Goal: Communication & Community: Answer question/provide support

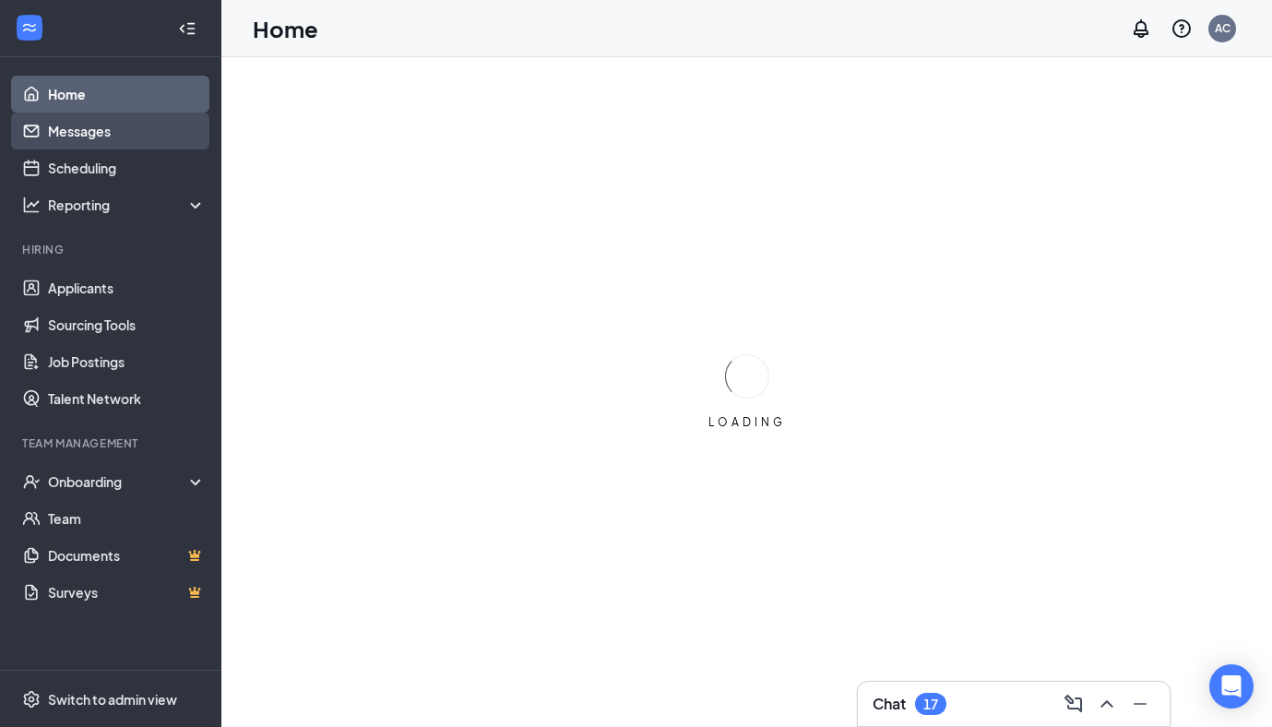
click at [153, 141] on link "Messages" at bounding box center [127, 131] width 158 height 37
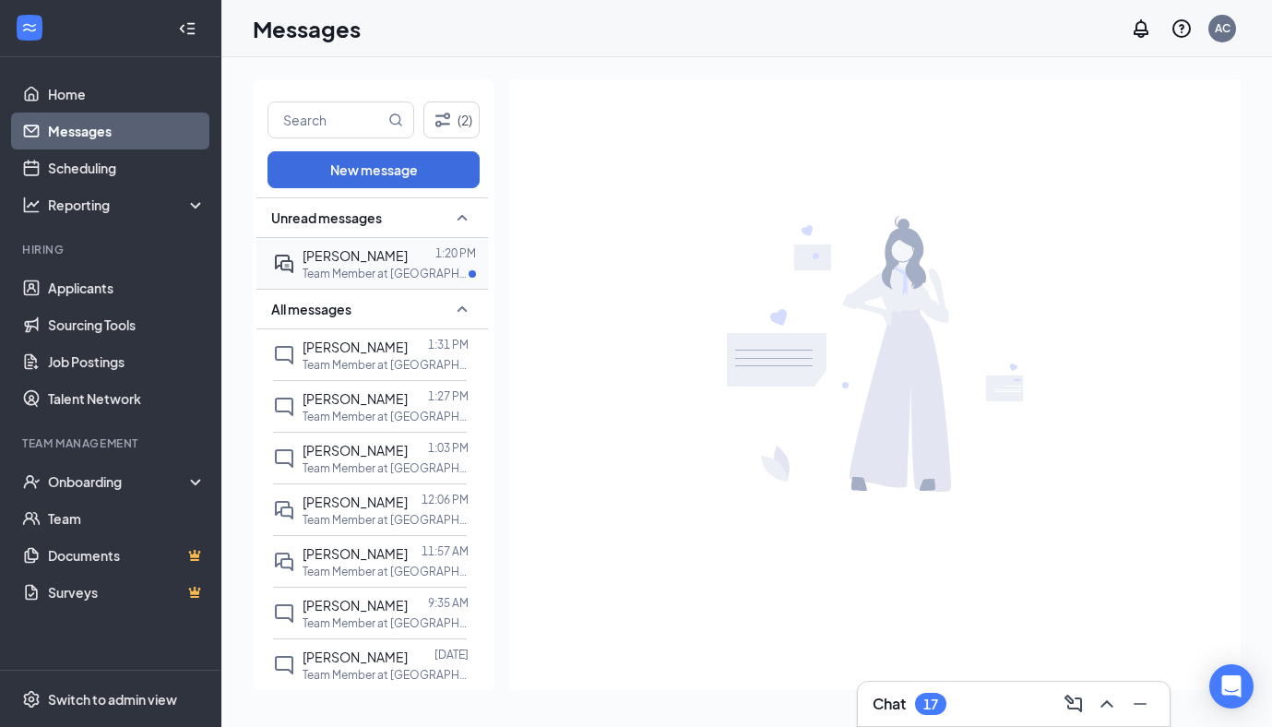
click at [389, 251] on span "[PERSON_NAME]" at bounding box center [355, 255] width 105 height 17
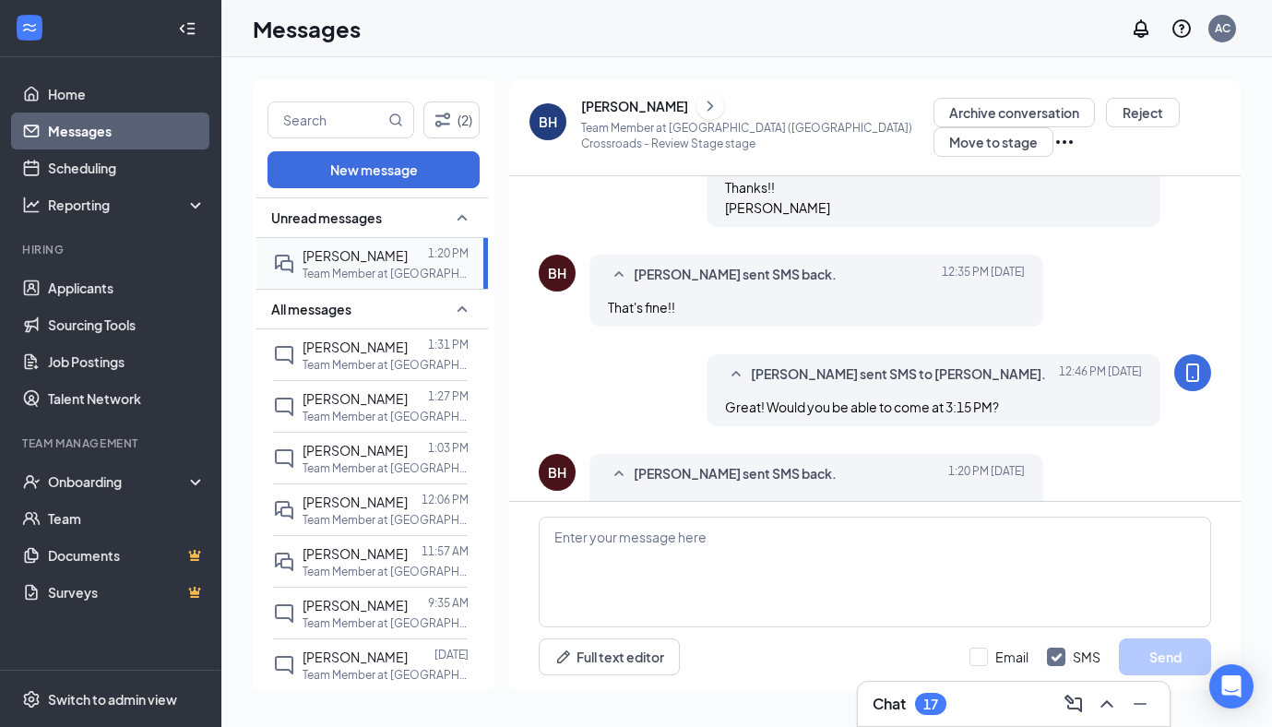
scroll to position [476, 0]
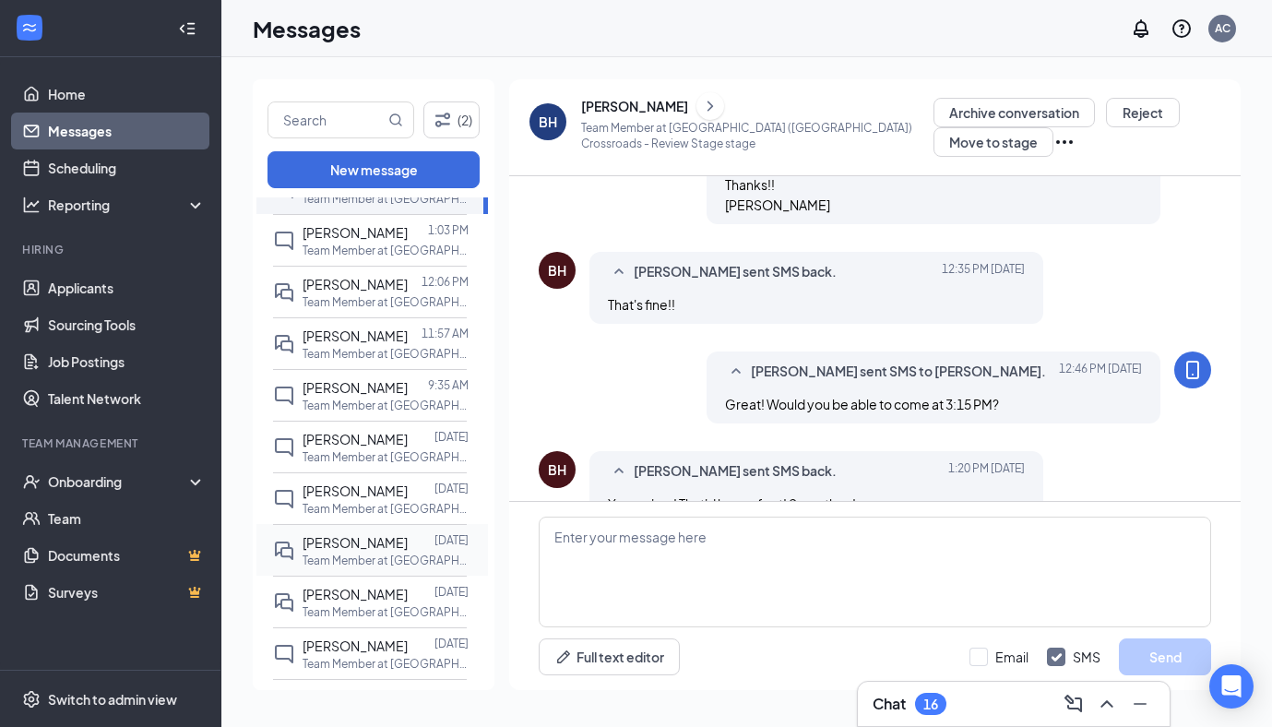
scroll to position [215, 0]
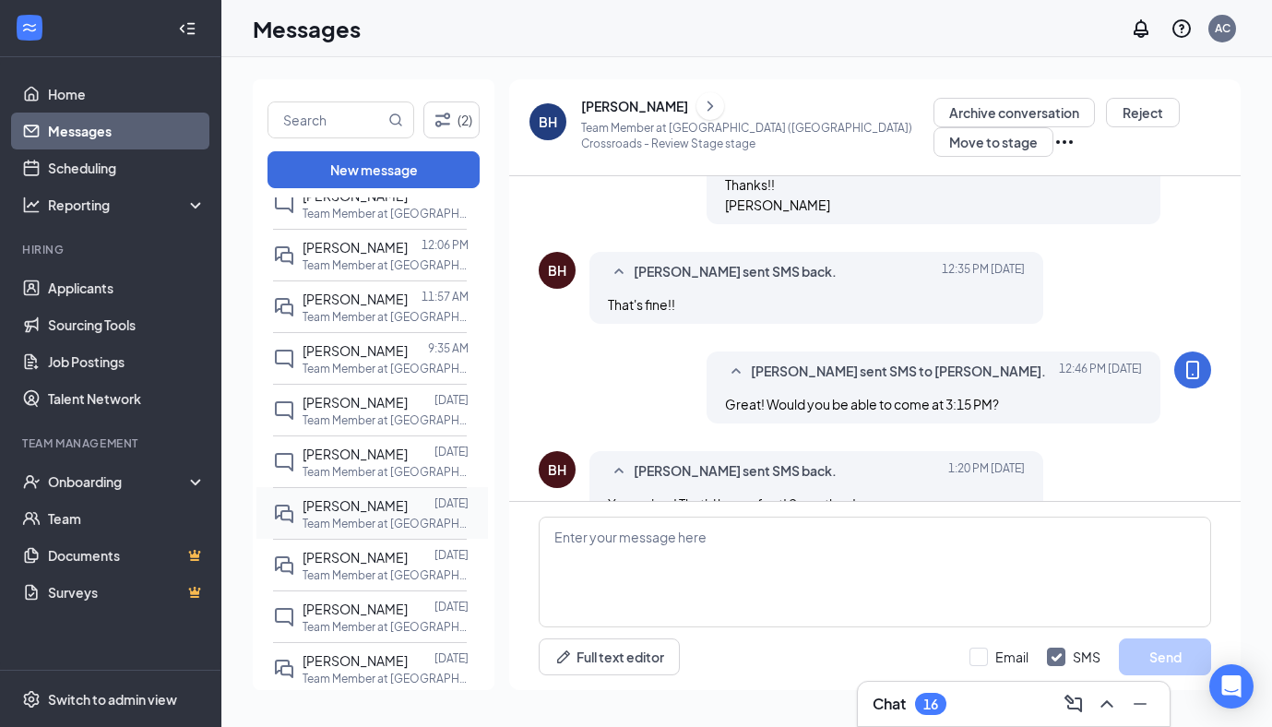
click at [393, 573] on p "Team Member at [GEOGRAPHIC_DATA] ([GEOGRAPHIC_DATA])" at bounding box center [386, 575] width 166 height 16
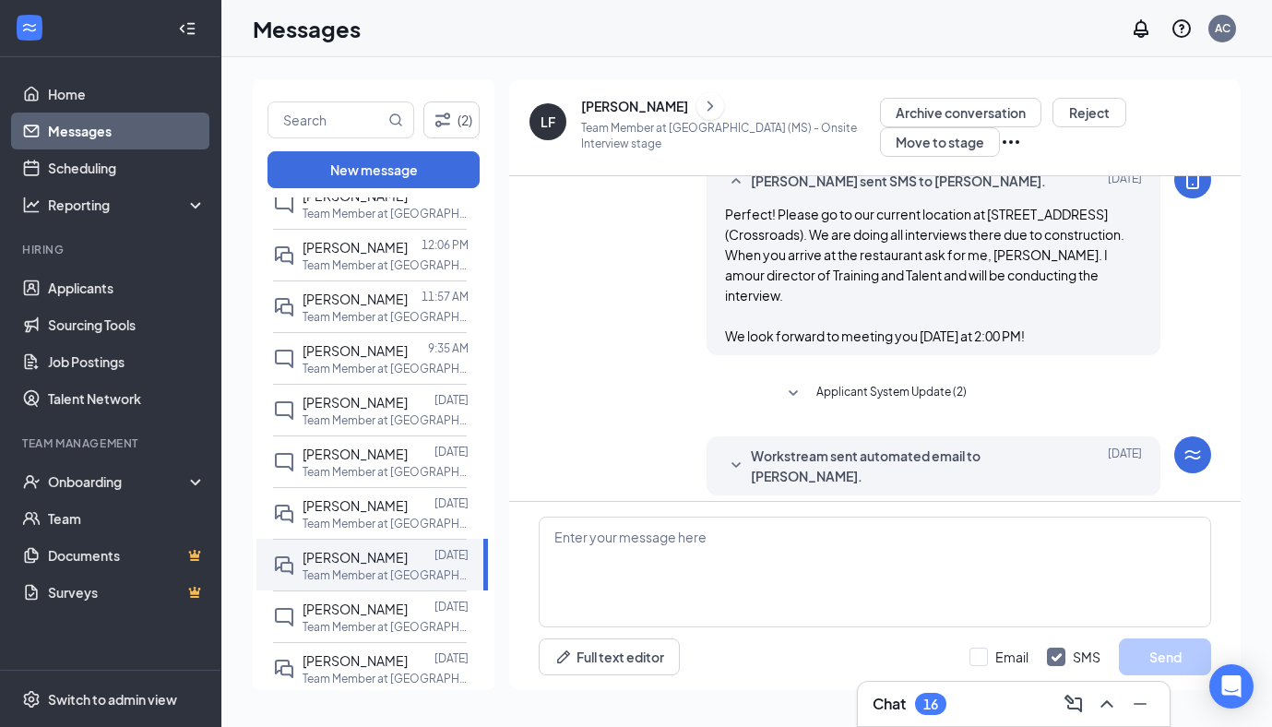
scroll to position [799, 0]
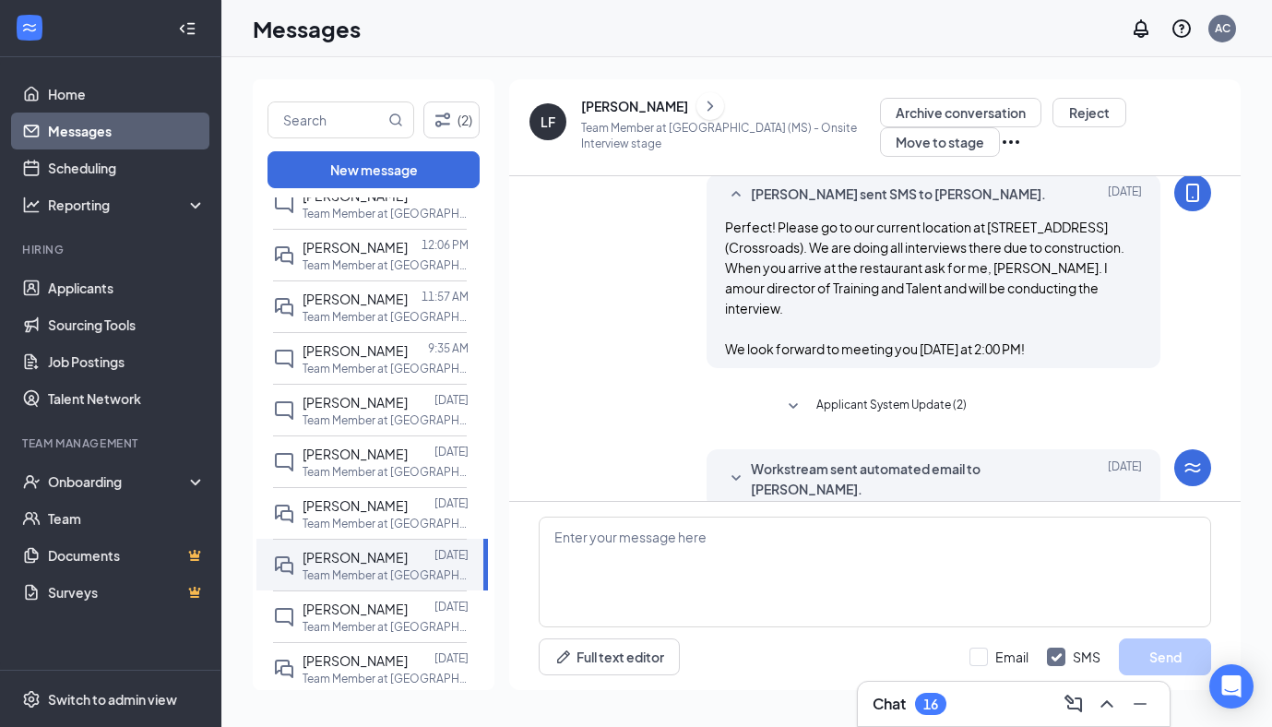
click at [730, 468] on icon "SmallChevronDown" at bounding box center [736, 479] width 22 height 22
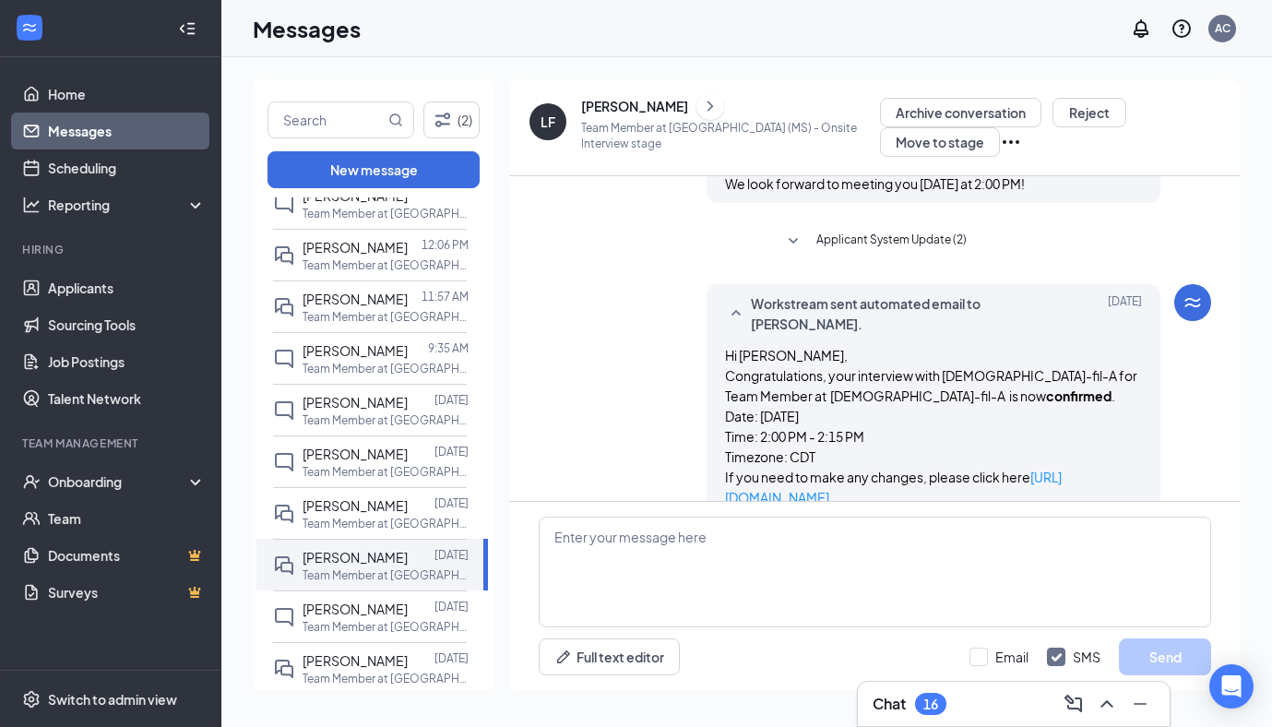
scroll to position [962, 0]
click at [398, 511] on span "[PERSON_NAME]" at bounding box center [355, 505] width 105 height 17
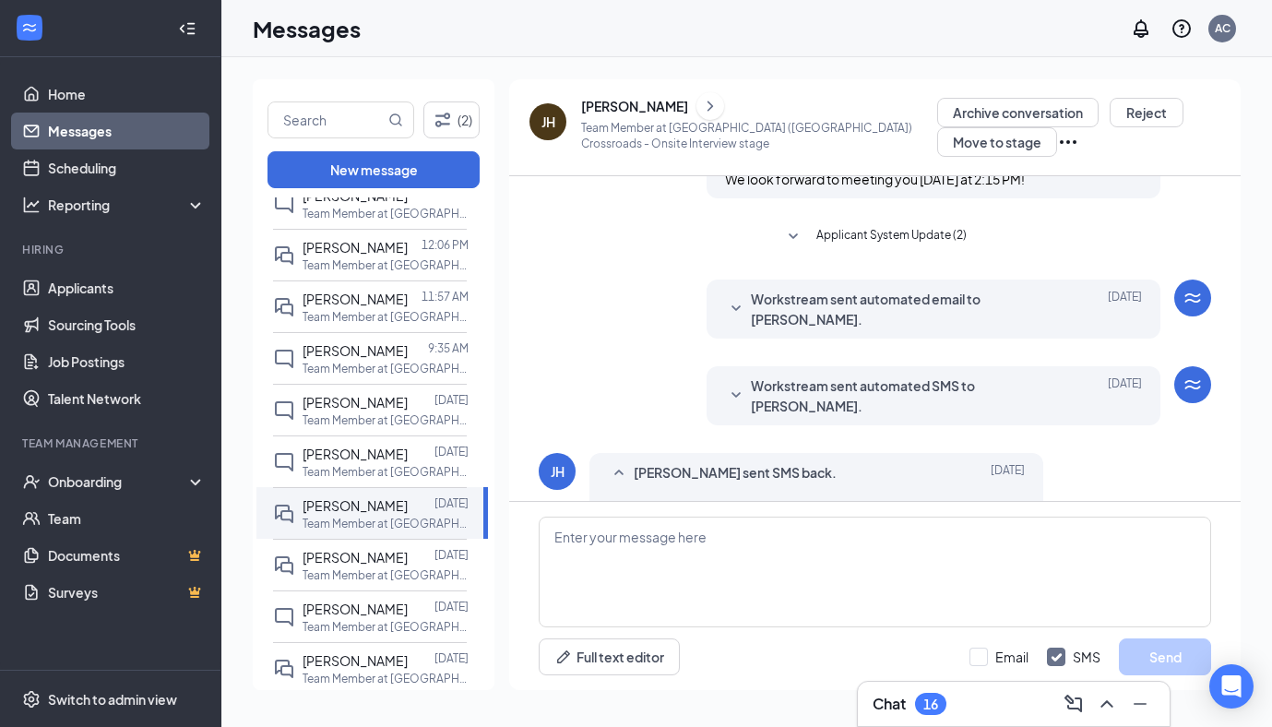
scroll to position [843, 0]
click at [728, 374] on div at bounding box center [736, 394] width 22 height 41
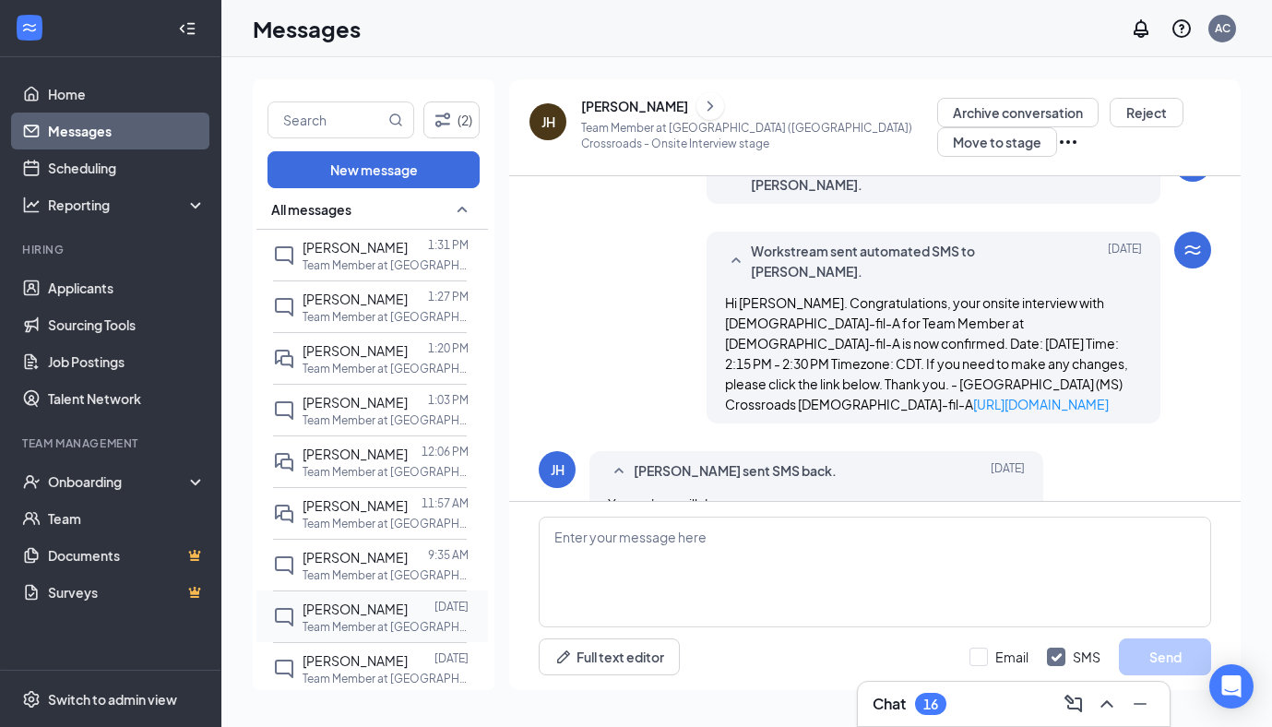
scroll to position [0, 0]
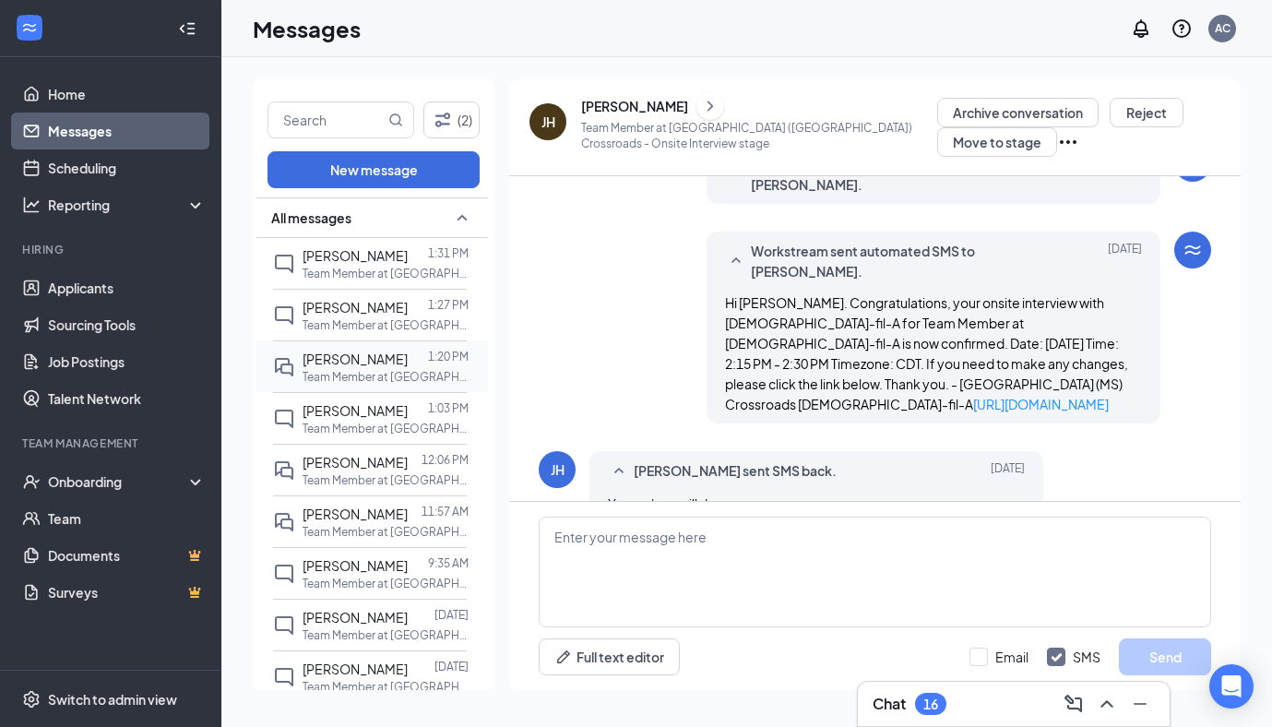
click at [384, 381] on p "Team Member at [GEOGRAPHIC_DATA] ([GEOGRAPHIC_DATA]) Crossroads" at bounding box center [386, 377] width 166 height 16
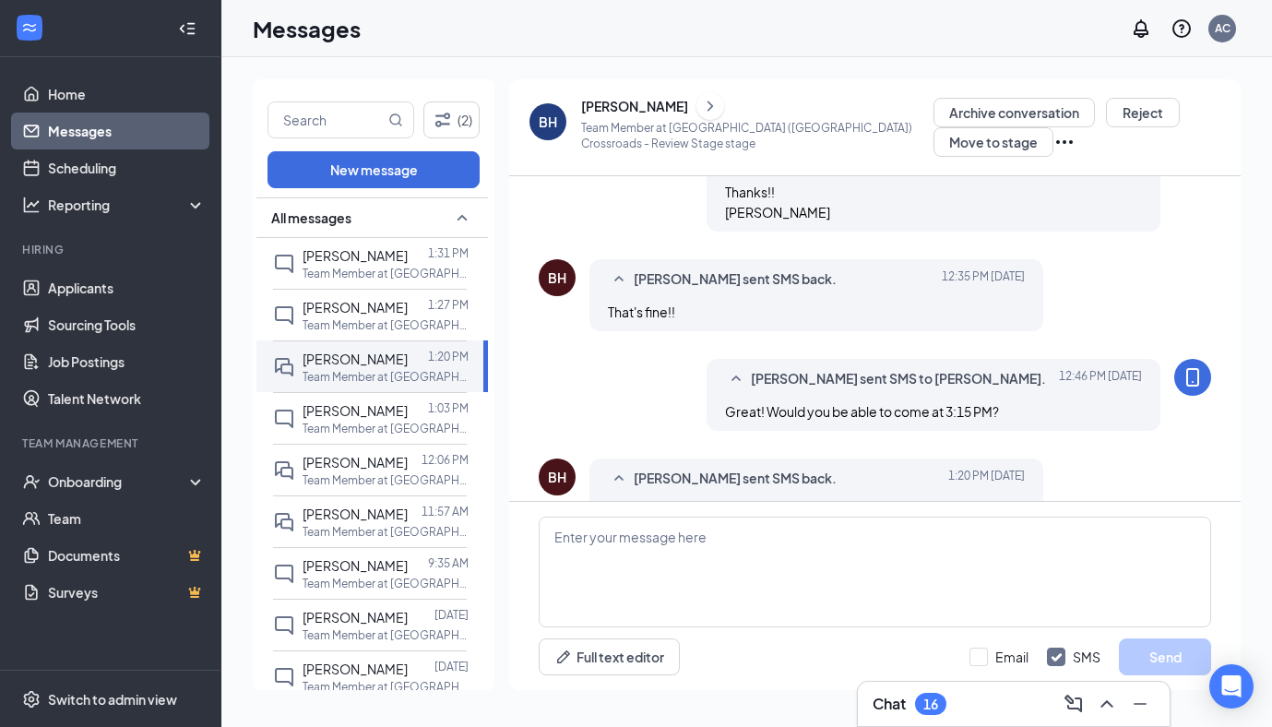
scroll to position [476, 0]
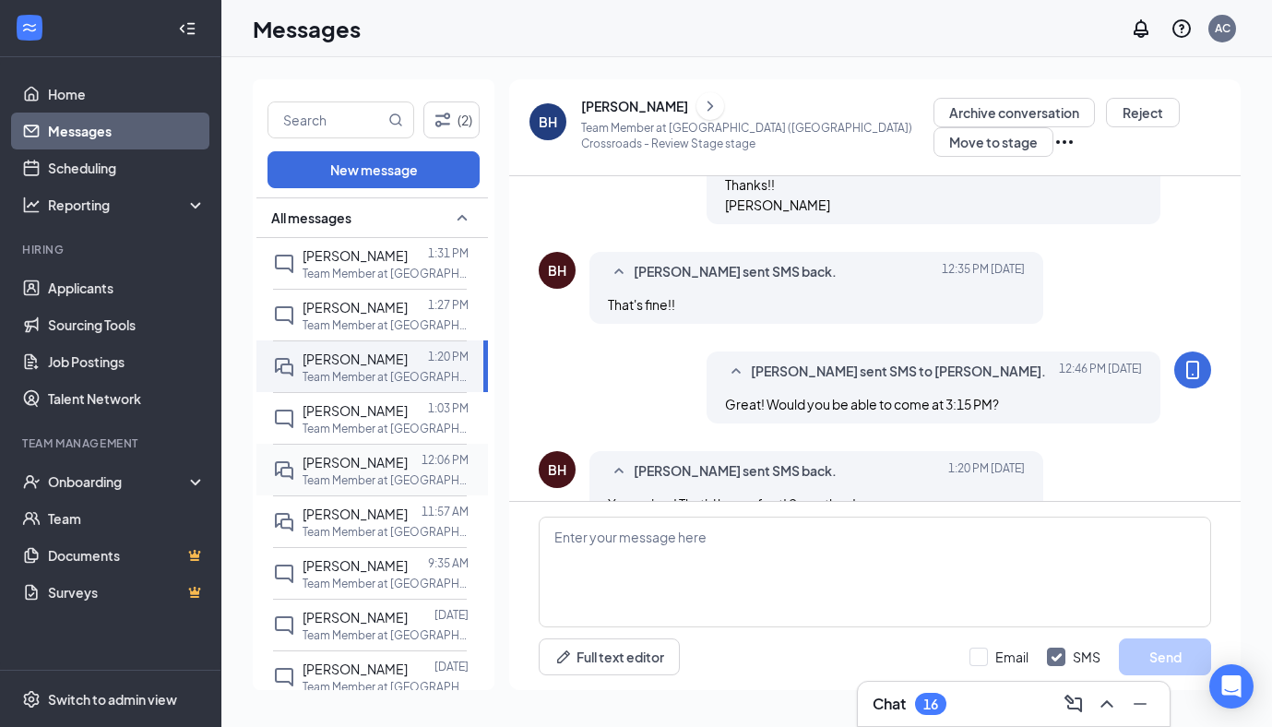
click at [370, 474] on p "Team Member at [GEOGRAPHIC_DATA] ([GEOGRAPHIC_DATA]) Crossroads" at bounding box center [386, 480] width 166 height 16
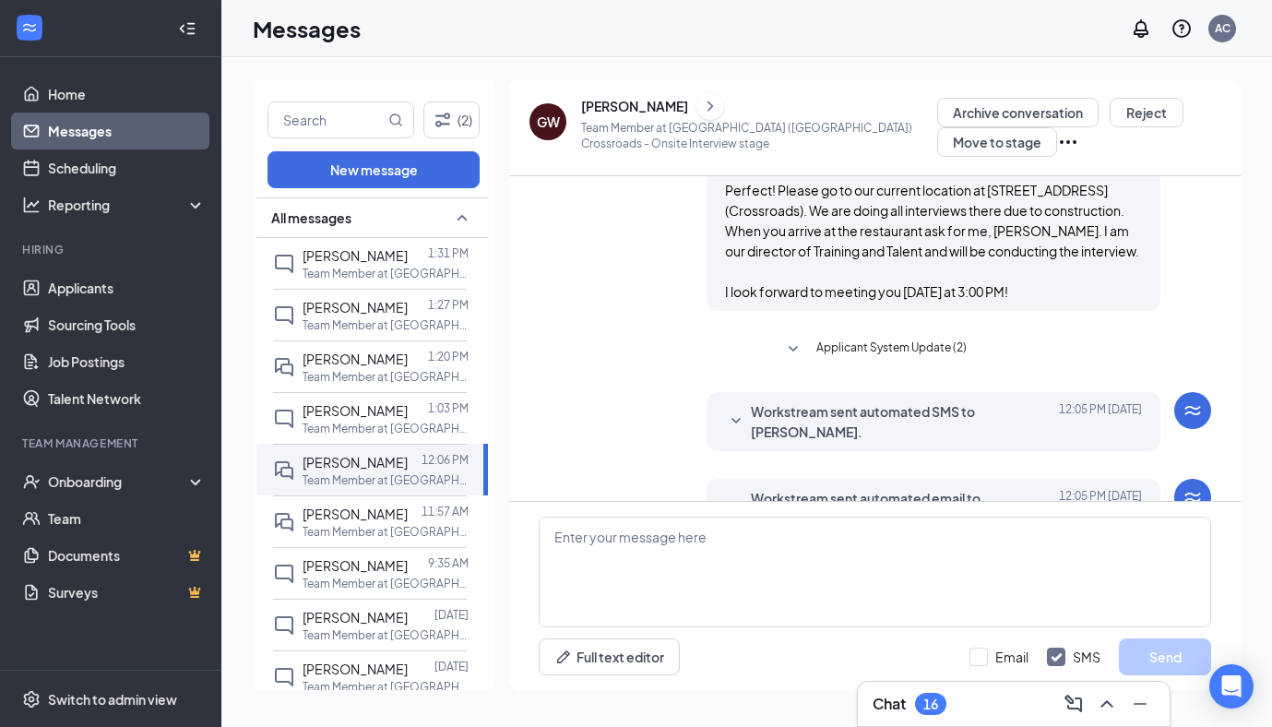
scroll to position [407, 0]
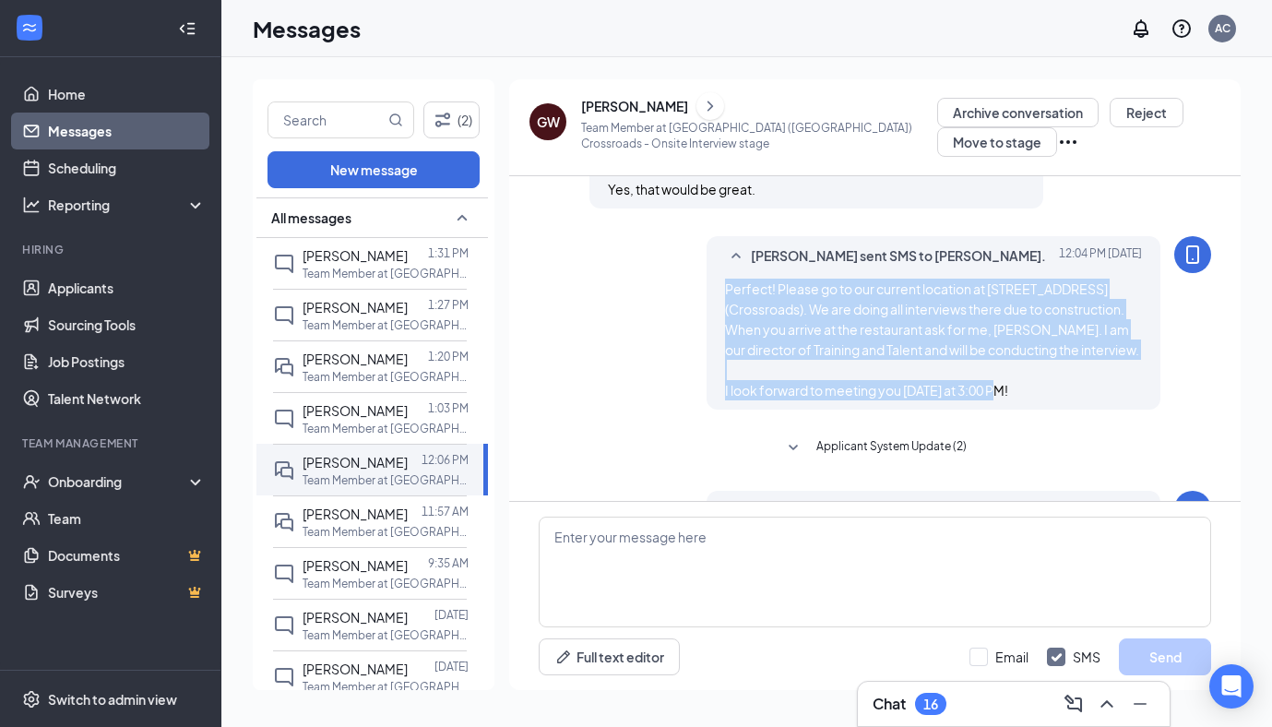
drag, startPoint x: 1056, startPoint y: 382, endPoint x: 722, endPoint y: 273, distance: 351.2
click at [722, 273] on div "Ashley Cox sent SMS to Gabe Wheat. Today 12:04 PM Perfect! Please go to our cur…" at bounding box center [934, 322] width 454 height 173
copy span "Perfect! Please go to our current location at 109 S. Frontage RD (Crossroads). …"
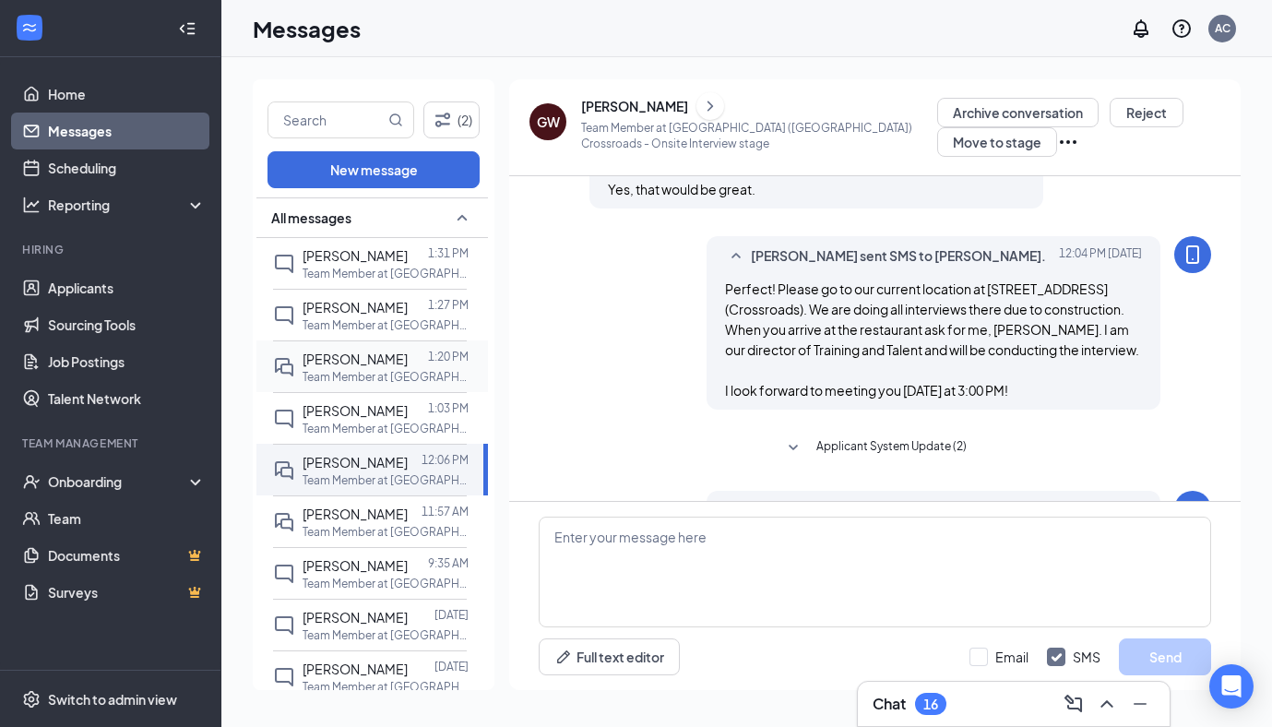
click at [398, 354] on span "[PERSON_NAME]" at bounding box center [355, 359] width 105 height 17
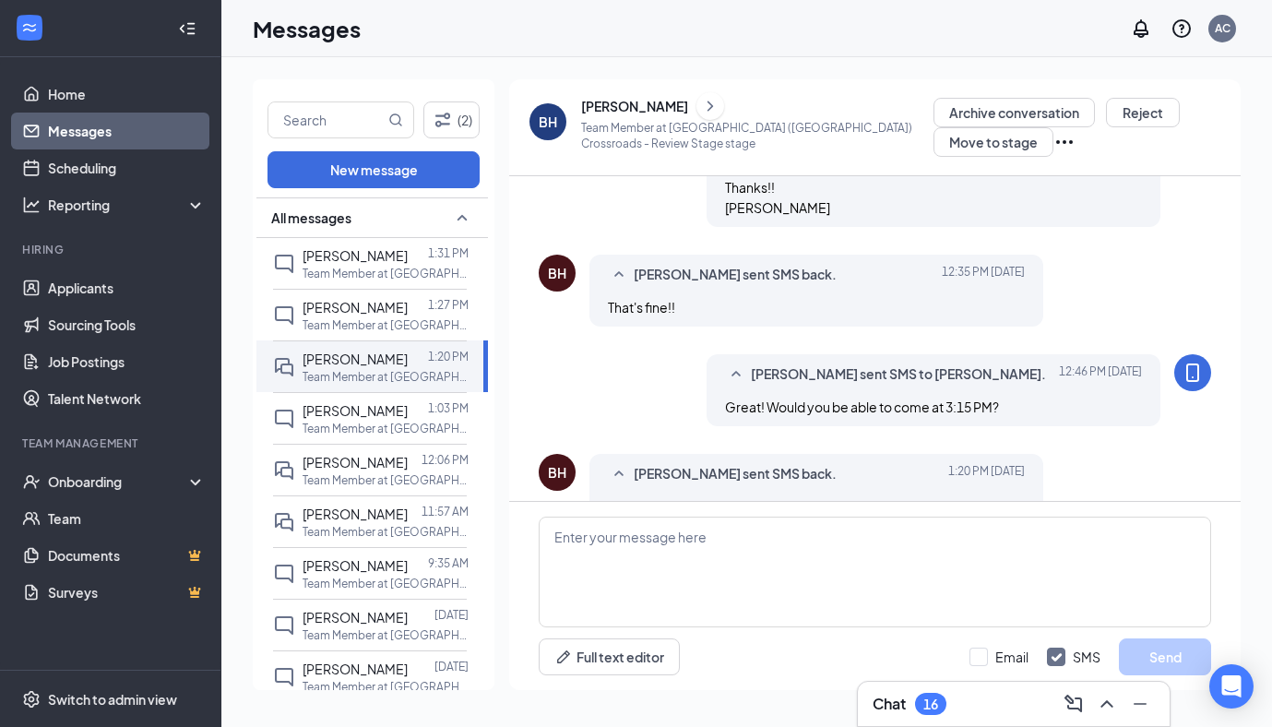
scroll to position [476, 0]
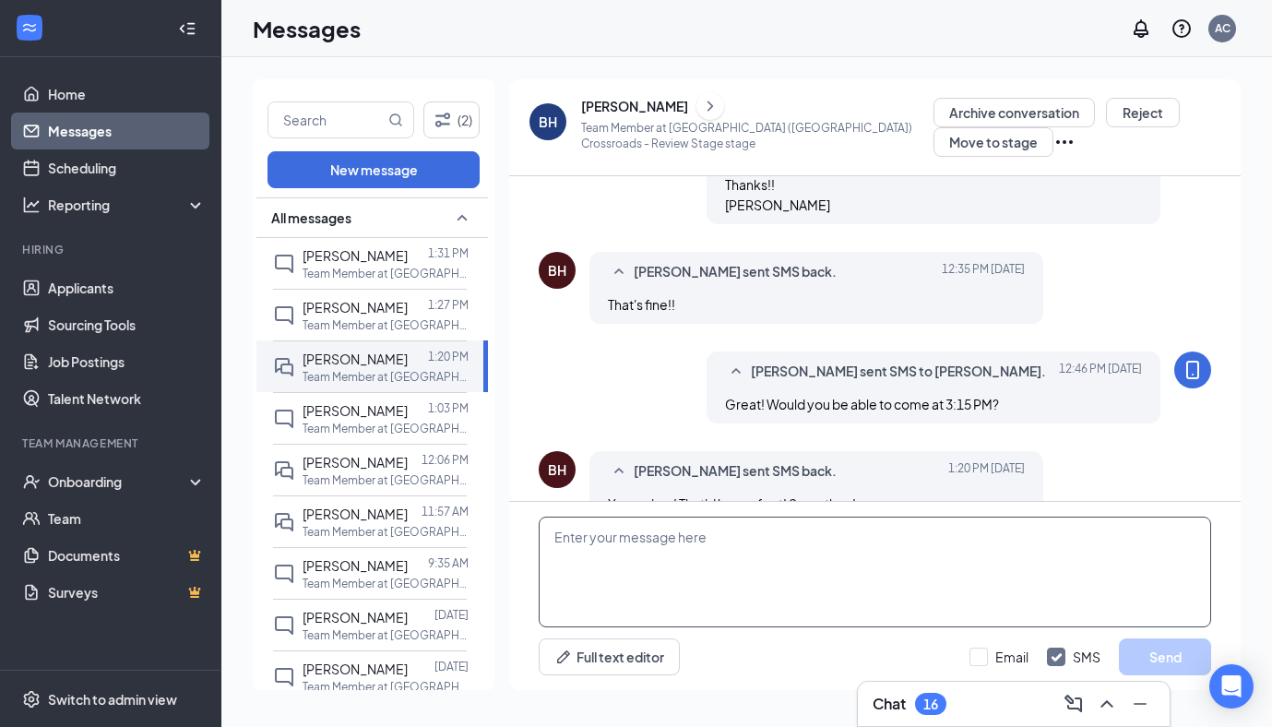
click at [809, 579] on textarea at bounding box center [875, 572] width 672 height 111
paste textarea "Perfect! Please go to our current location at [STREET_ADDRESS] (Crossroads). We…"
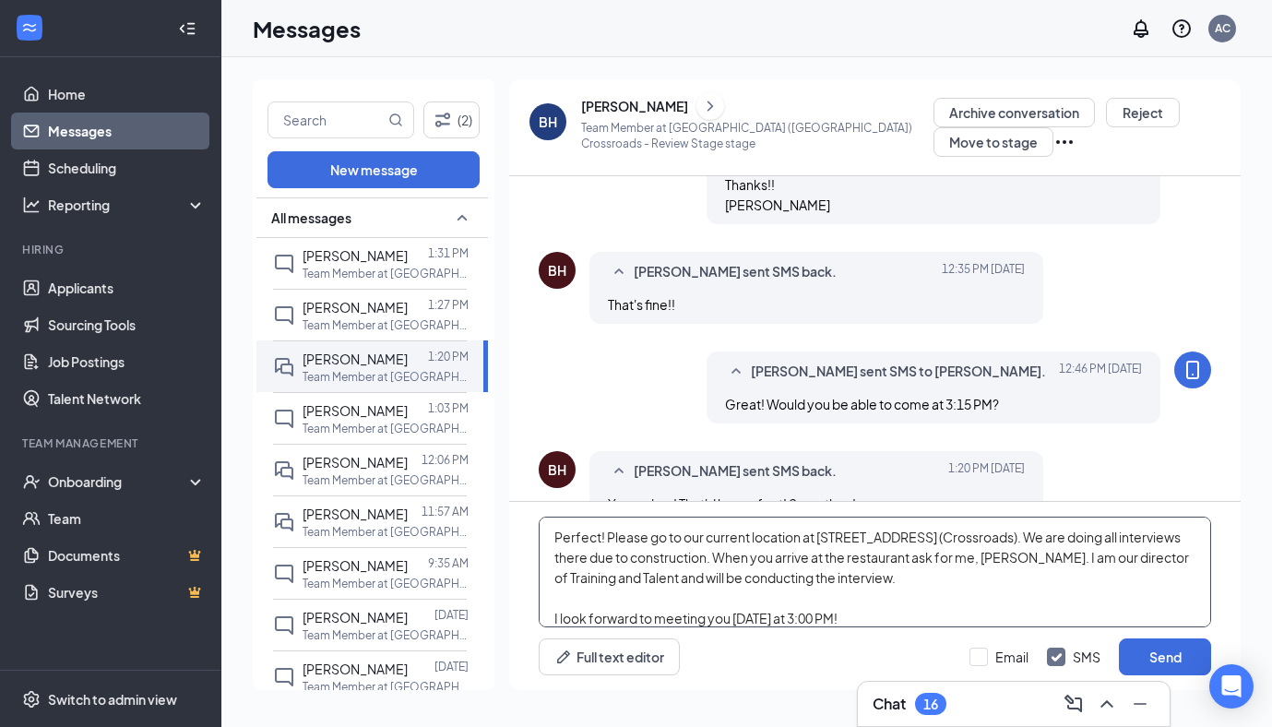
click at [843, 620] on textarea "Perfect! Please go to our current location at [STREET_ADDRESS] (Crossroads). We…" at bounding box center [875, 572] width 672 height 111
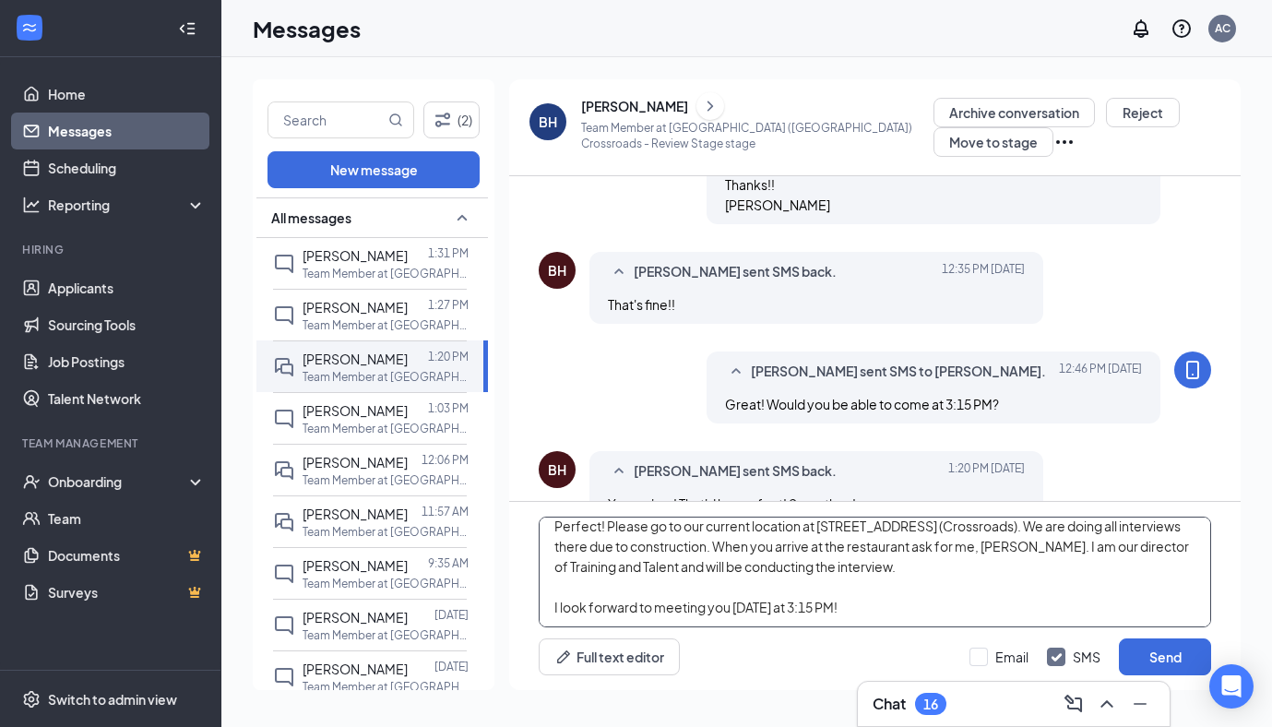
scroll to position [11, 0]
type textarea "Perfect! Please go to our current location at 109 S. Frontage RD (Crossroads). …"
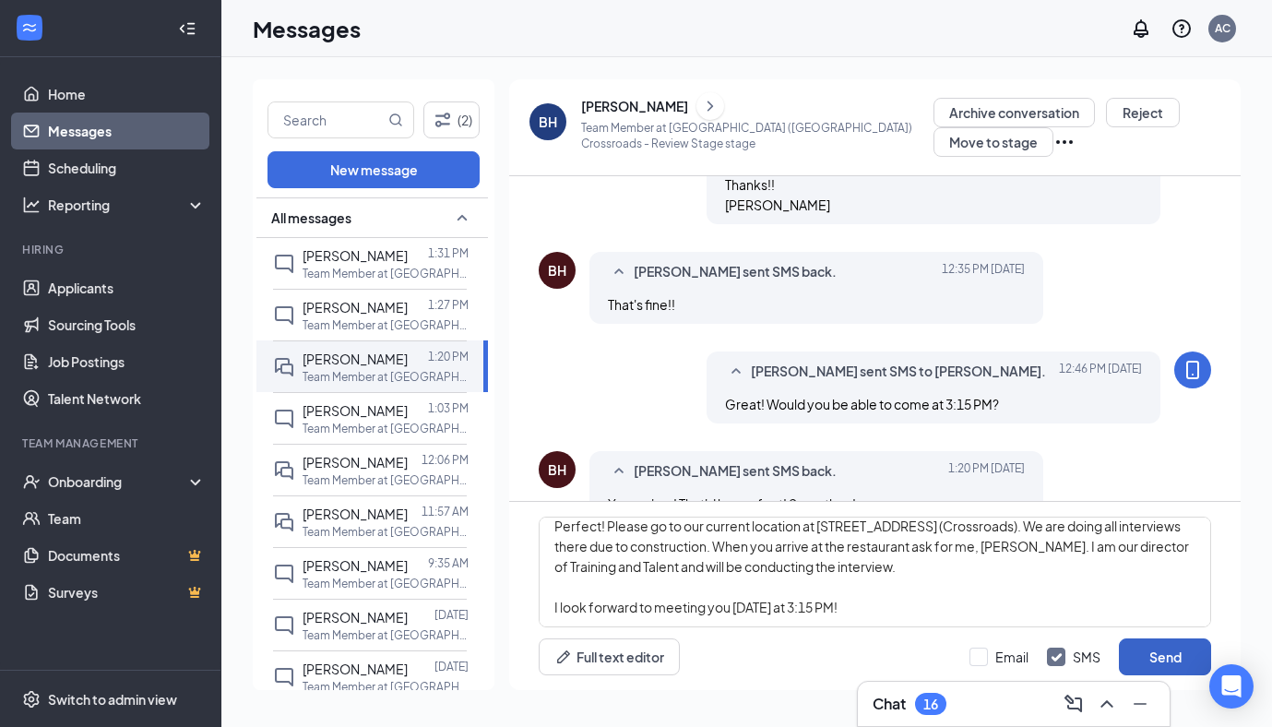
click at [1165, 665] on button "Send" at bounding box center [1165, 656] width 92 height 37
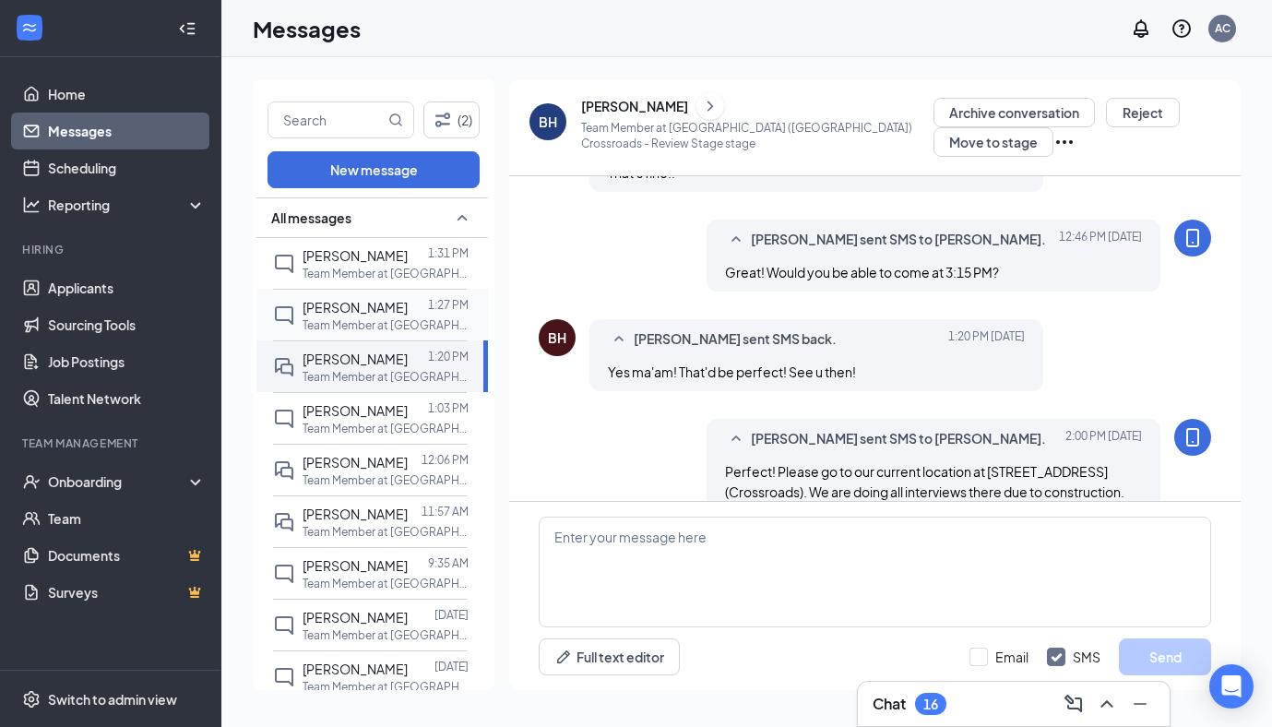
scroll to position [677, 0]
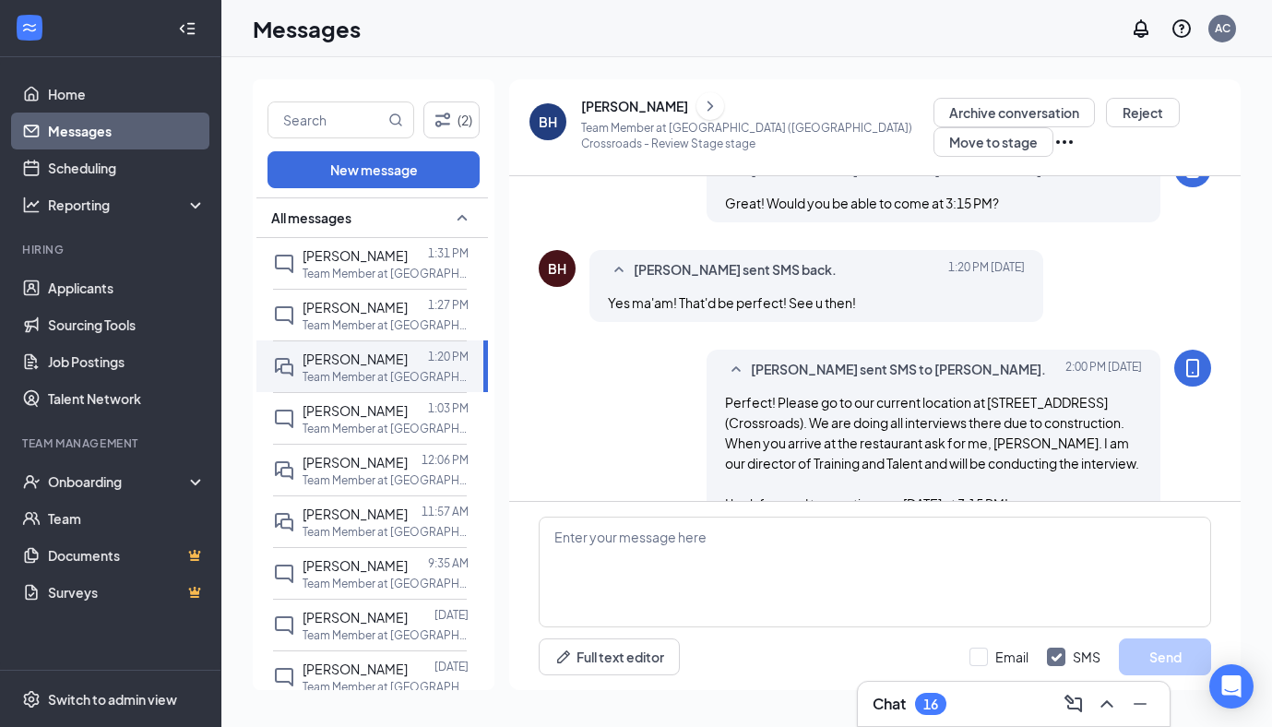
click at [1016, 149] on div "Archive conversation Reject Move to stage" at bounding box center [1077, 127] width 289 height 59
click at [1053, 147] on icon "Ellipses" at bounding box center [1064, 142] width 22 height 22
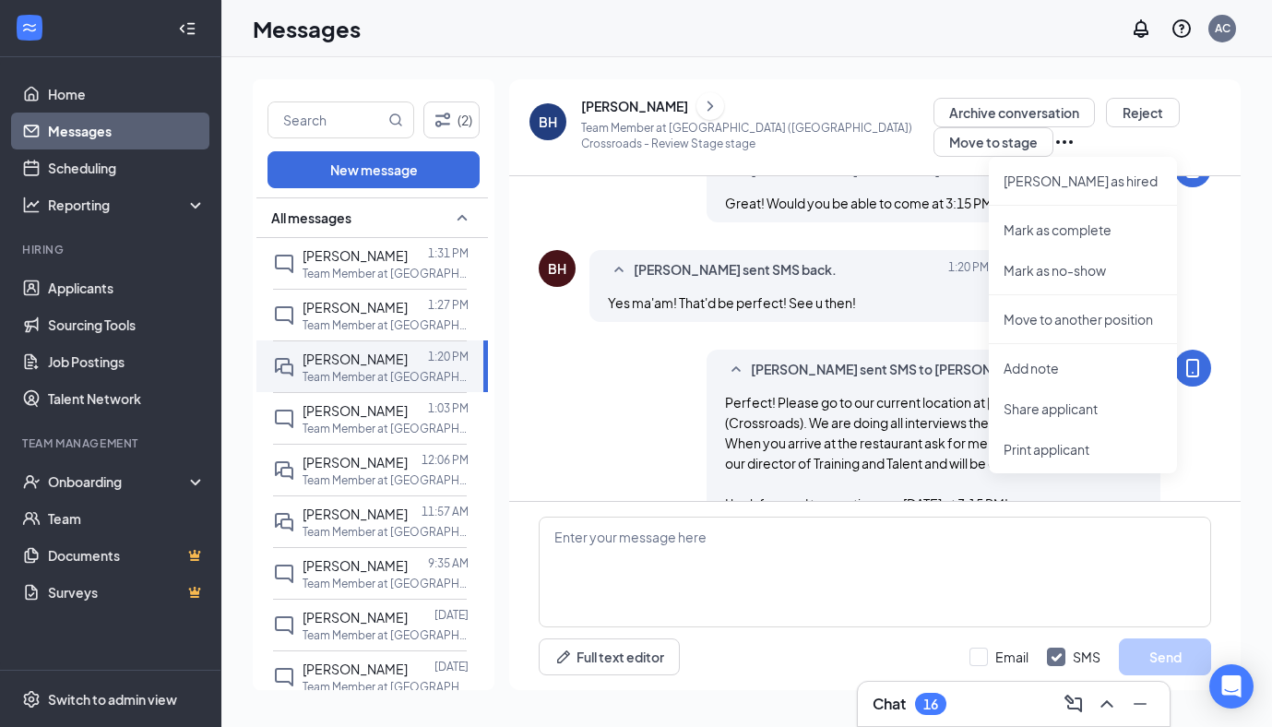
click at [958, 398] on span "Perfect! Please go to our current location at 109 S. Frontage RD (Crossroads). …" at bounding box center [932, 453] width 414 height 118
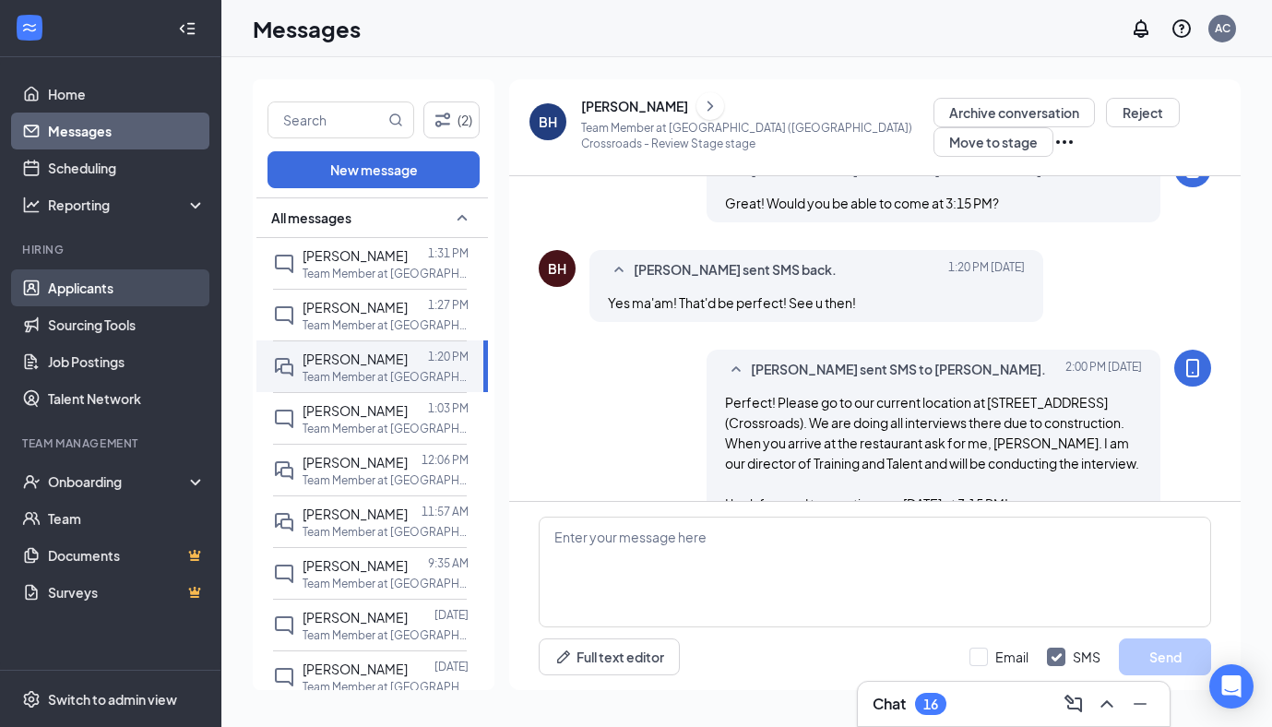
click at [98, 283] on link "Applicants" at bounding box center [127, 287] width 158 height 37
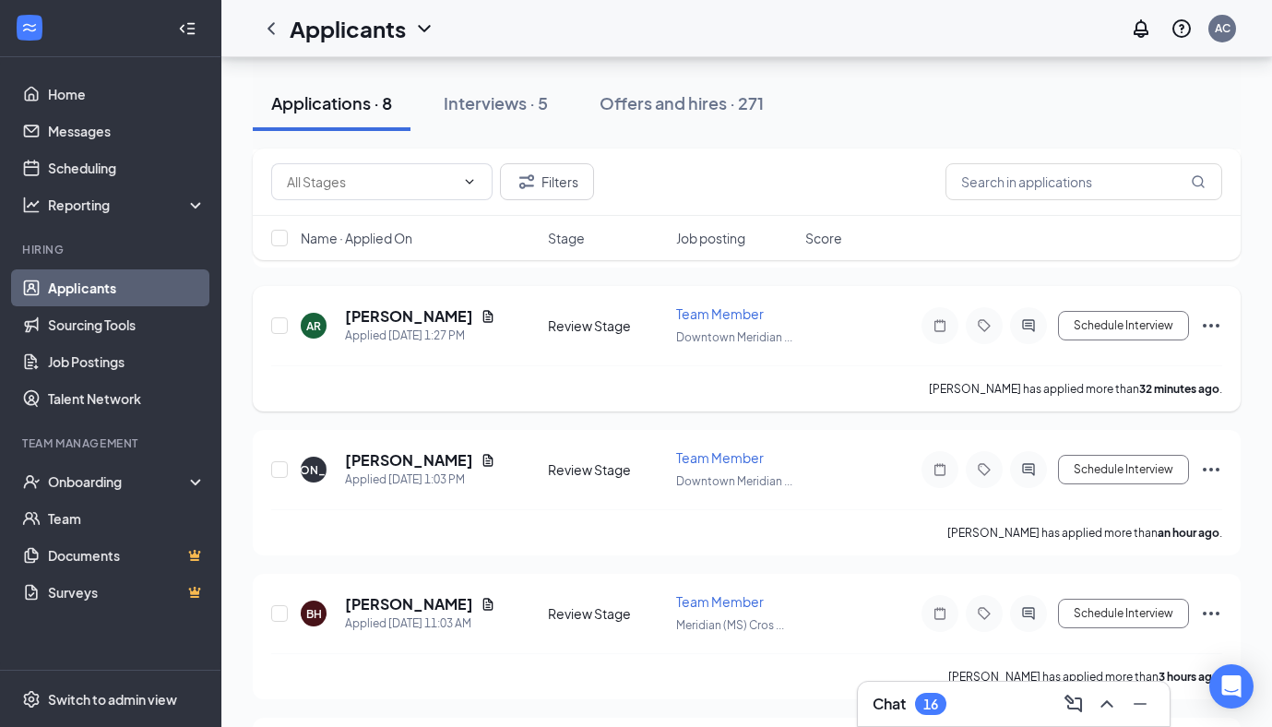
scroll to position [553, 0]
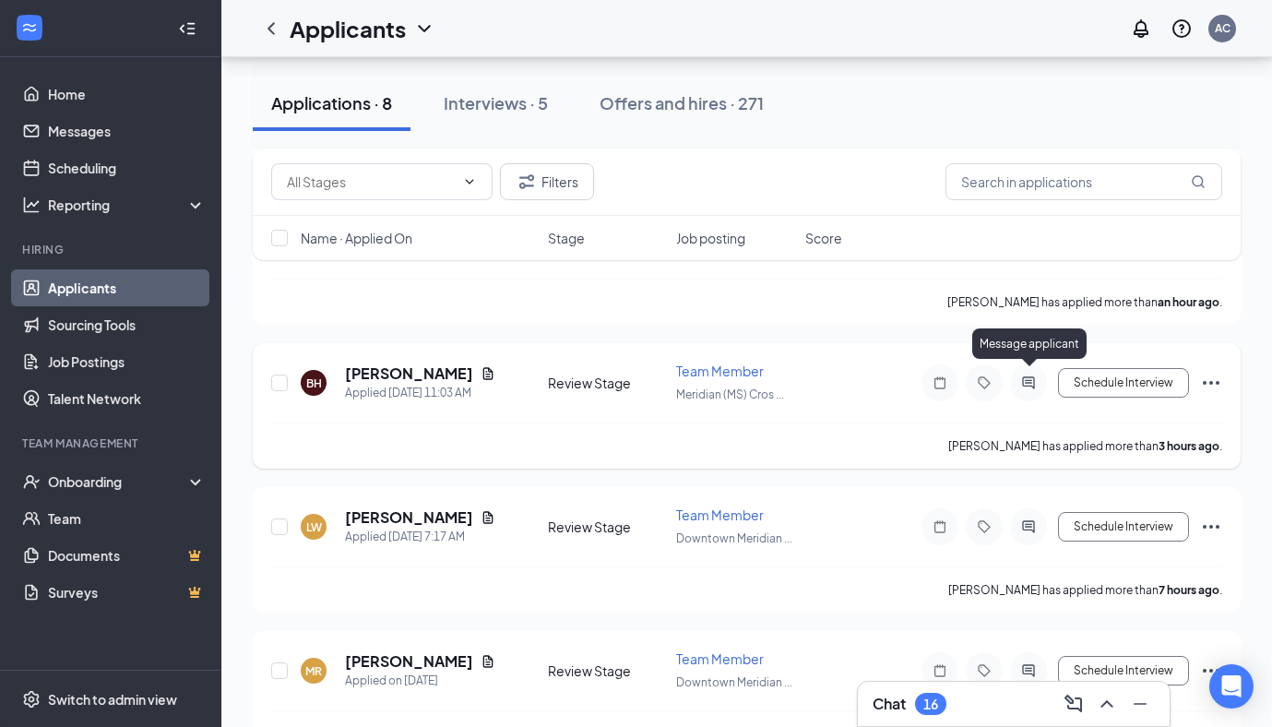
click at [1037, 384] on icon "ActiveChat" at bounding box center [1028, 382] width 22 height 15
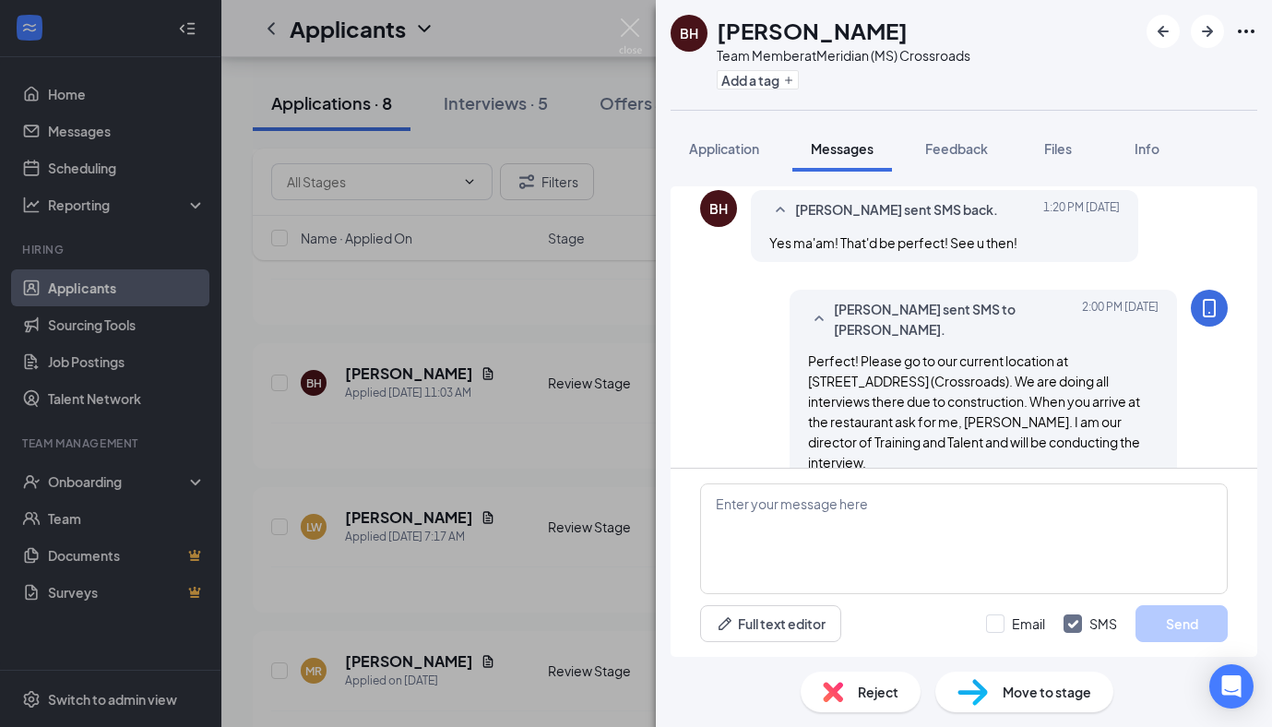
scroll to position [816, 0]
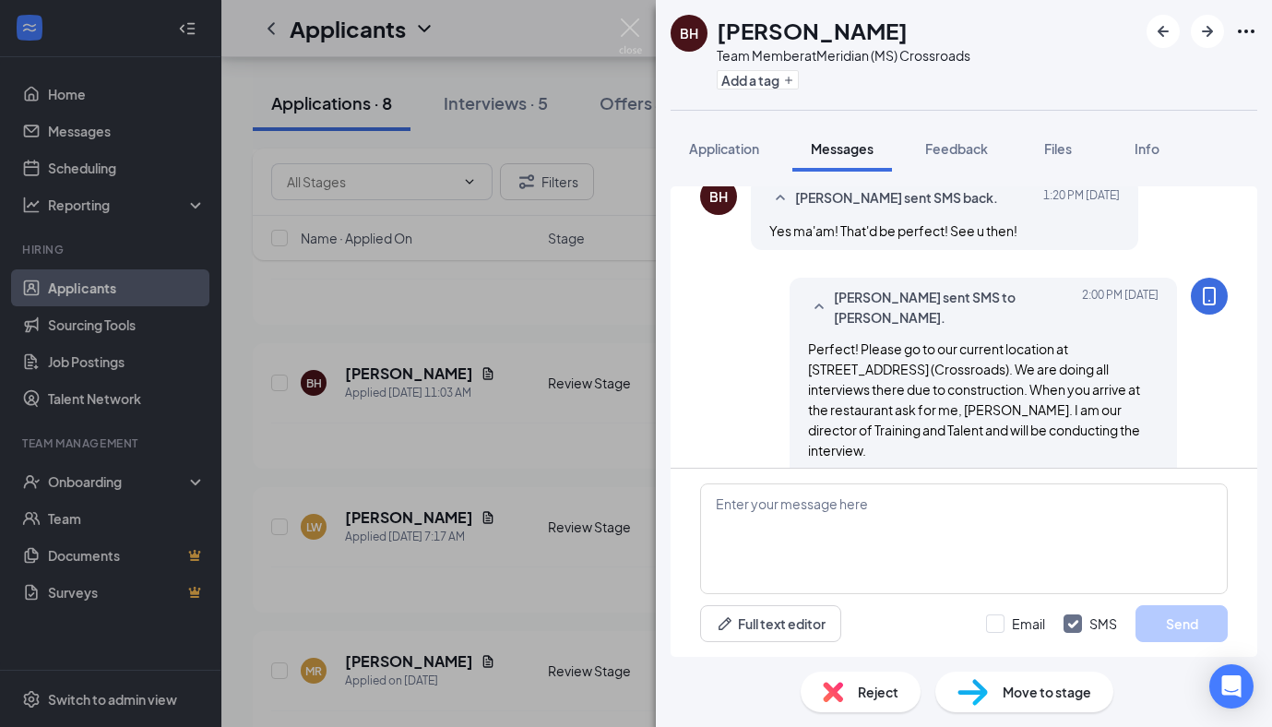
click at [647, 423] on div "BH Brianna Hancock Team Member at Meridian (MS) Crossroads Add a tag Applicatio…" at bounding box center [636, 363] width 1272 height 727
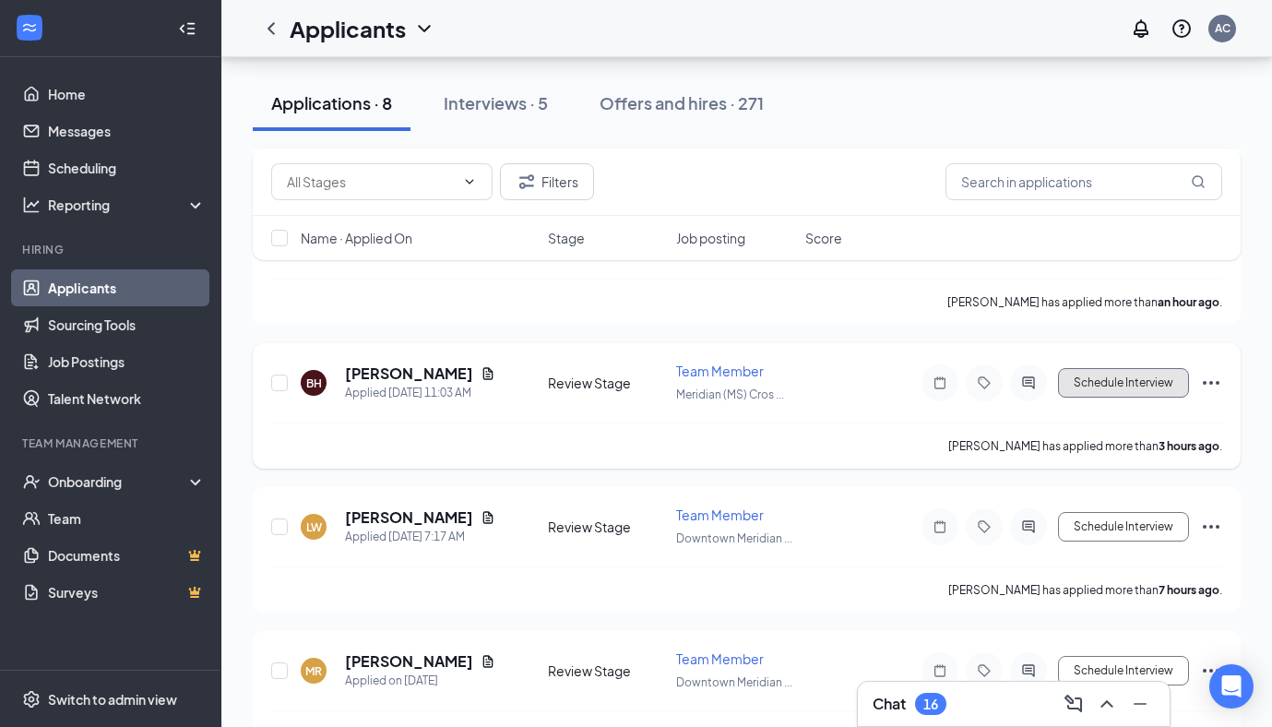
click at [1068, 383] on button "Schedule Interview" at bounding box center [1123, 383] width 131 height 30
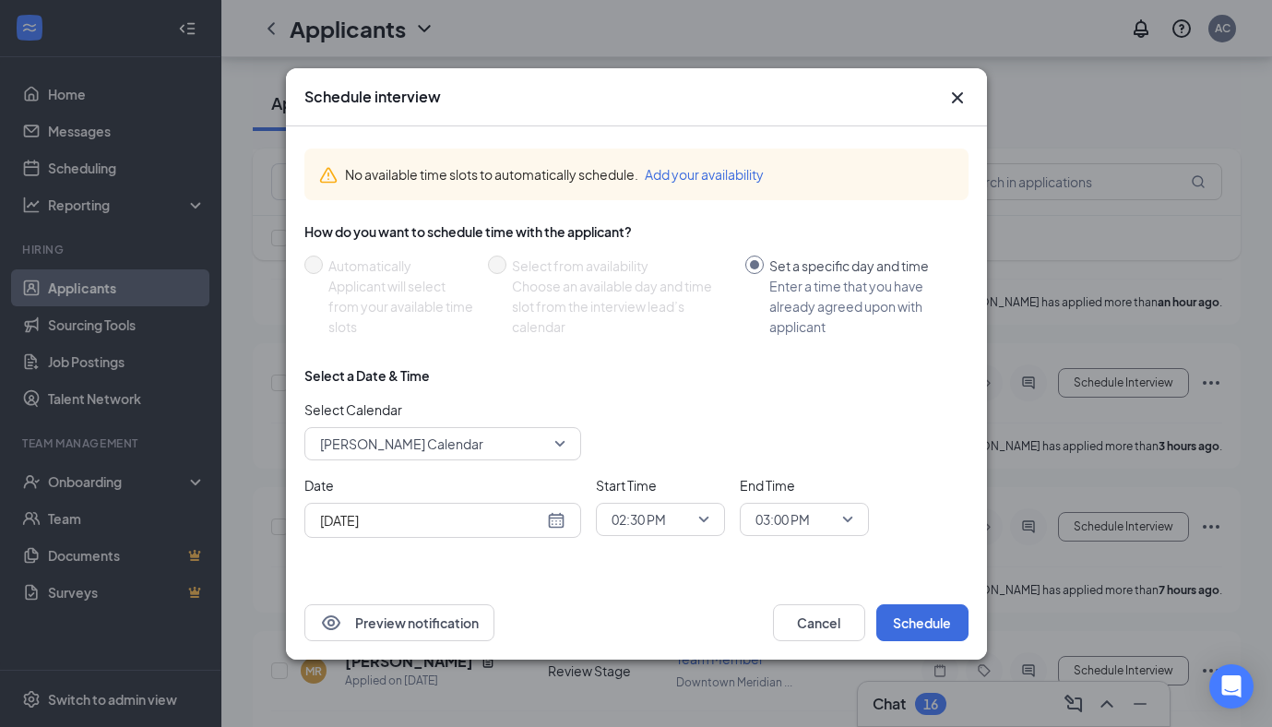
click at [580, 529] on div "Date Aug 26, 2025 Start Time 02:30 PM End Time 03:00 PM" at bounding box center [636, 506] width 664 height 63
click at [556, 521] on div "Aug 26, 2025" at bounding box center [442, 520] width 245 height 20
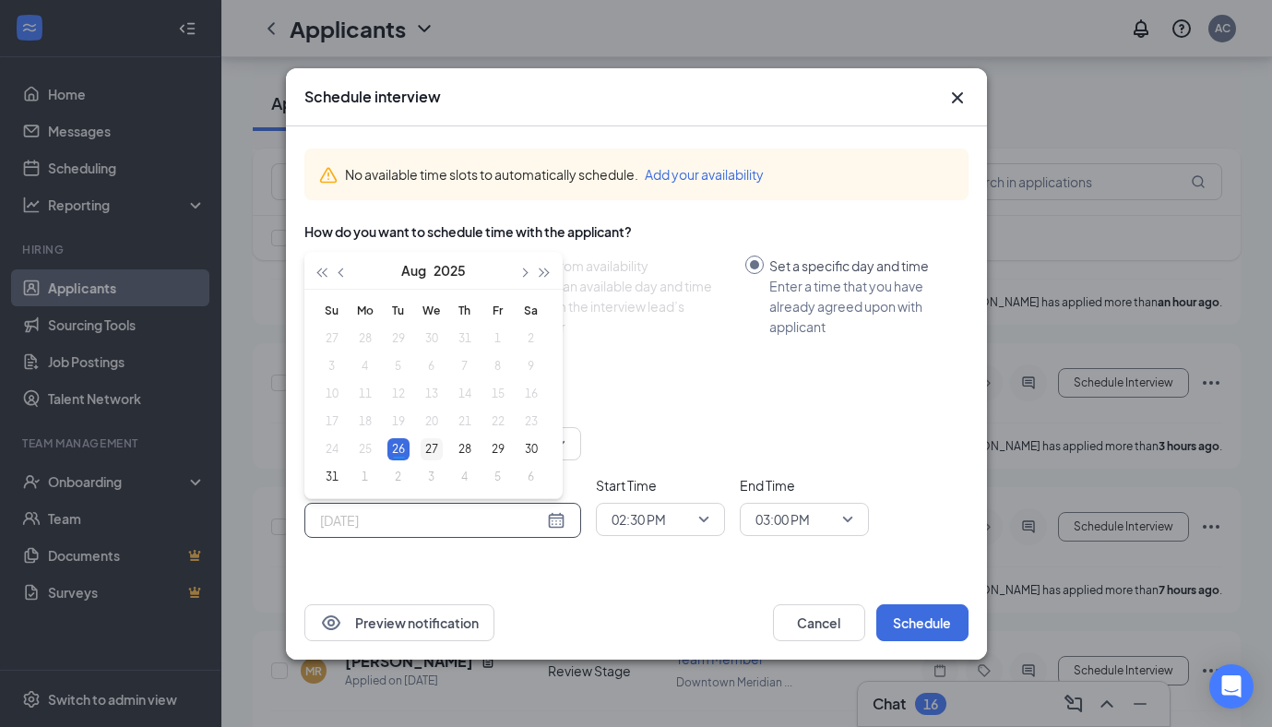
type input "Aug 27, 2025"
click at [433, 449] on div "27" at bounding box center [432, 449] width 22 height 22
click at [725, 520] on div "Date Aug 27, 2025 Aug 2025 Su Mo Tu We Th Fr Sa 27 28 29 30 31 1 2 3 4 5 6 7 8 …" at bounding box center [636, 506] width 664 height 63
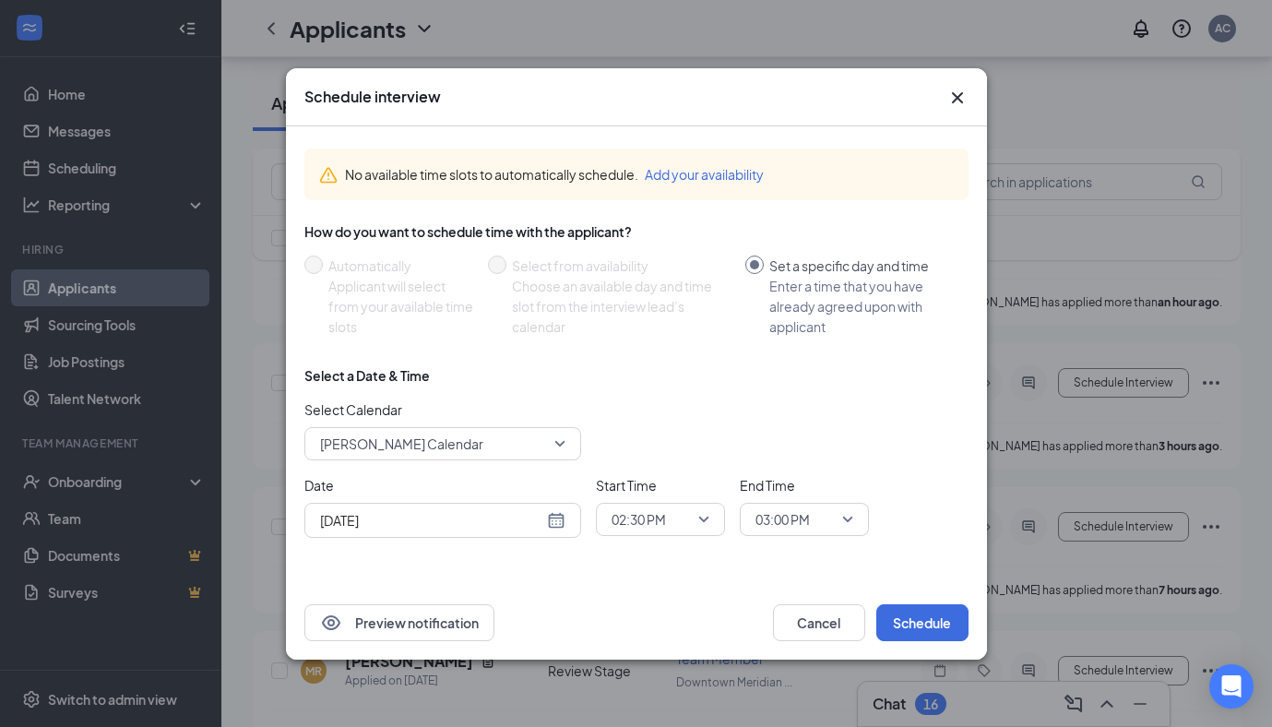
click at [711, 520] on div "02:30 PM" at bounding box center [660, 519] width 129 height 33
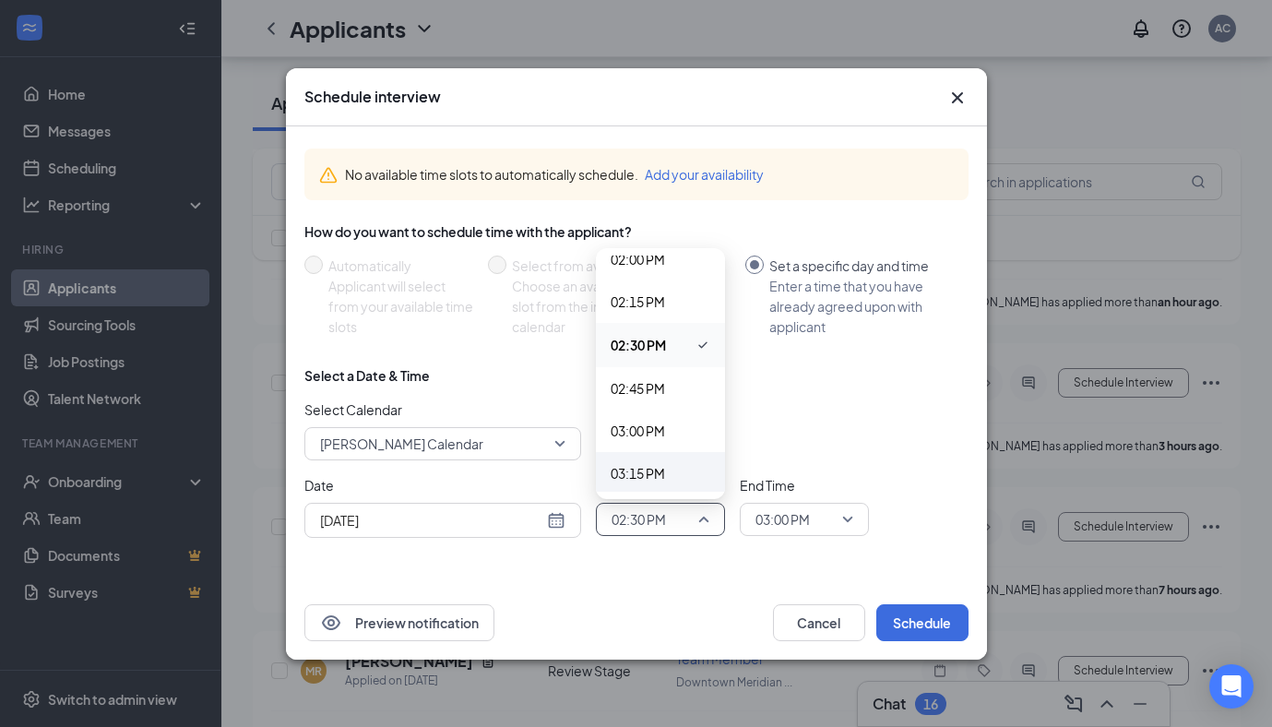
scroll to position [2395, 0]
click at [662, 460] on div "03:15 PM" at bounding box center [660, 472] width 129 height 42
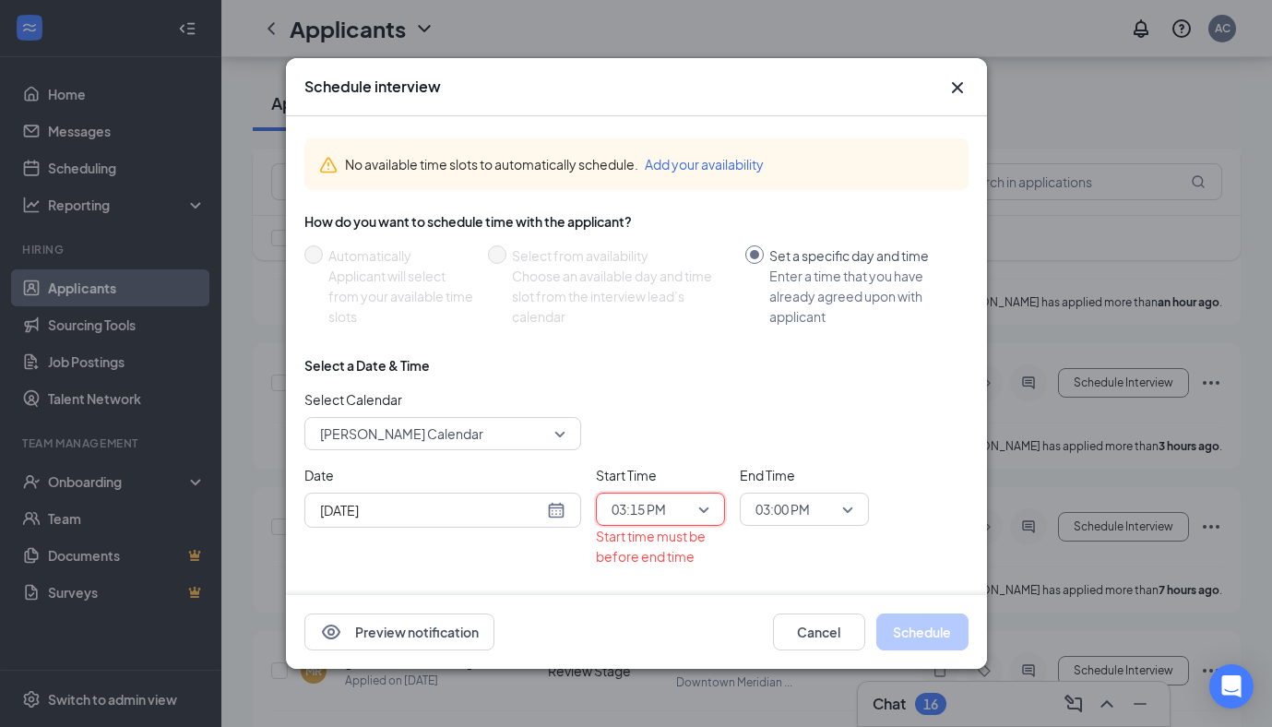
click at [826, 516] on span "03:00 PM" at bounding box center [795, 509] width 81 height 28
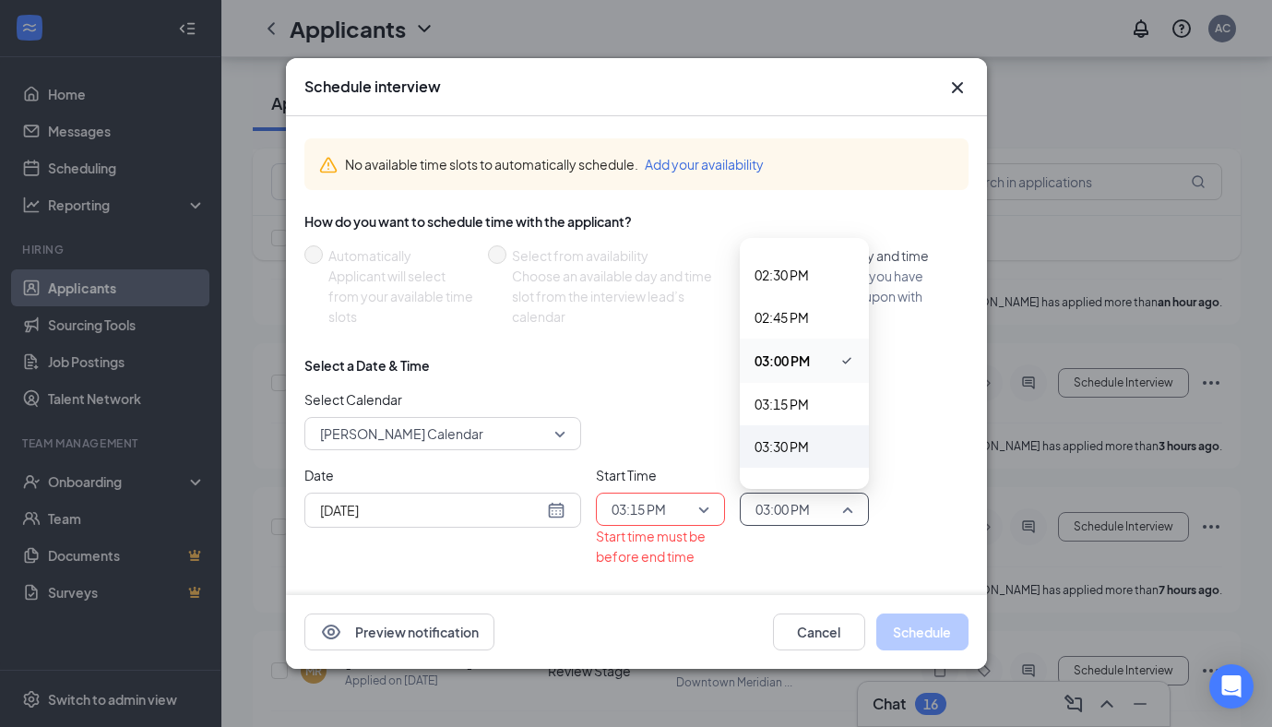
scroll to position [2454, 0]
click at [817, 448] on span "03:30 PM" at bounding box center [805, 445] width 100 height 20
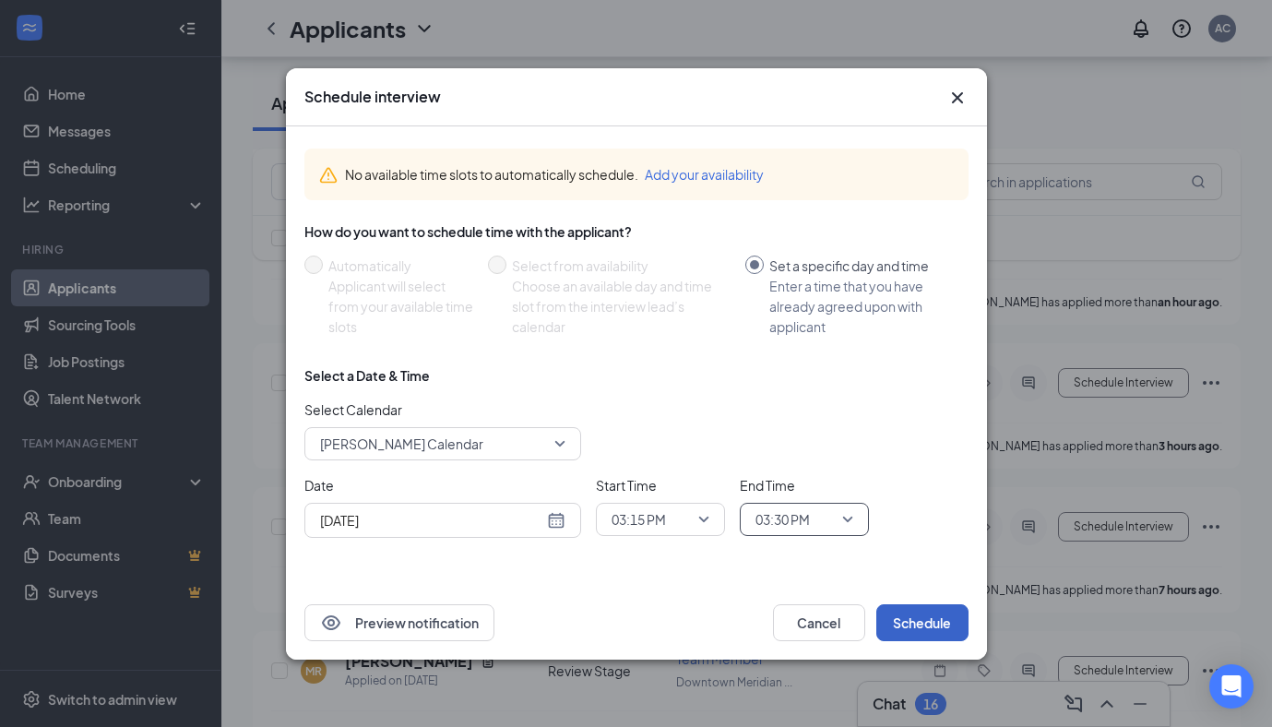
click at [901, 607] on button "Schedule" at bounding box center [922, 622] width 92 height 37
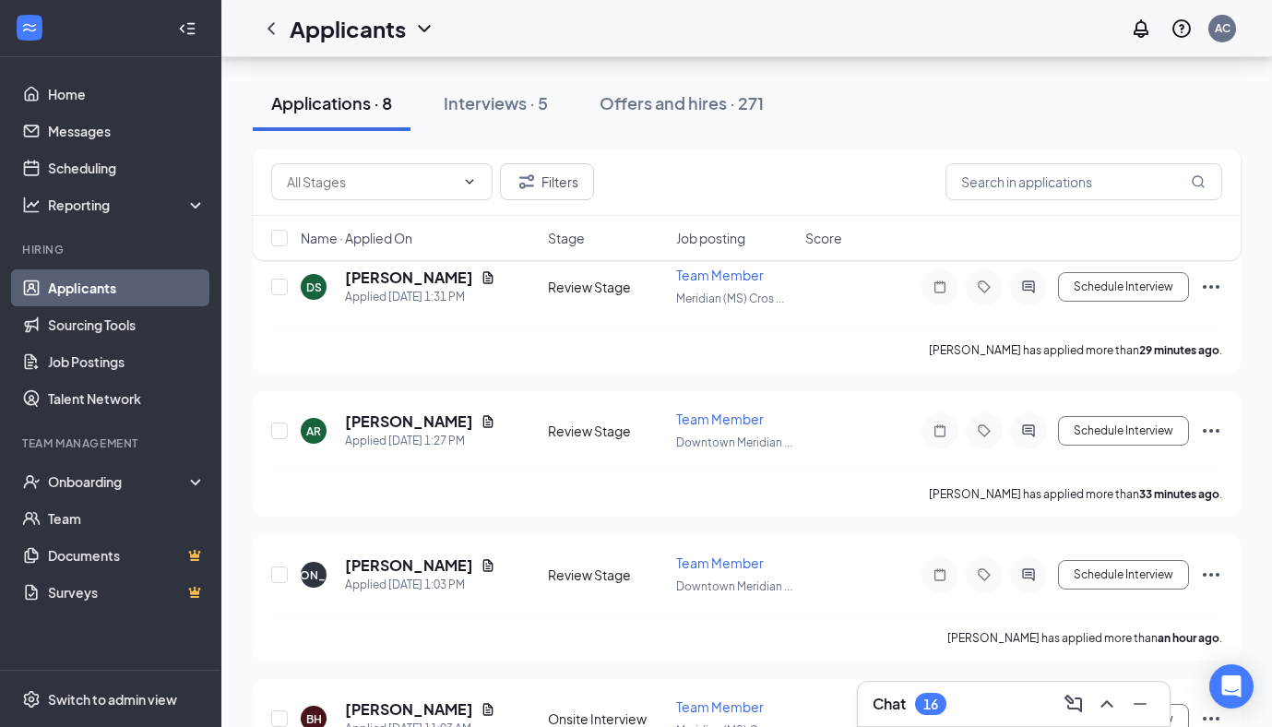
scroll to position [202, 0]
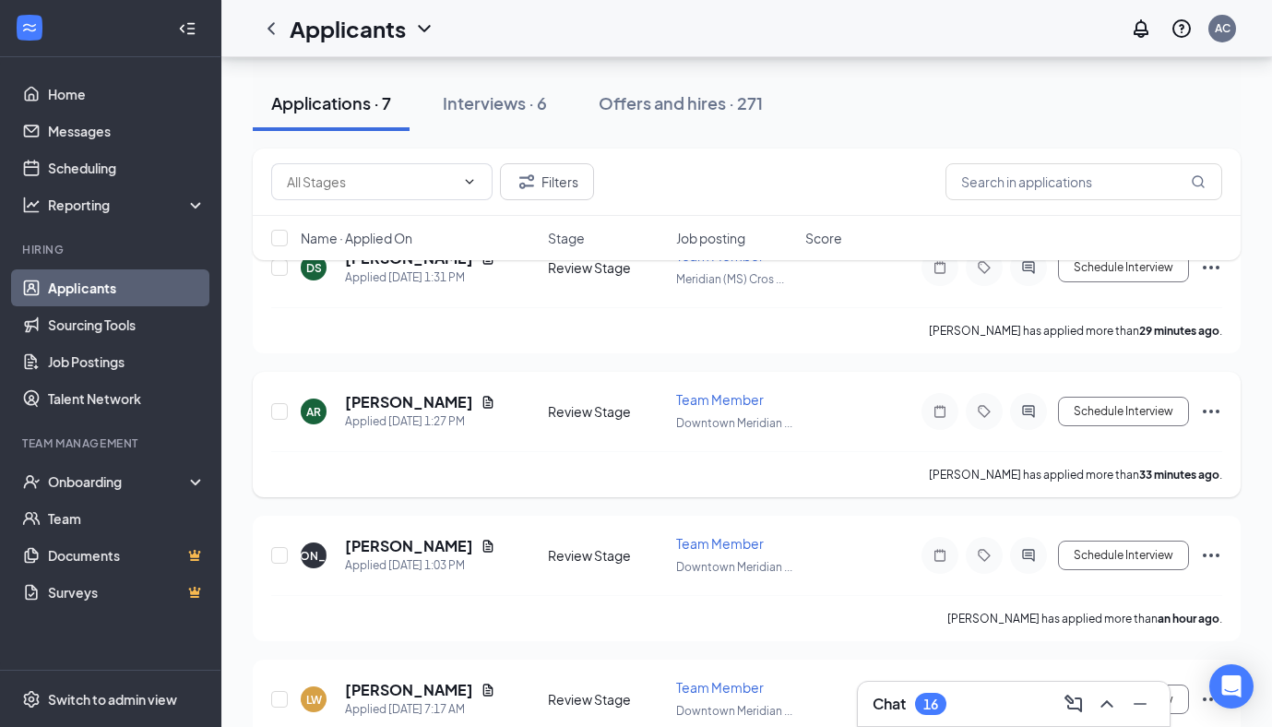
scroll to position [249, 0]
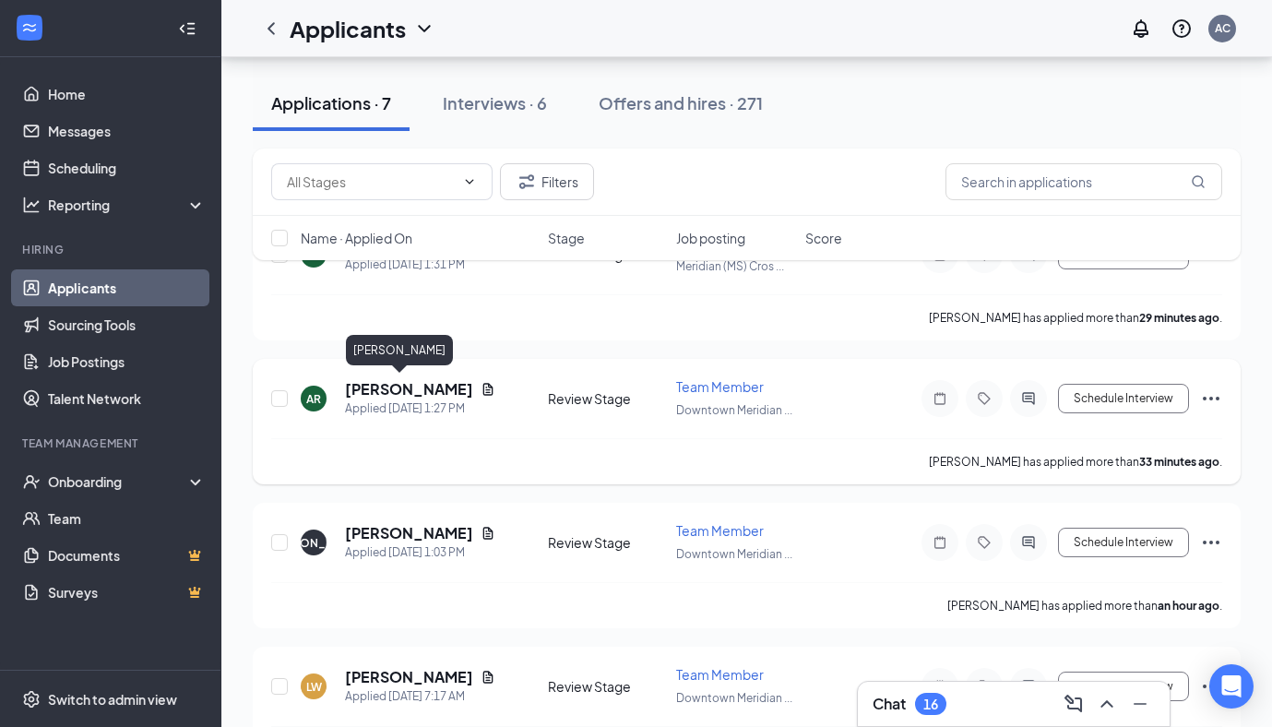
click at [387, 386] on h5 "[PERSON_NAME]" at bounding box center [409, 389] width 128 height 20
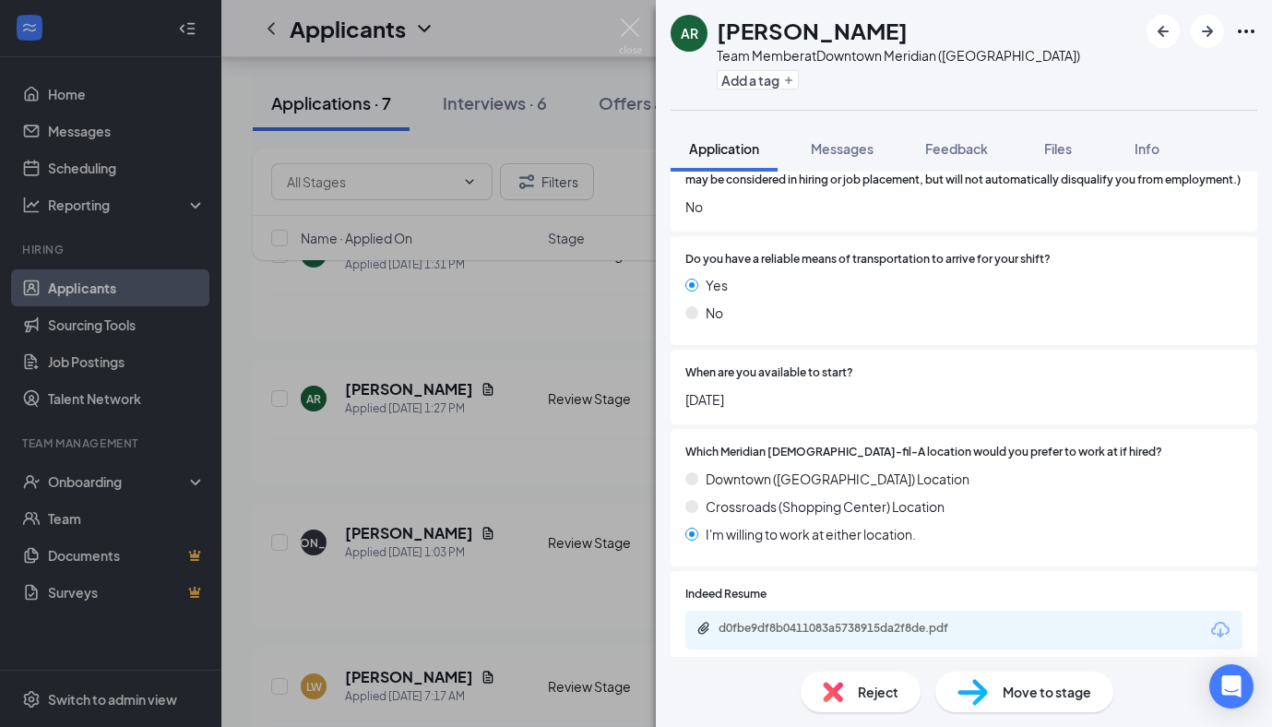
scroll to position [1562, 0]
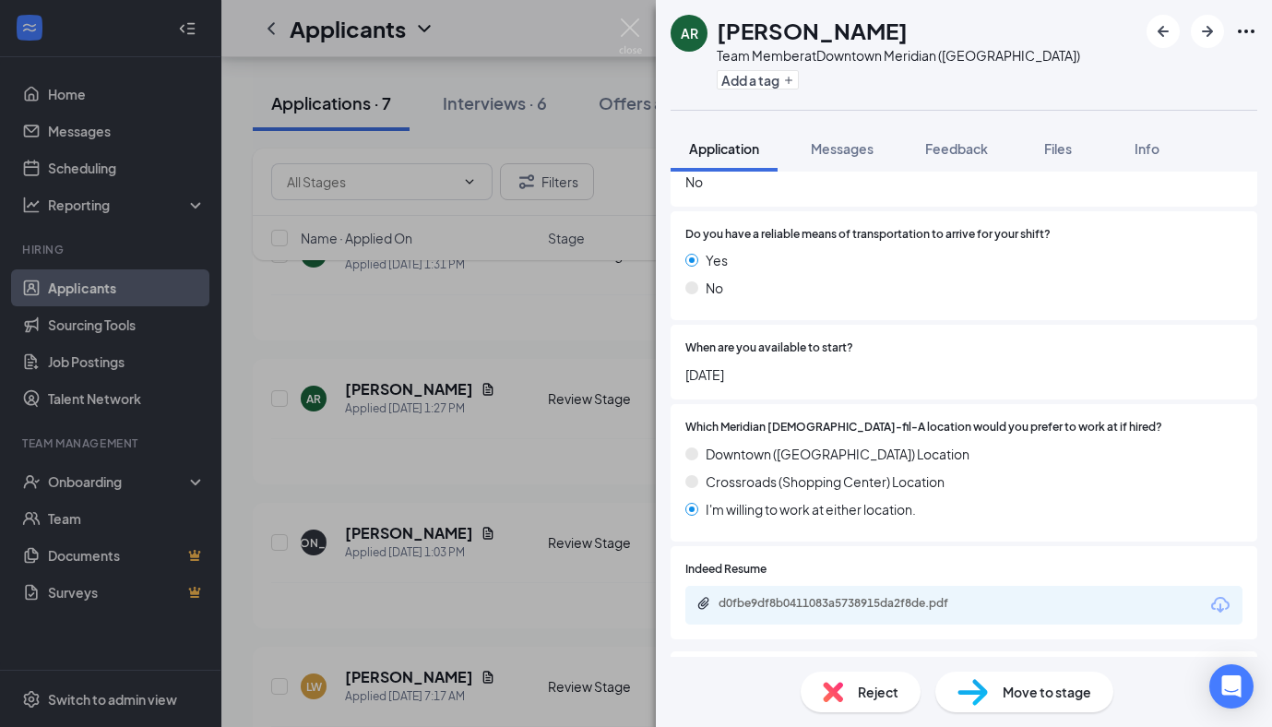
click at [799, 596] on div "d0fbe9df8b0411083a5738915da2f8de.pdf" at bounding box center [963, 605] width 557 height 39
click at [795, 612] on div "d0fbe9df8b0411083a5738915da2f8de.pdf" at bounding box center [845, 605] width 299 height 18
click at [439, 297] on div "AR Asia Rue Team Member at Downtown Meridian (MS) Add a tag Application Message…" at bounding box center [636, 363] width 1272 height 727
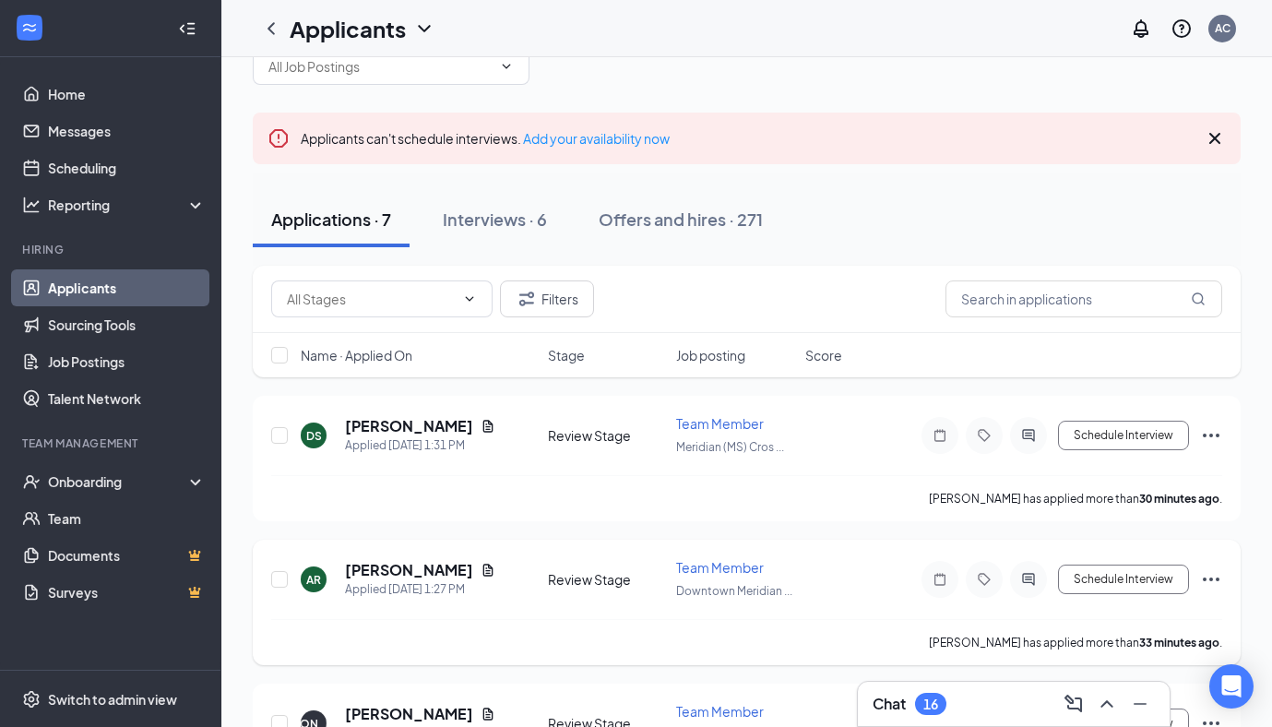
scroll to position [15, 0]
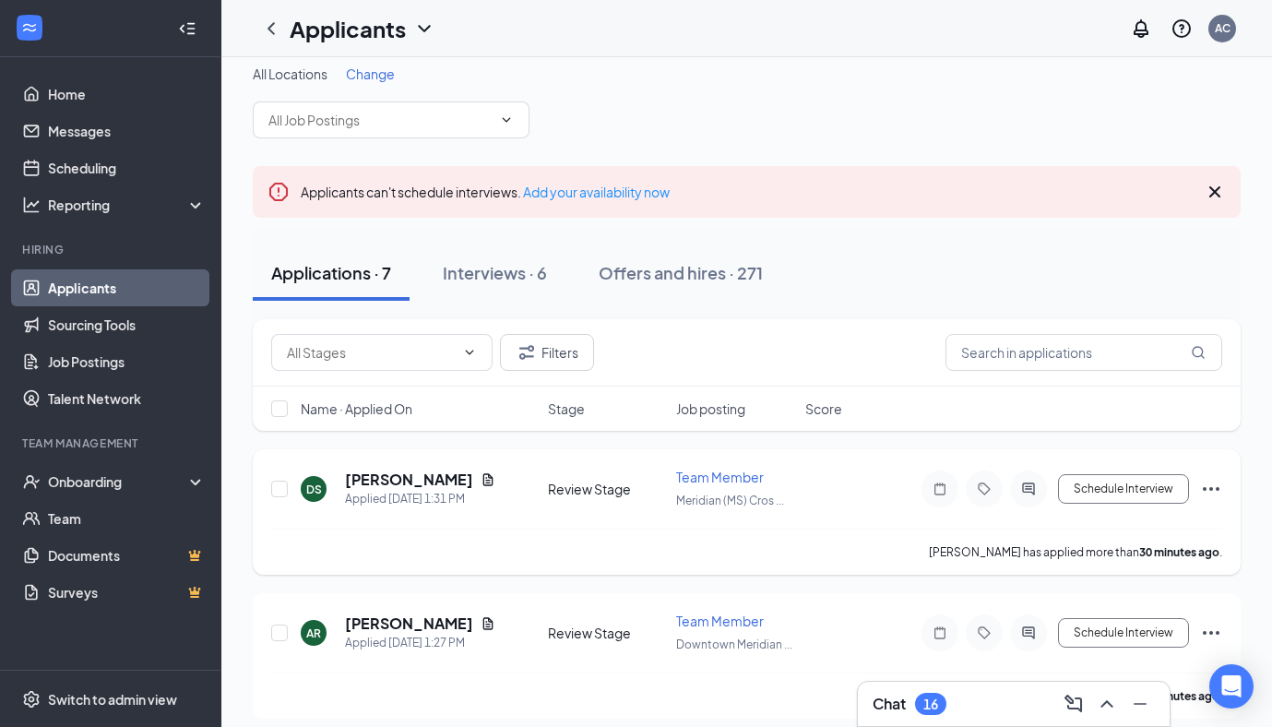
click at [386, 474] on h5 "[PERSON_NAME]" at bounding box center [409, 479] width 128 height 20
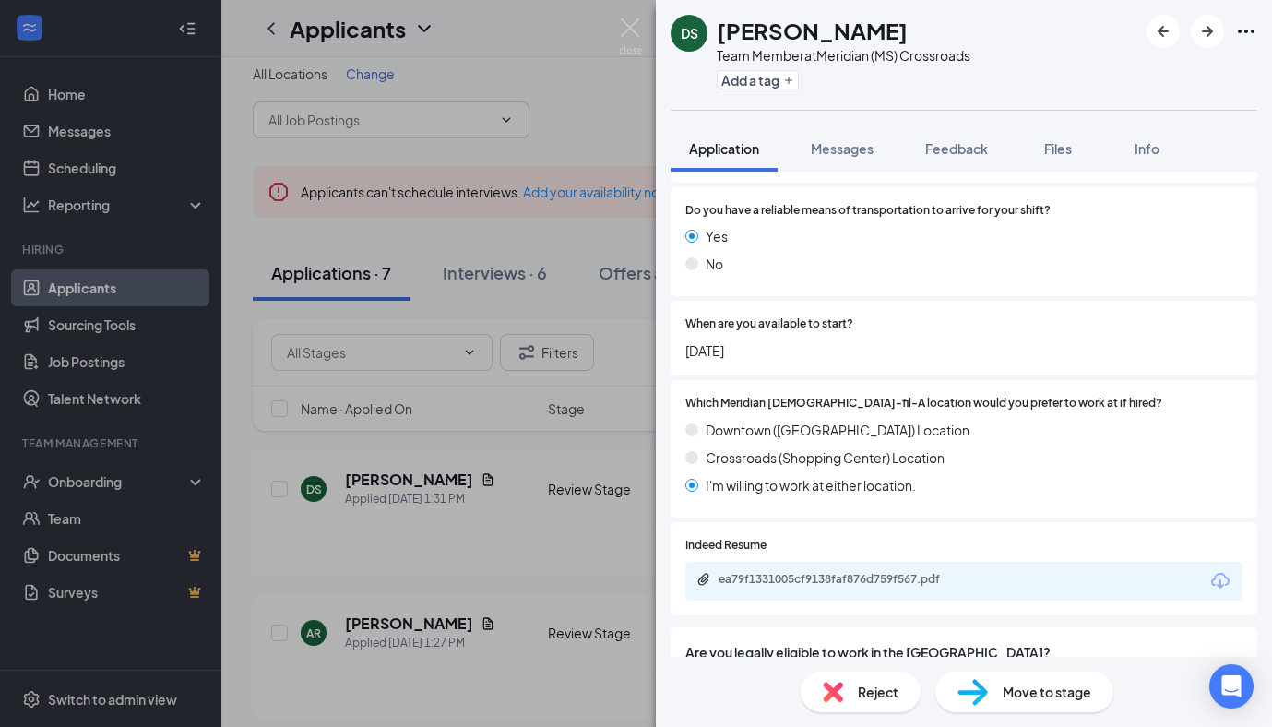
scroll to position [1673, 0]
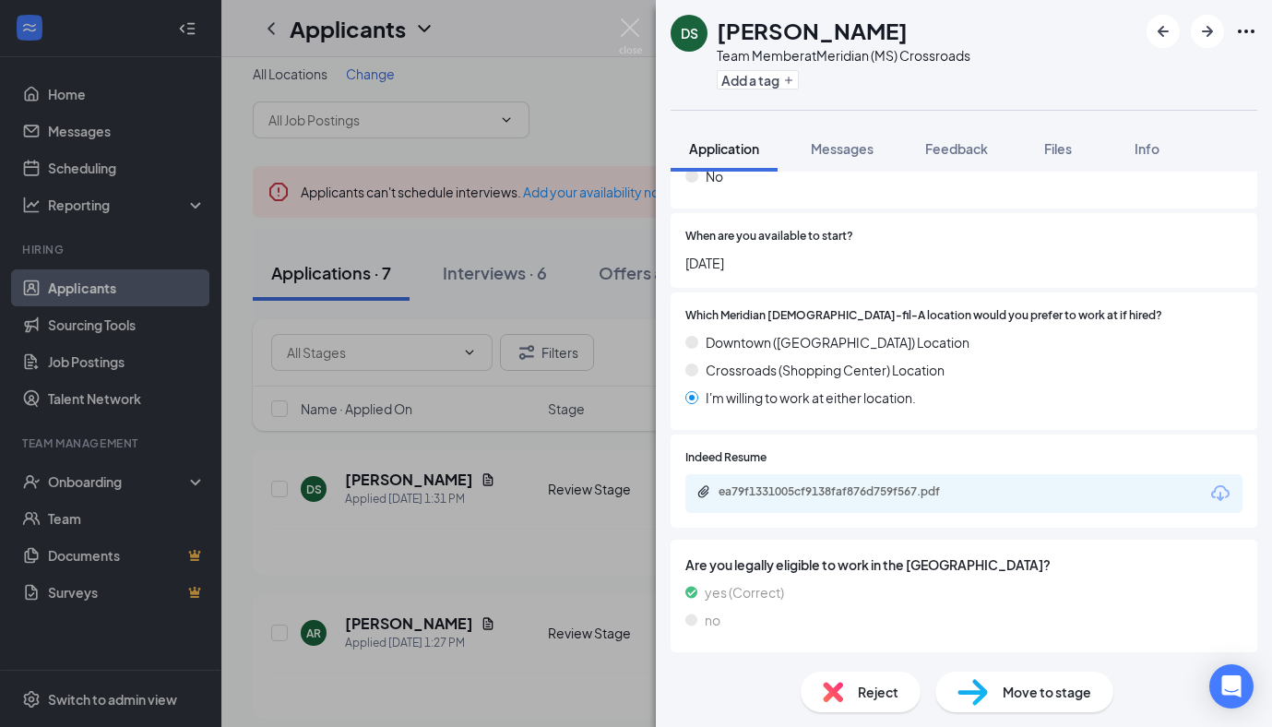
click at [512, 593] on div "DS Darrell Sims Team Member at Meridian (MS) Crossroads Add a tag Application M…" at bounding box center [636, 363] width 1272 height 727
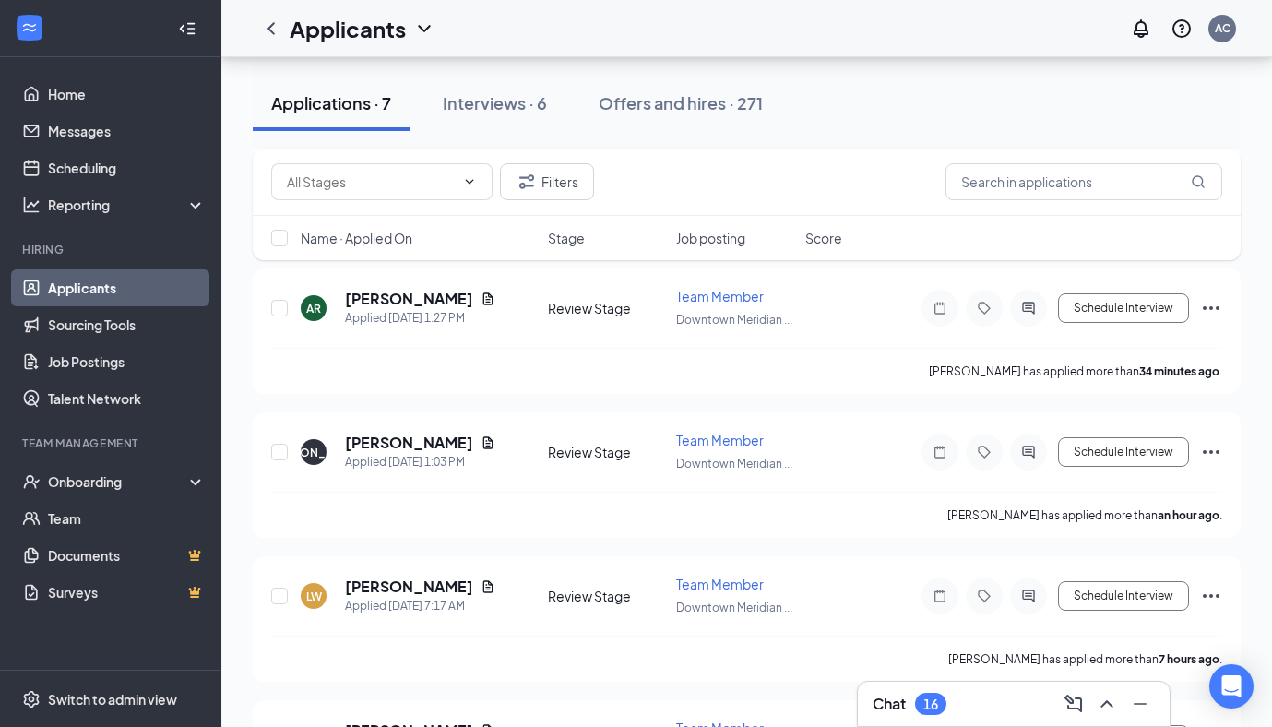
scroll to position [451, 0]
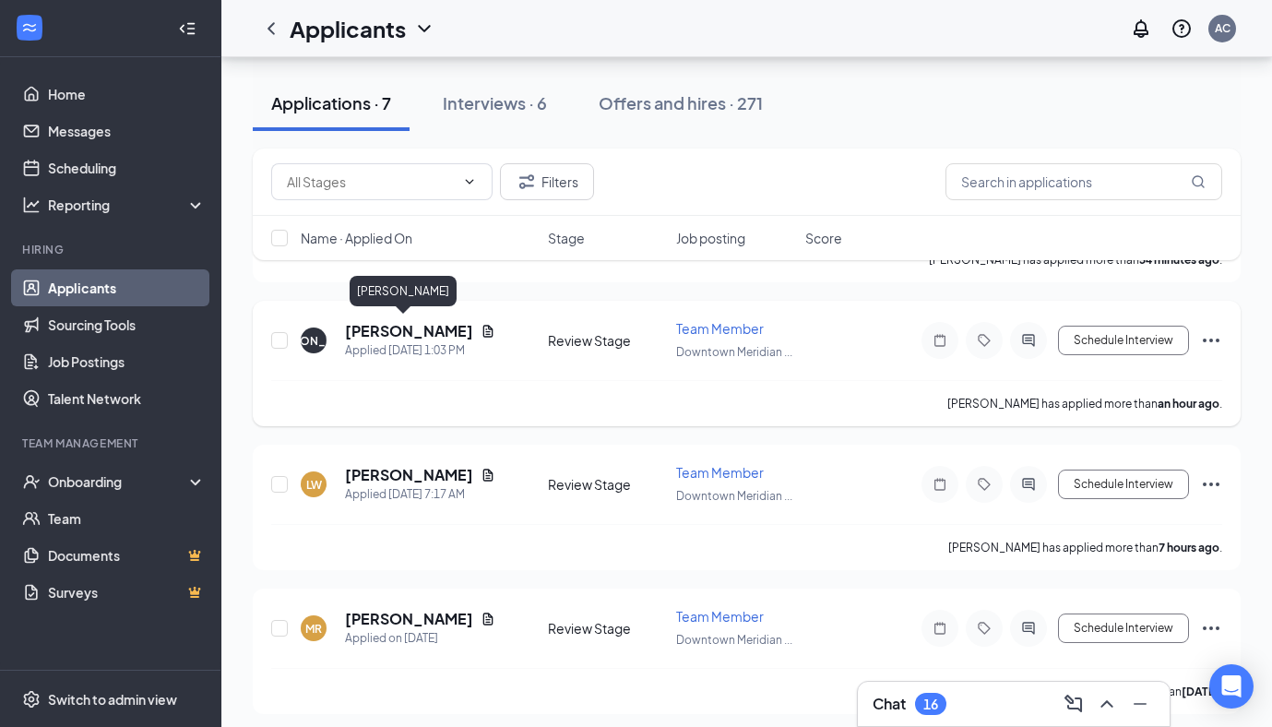
click at [386, 333] on h5 "[PERSON_NAME]" at bounding box center [409, 331] width 128 height 20
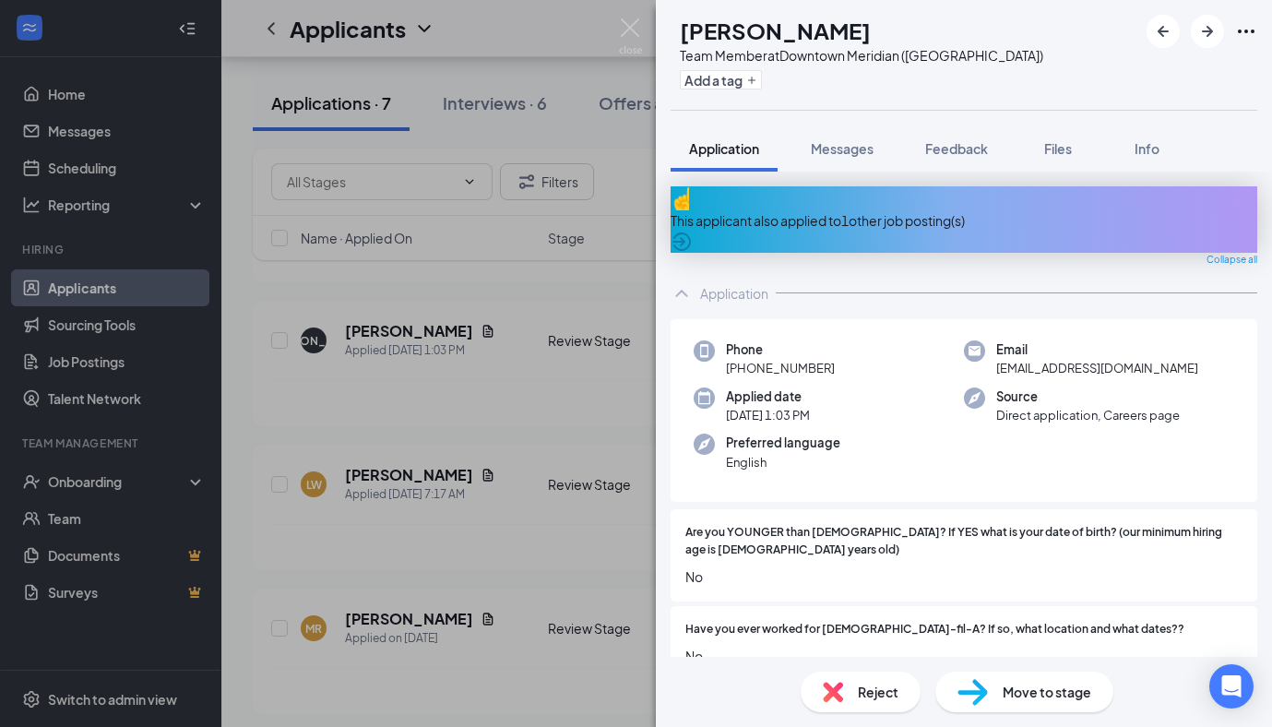
click at [777, 218] on div "This applicant also applied to 1 other job posting(s)" at bounding box center [964, 219] width 587 height 66
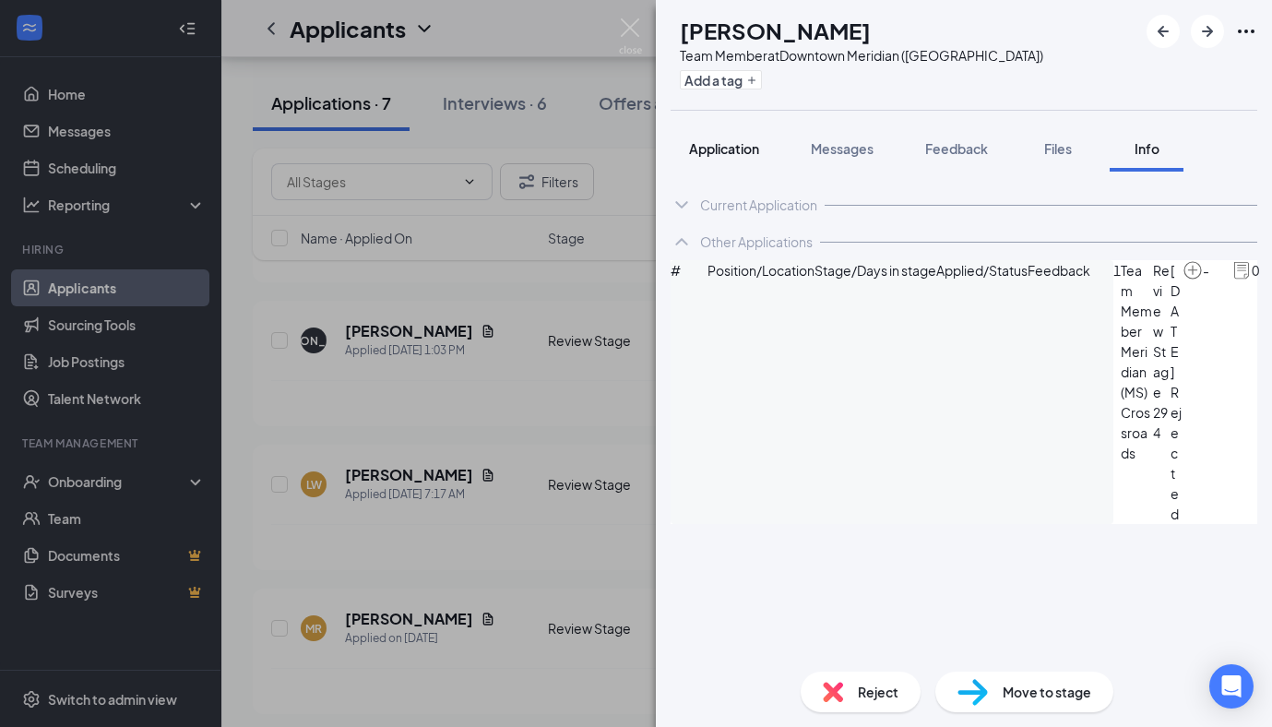
click at [704, 130] on button "Application" at bounding box center [724, 148] width 107 height 46
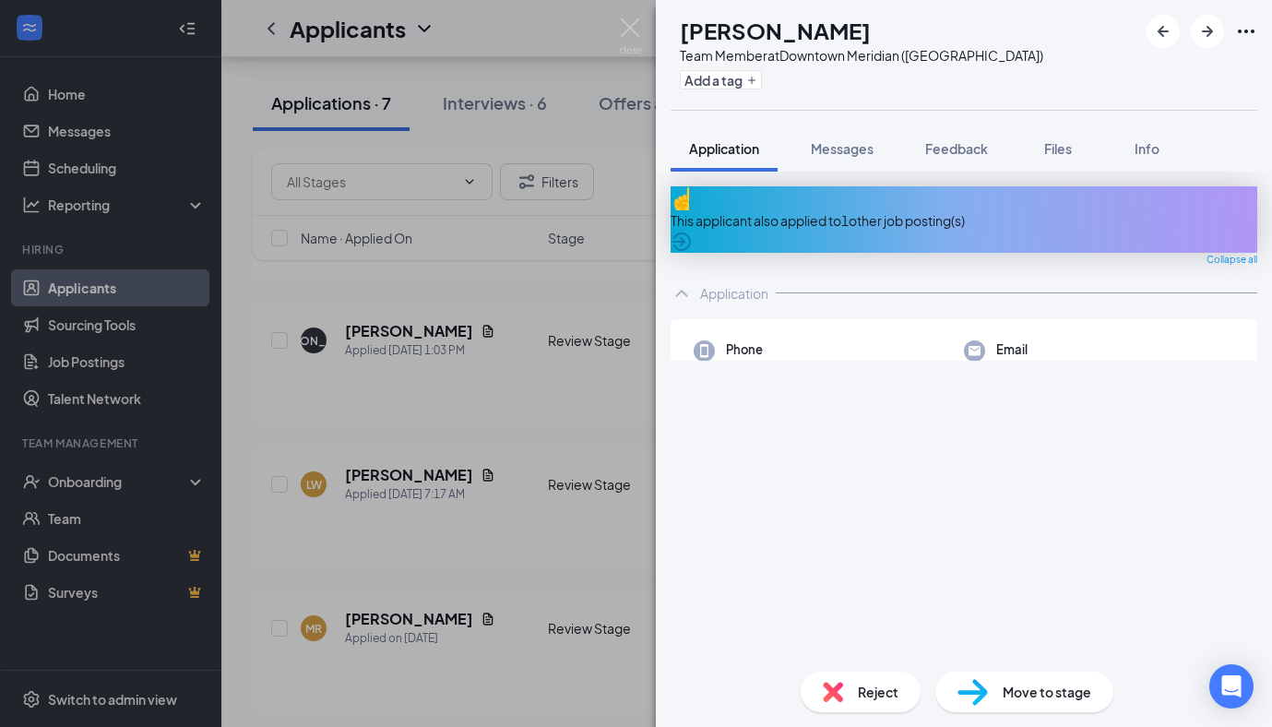
click at [563, 339] on div "JO Jermisha Ott Team Member at Downtown Meridian (MS) Add a tag Application Mes…" at bounding box center [636, 363] width 1272 height 727
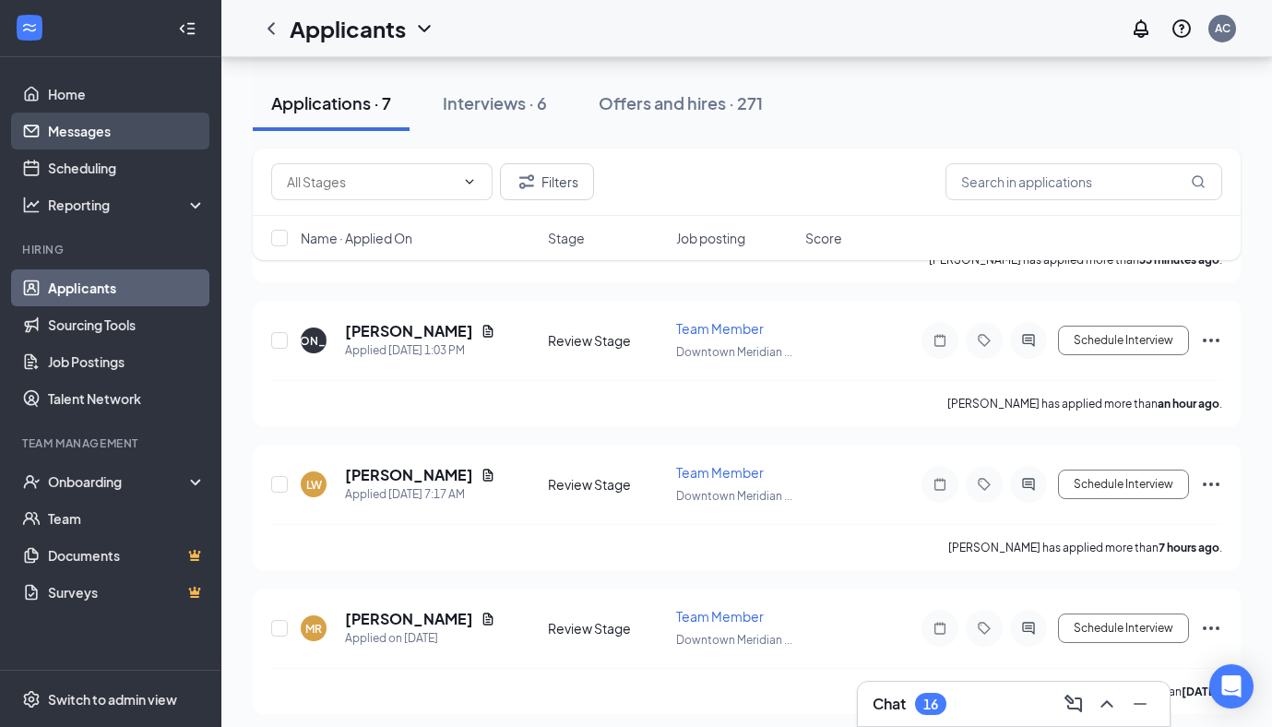
click at [90, 130] on link "Messages" at bounding box center [127, 131] width 158 height 37
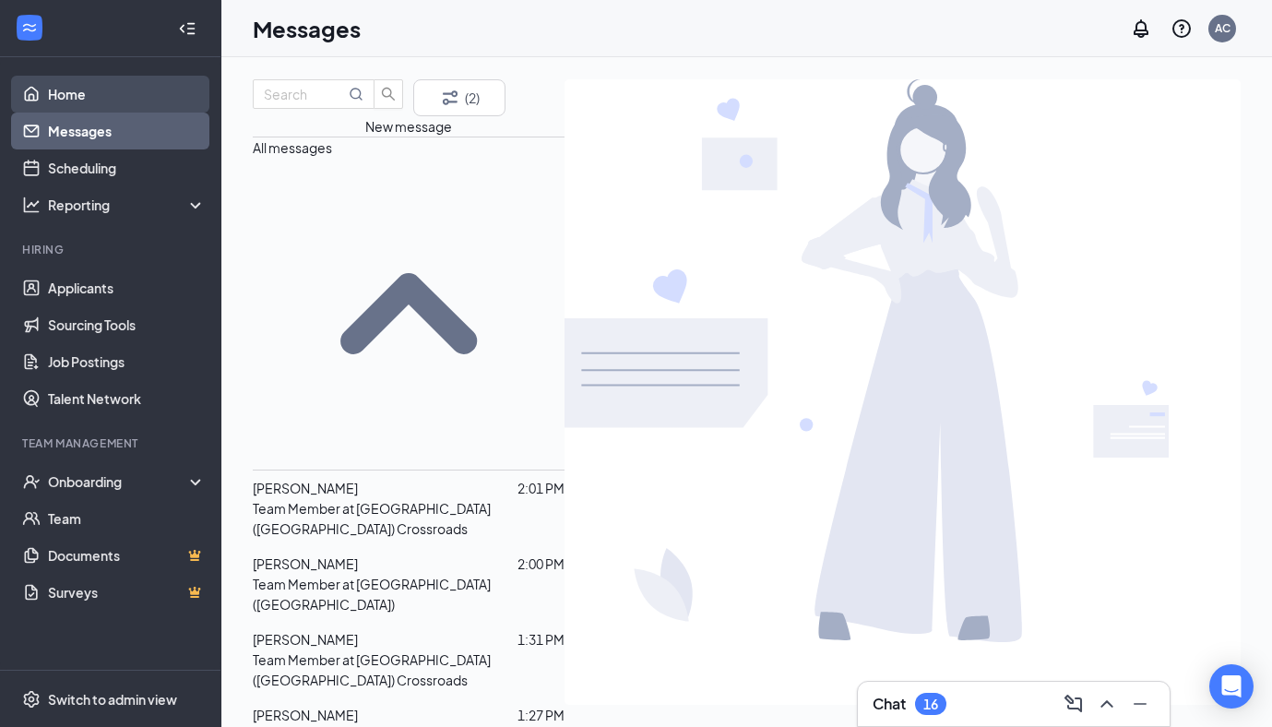
click at [53, 89] on link "Home" at bounding box center [127, 94] width 158 height 37
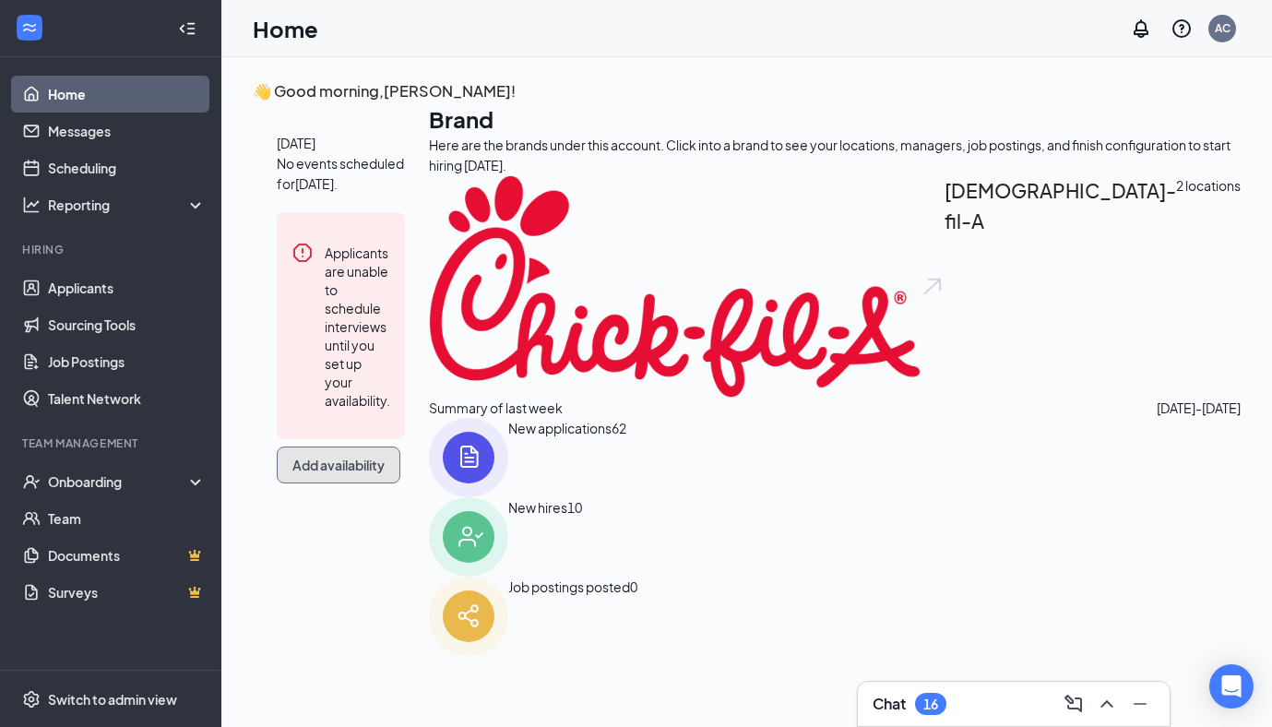
drag, startPoint x: 452, startPoint y: 481, endPoint x: 558, endPoint y: 271, distance: 234.7
click at [429, 271] on div "Today No events scheduled for today . Applicants are unable to schedule intervi…" at bounding box center [341, 308] width 176 height 410
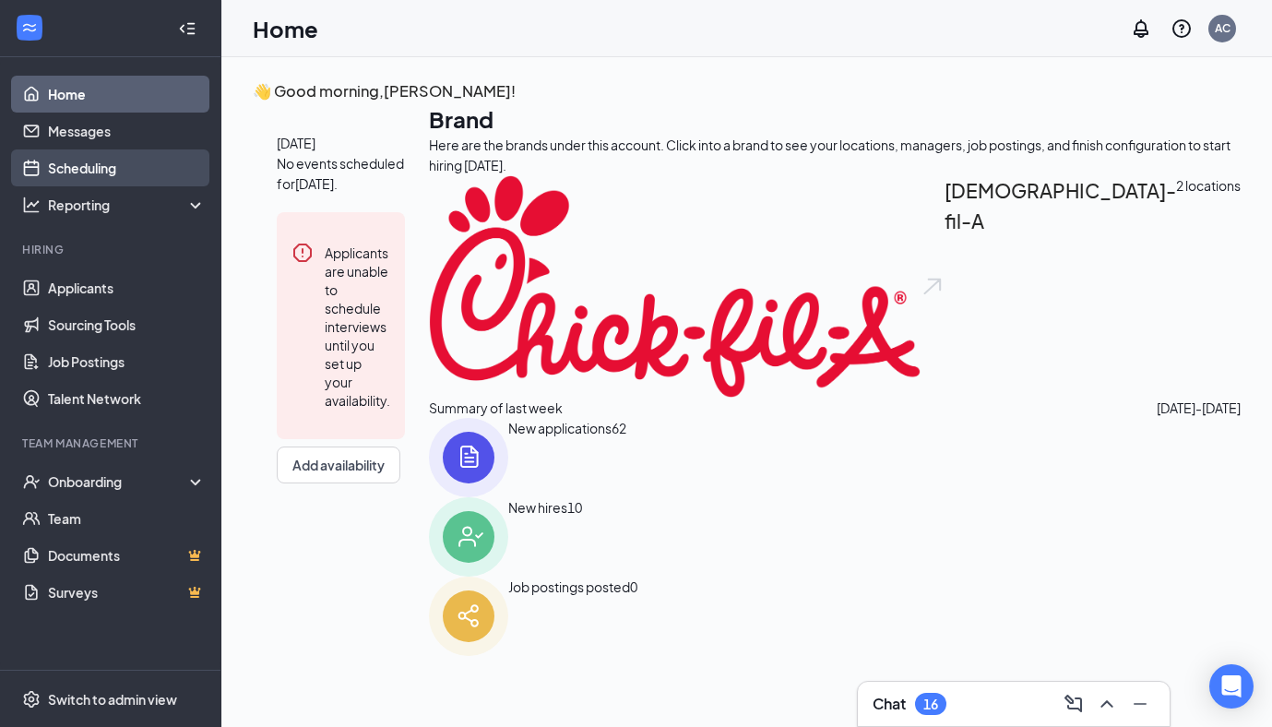
click at [135, 175] on link "Scheduling" at bounding box center [127, 167] width 158 height 37
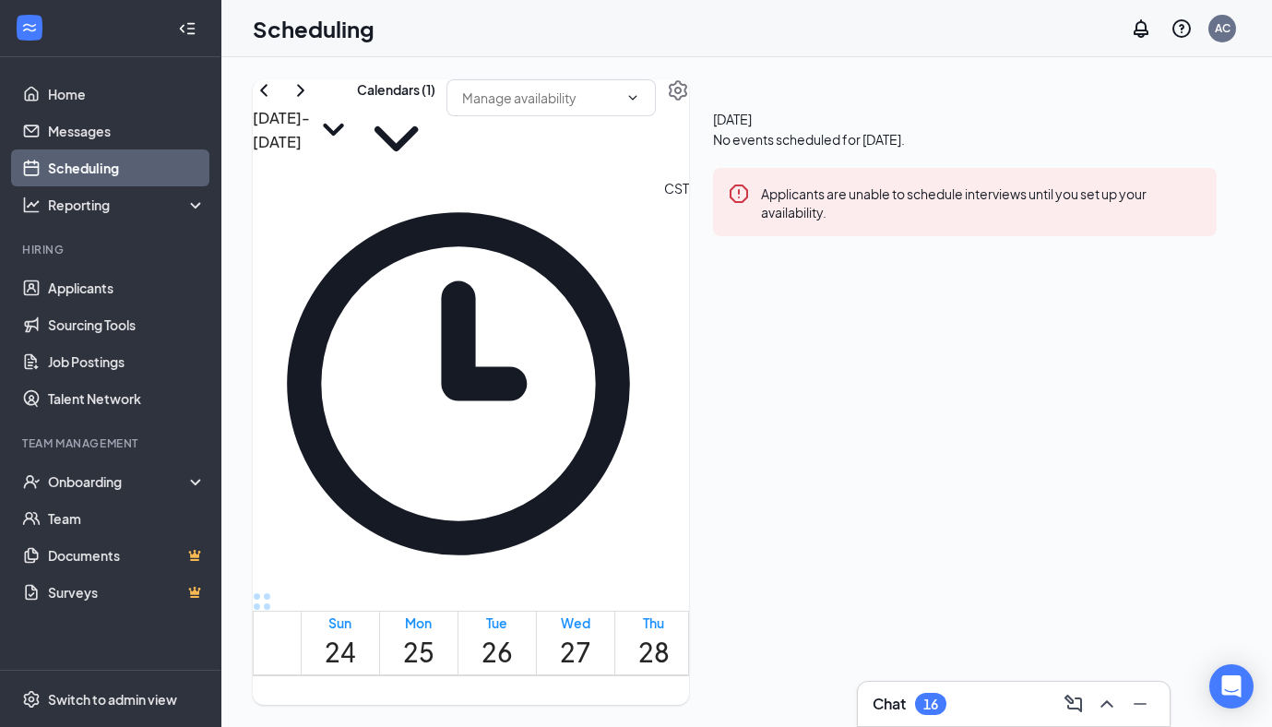
scroll to position [1575, 0]
click at [90, 140] on link "Messages" at bounding box center [127, 131] width 158 height 37
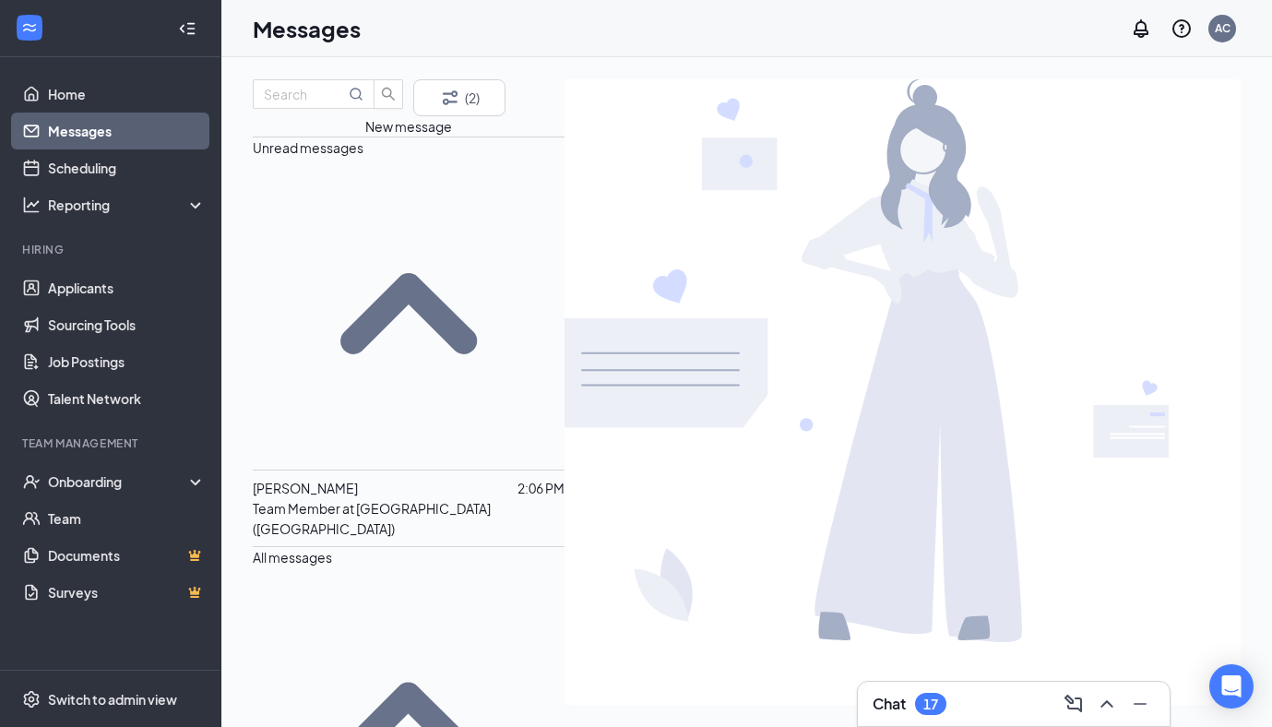
click at [344, 480] on span "[PERSON_NAME]" at bounding box center [305, 488] width 105 height 17
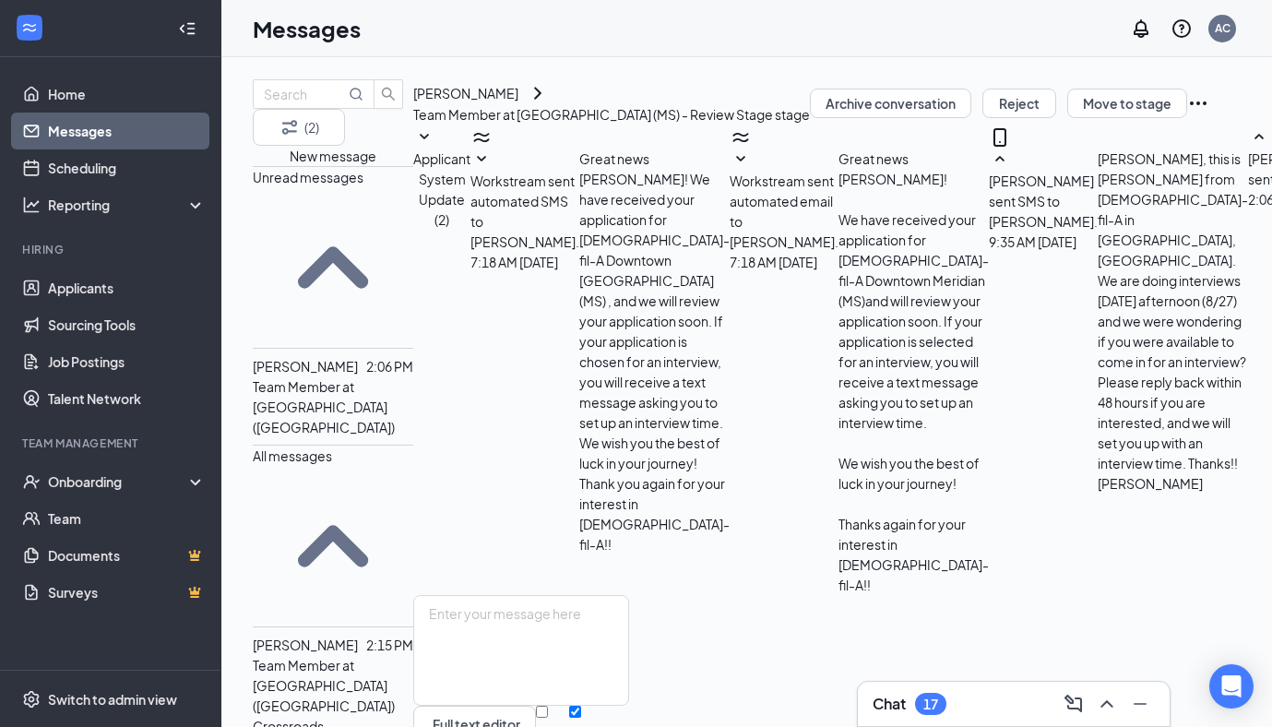
scroll to position [284, 0]
click at [622, 595] on textarea at bounding box center [521, 650] width 216 height 111
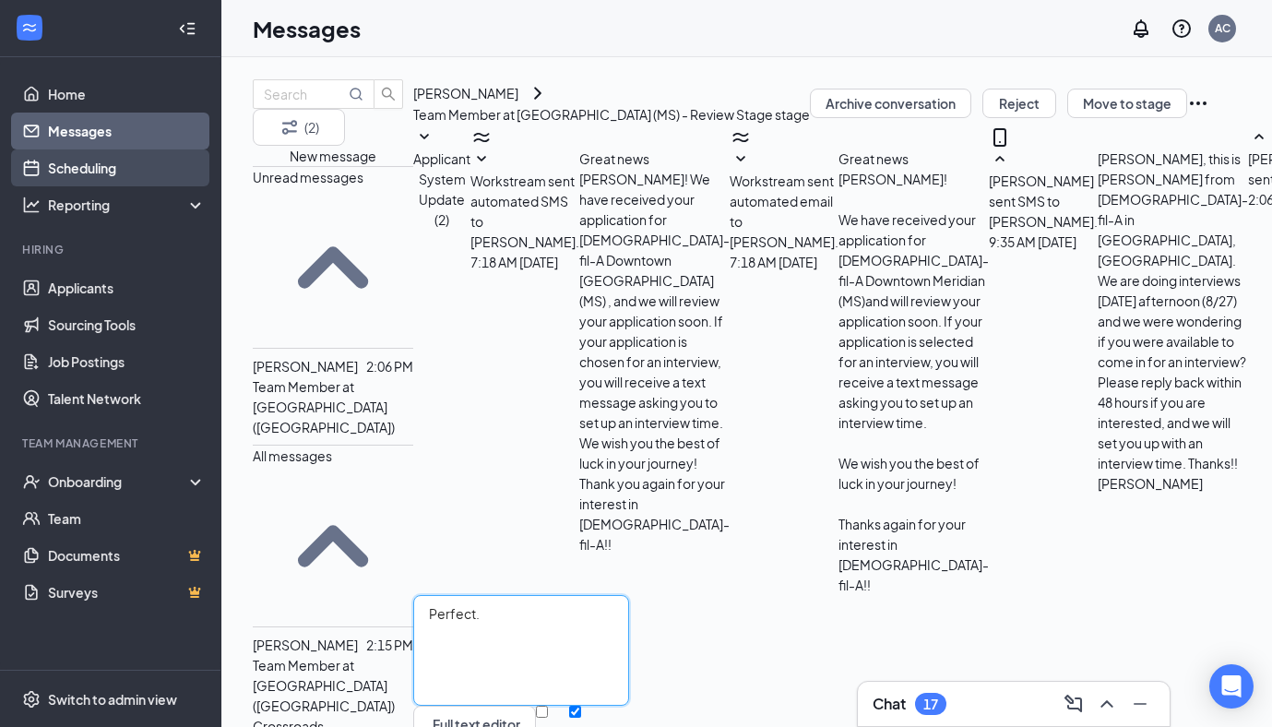
type textarea "Perfect."
click at [119, 170] on link "Scheduling" at bounding box center [127, 167] width 158 height 37
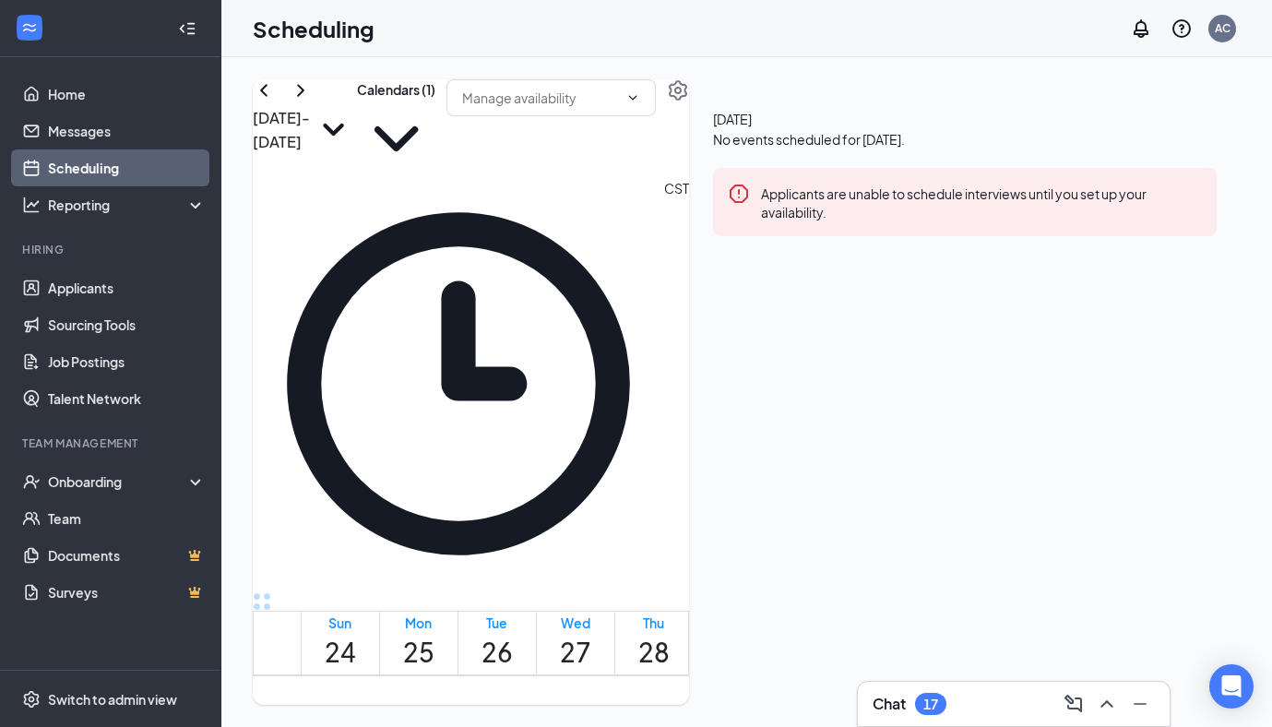
scroll to position [1497, 0]
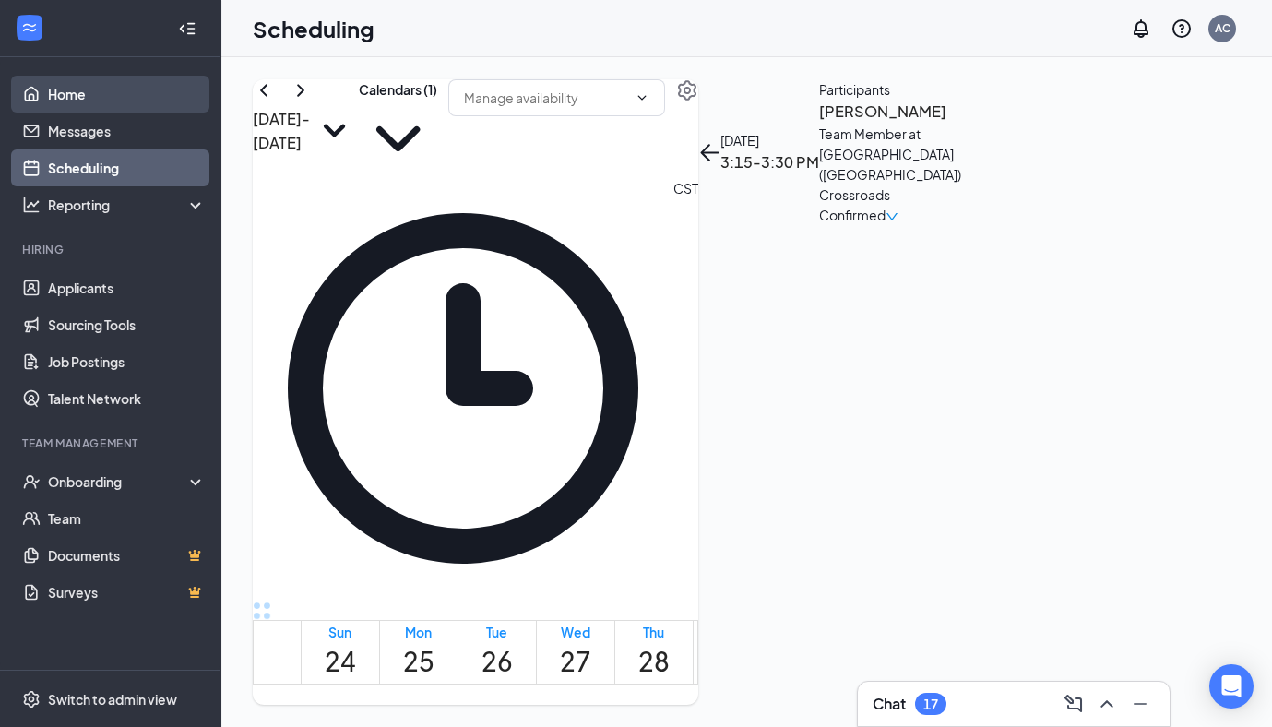
click at [69, 90] on link "Home" at bounding box center [127, 94] width 158 height 37
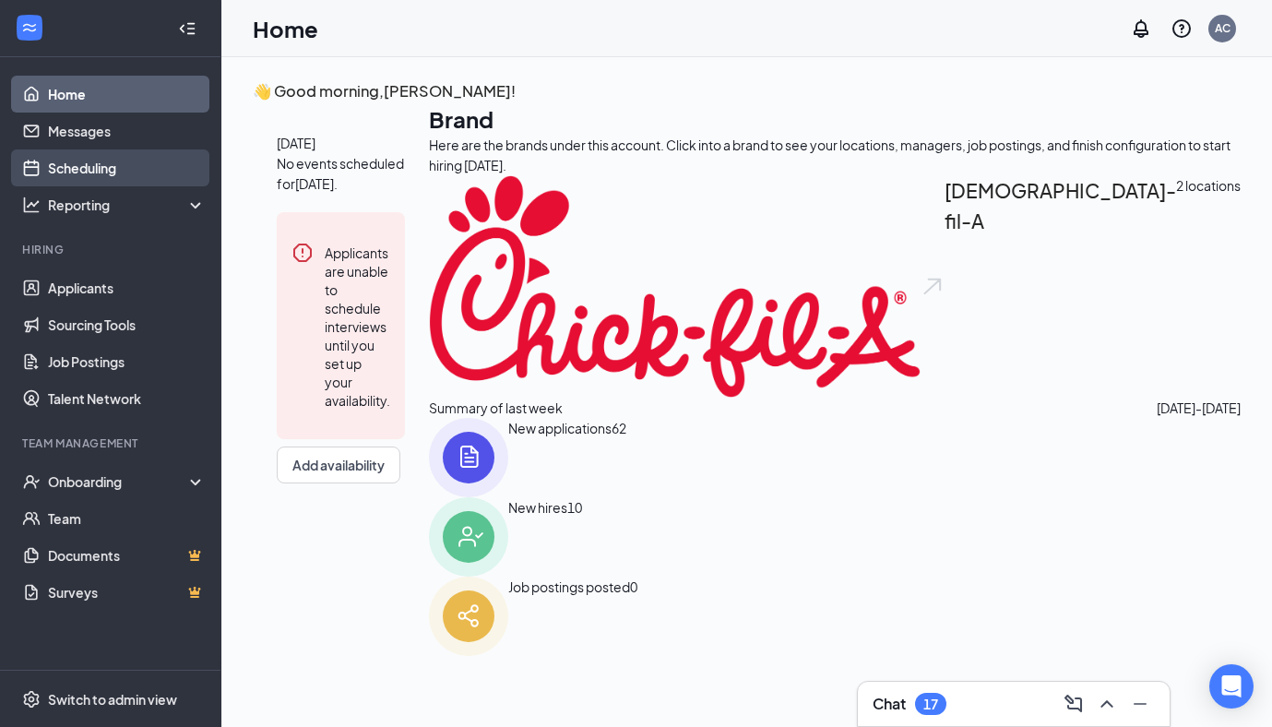
click at [78, 162] on link "Scheduling" at bounding box center [127, 167] width 158 height 37
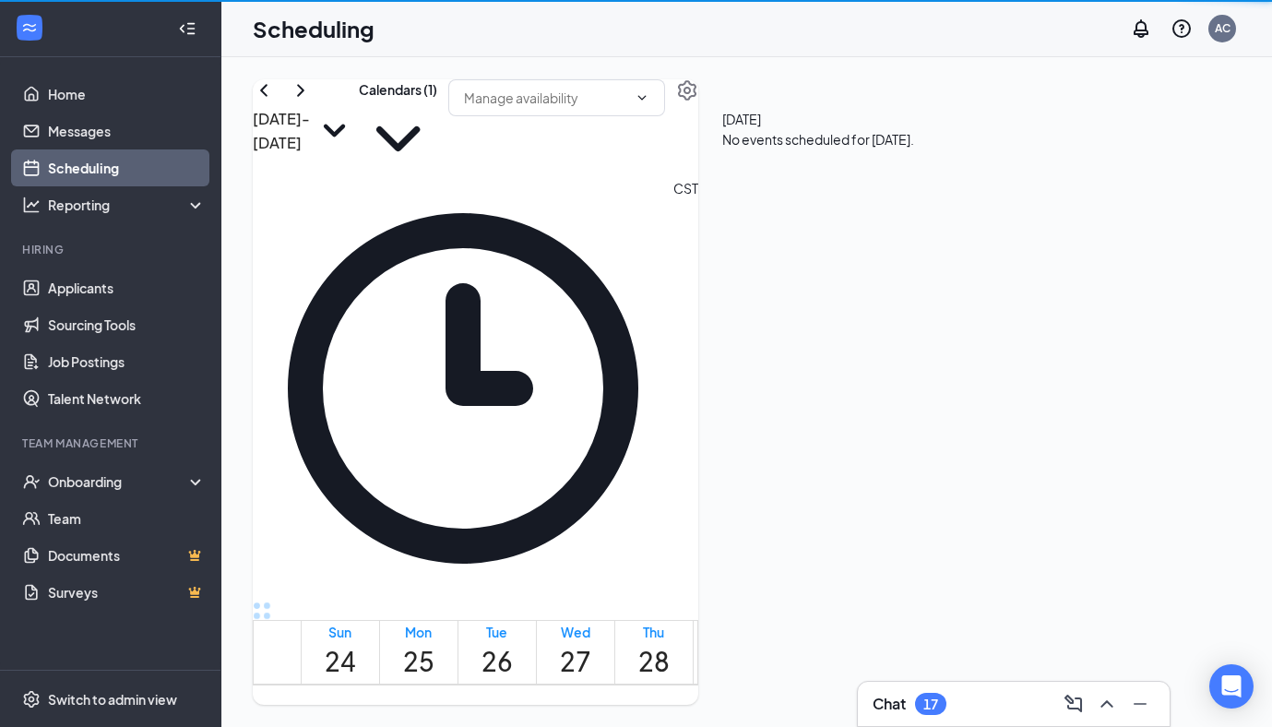
scroll to position [907, 0]
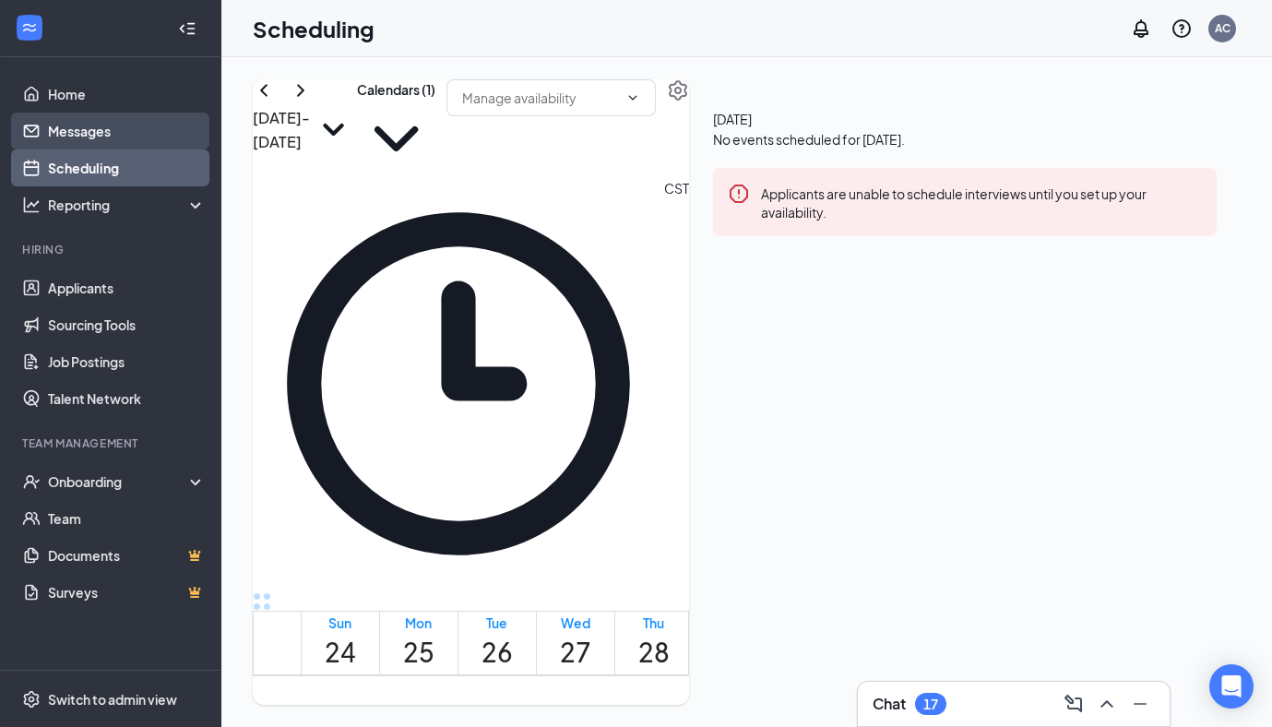
click at [183, 130] on link "Messages" at bounding box center [127, 131] width 158 height 37
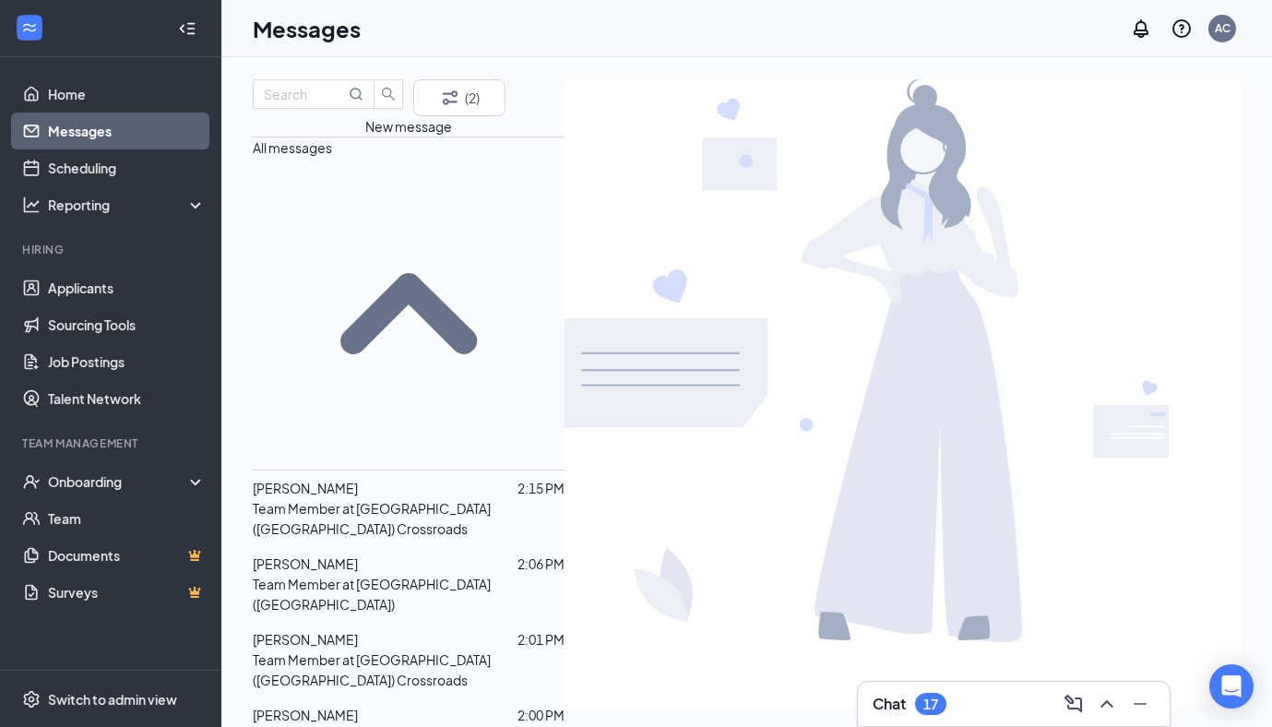
click at [339, 555] on span "[PERSON_NAME]" at bounding box center [305, 563] width 105 height 17
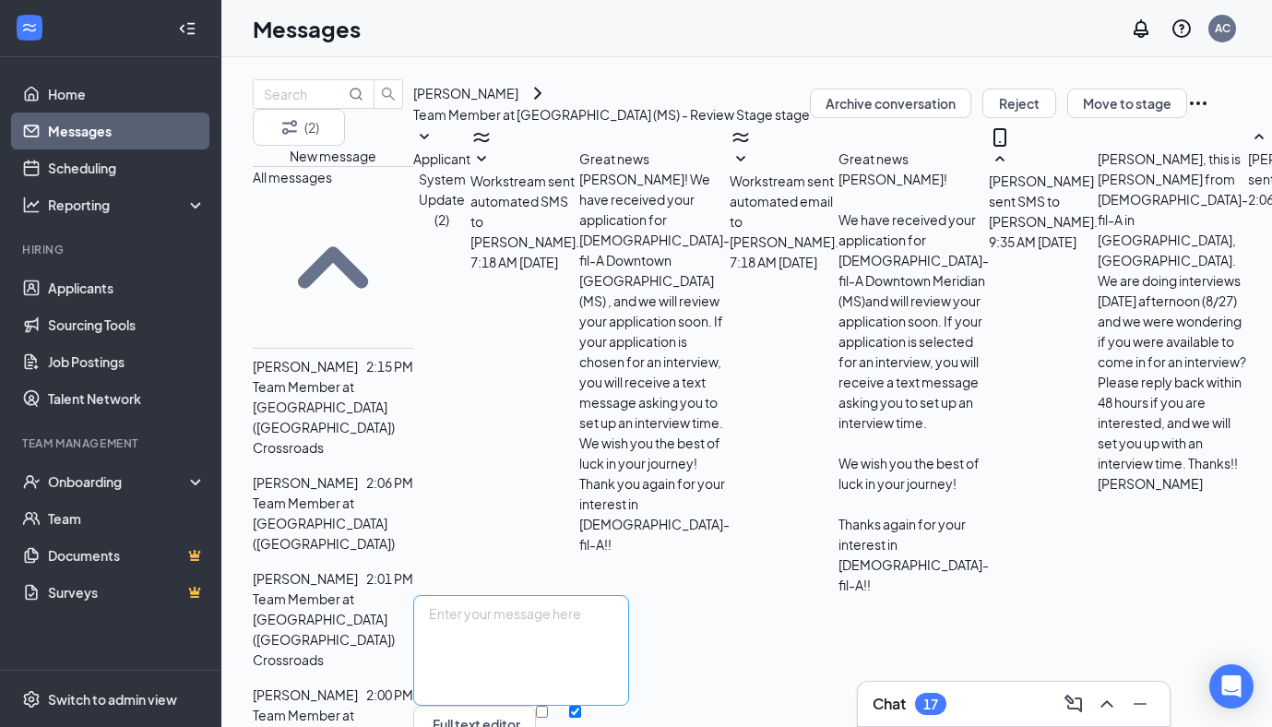
scroll to position [284, 0]
click at [629, 595] on textarea at bounding box center [521, 650] width 216 height 111
type textarea "Perfect. Can you come at 4:00?"
click at [629, 706] on button "Send" at bounding box center [613, 738] width 32 height 64
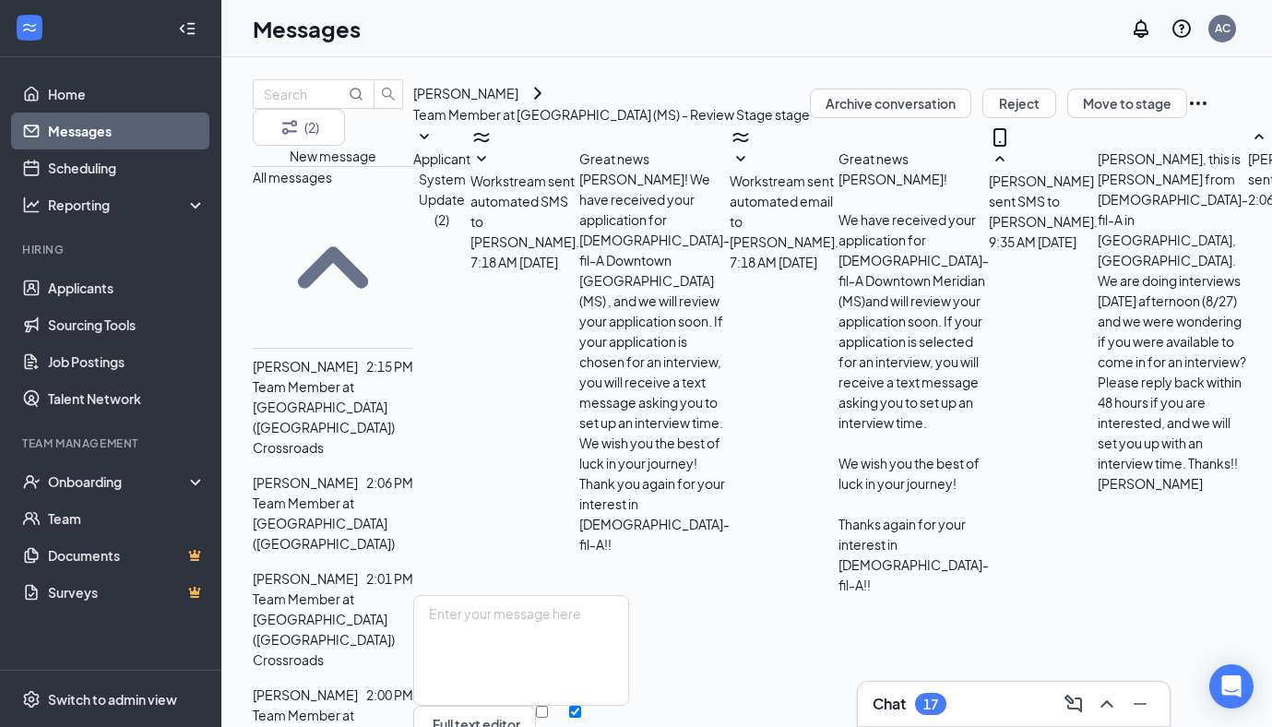
click at [374, 349] on div "Jvaughnte Harris 2:15 PM Team Member at Meridian (MS) Crossroads" at bounding box center [333, 407] width 160 height 116
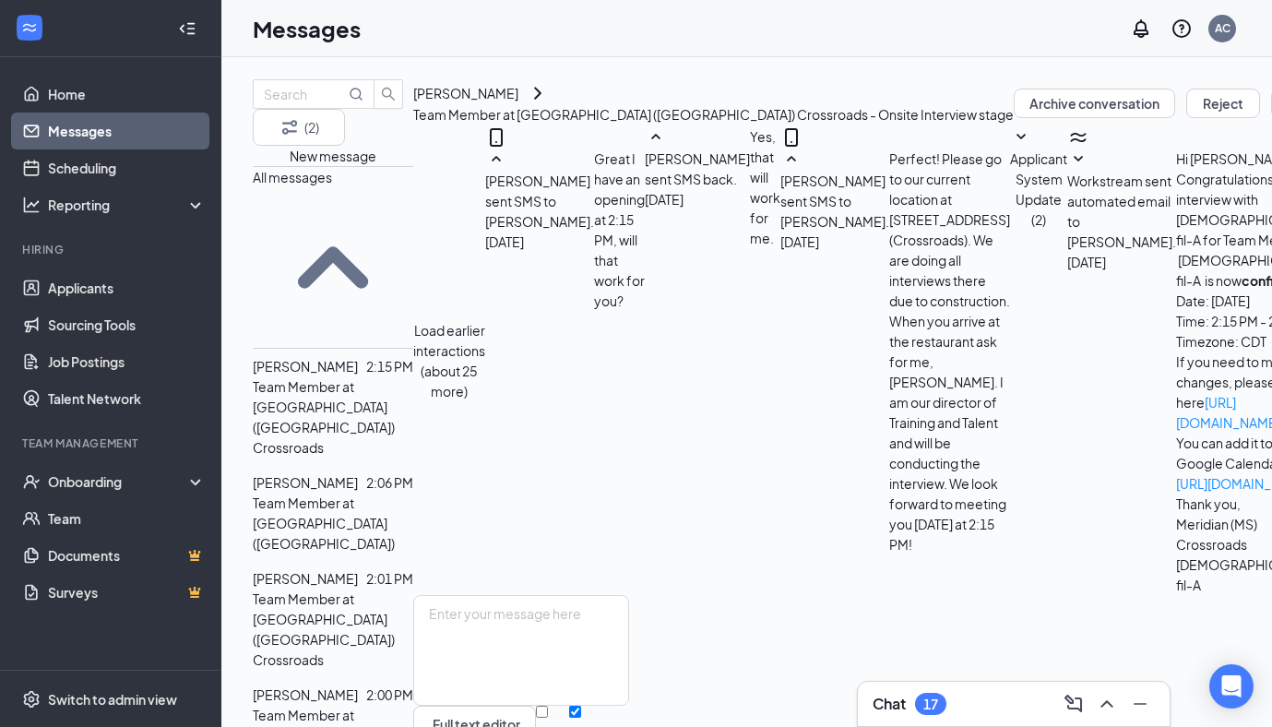
scroll to position [635, 0]
click at [358, 570] on span "[PERSON_NAME]" at bounding box center [305, 578] width 105 height 17
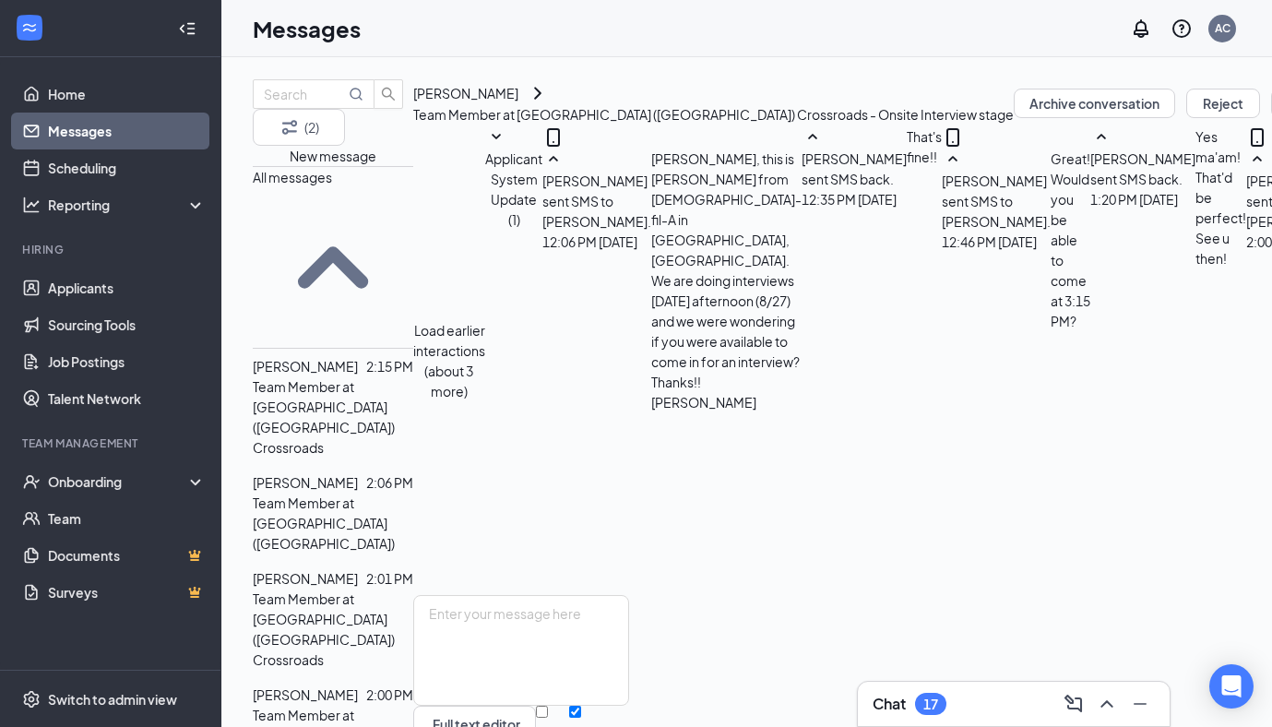
scroll to position [736, 0]
click at [82, 283] on link "Applicants" at bounding box center [127, 287] width 158 height 37
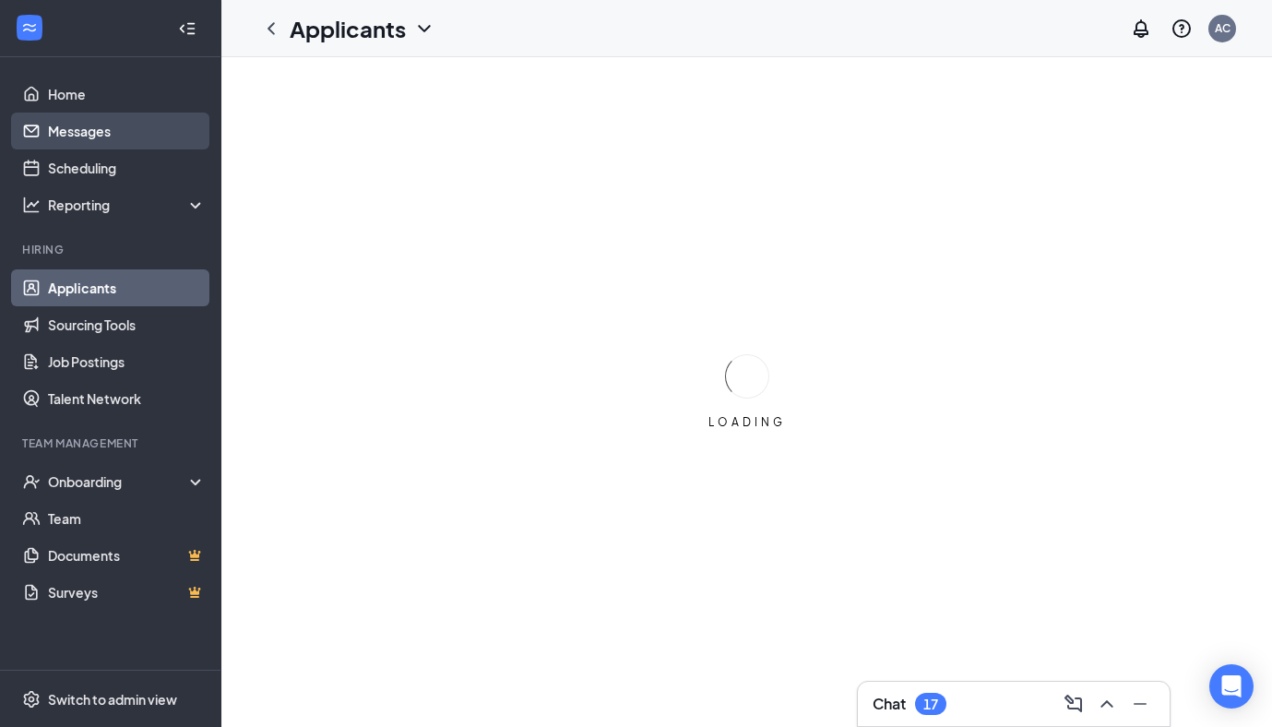
click at [142, 124] on link "Messages" at bounding box center [127, 131] width 158 height 37
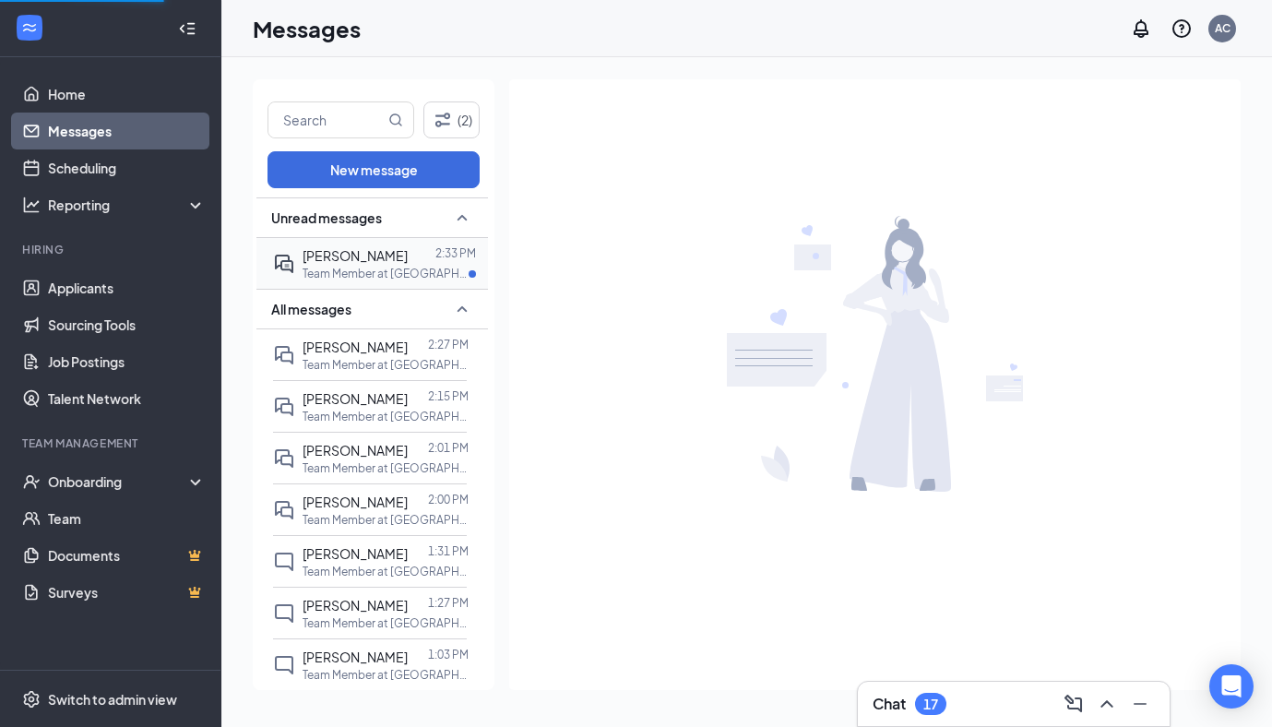
click at [325, 271] on p "Team Member at [GEOGRAPHIC_DATA] ([GEOGRAPHIC_DATA])" at bounding box center [386, 274] width 166 height 16
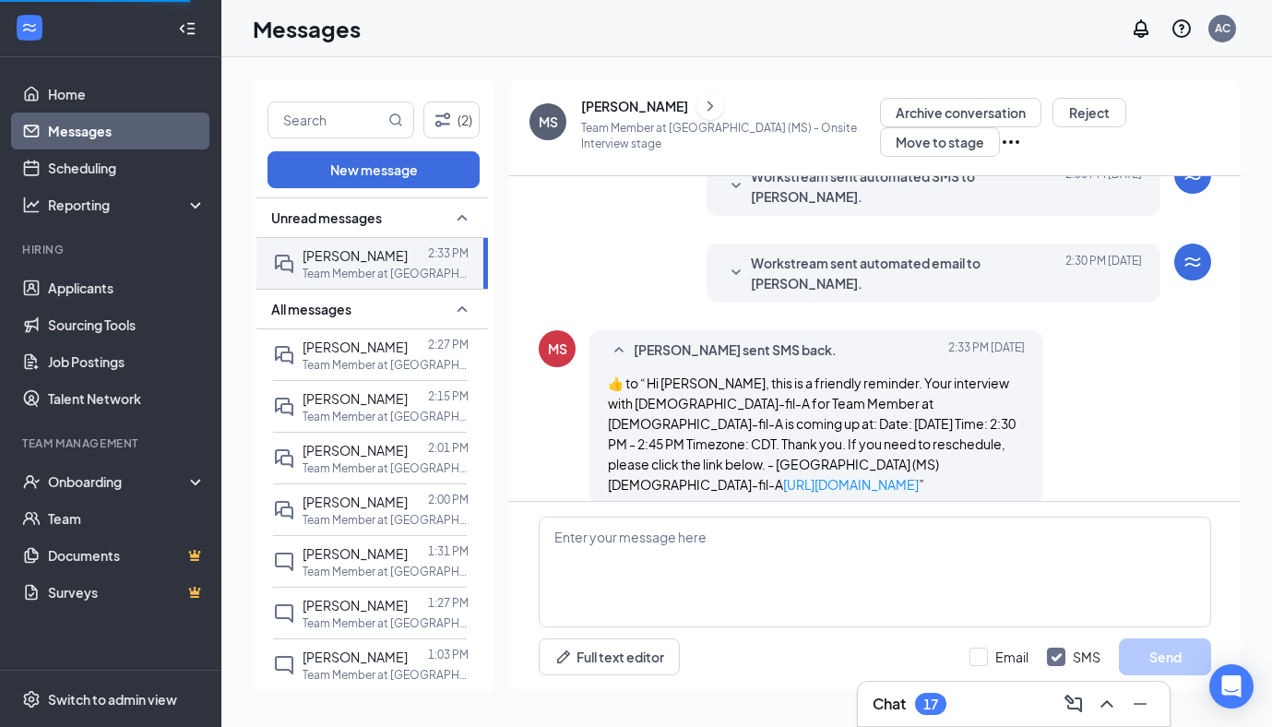
scroll to position [838, 0]
click at [409, 348] on div at bounding box center [418, 347] width 20 height 20
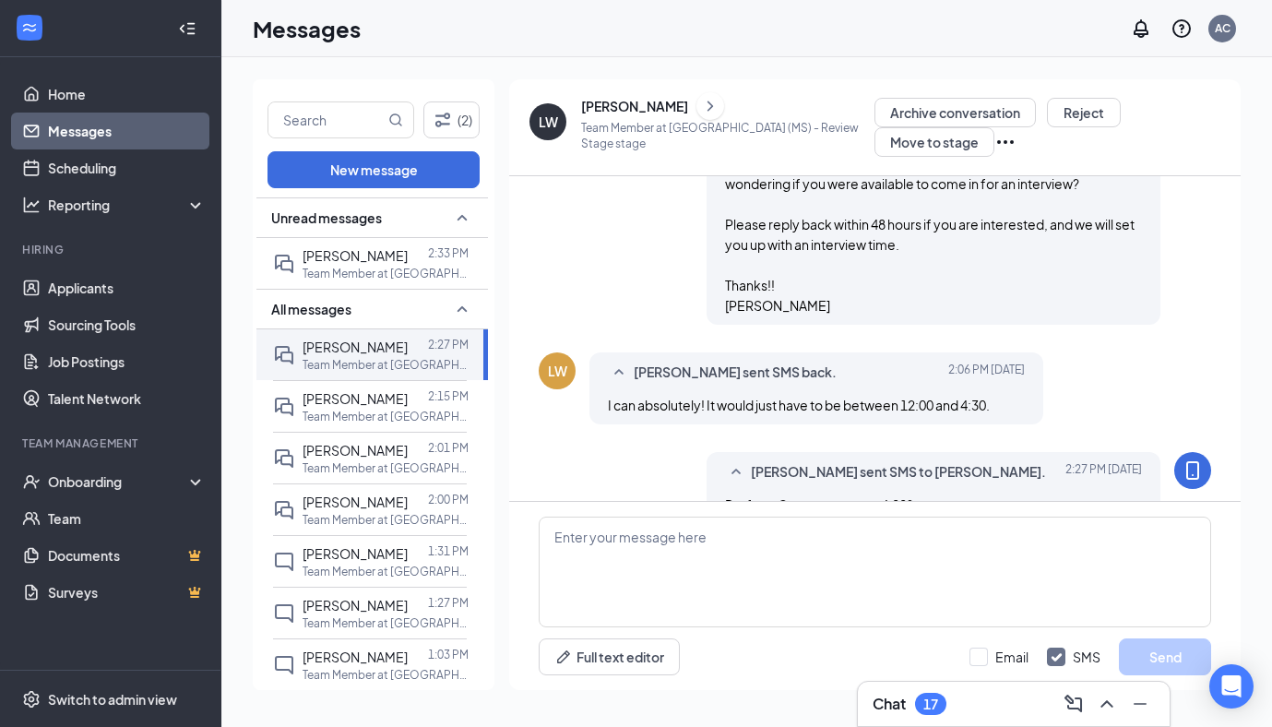
scroll to position [384, 0]
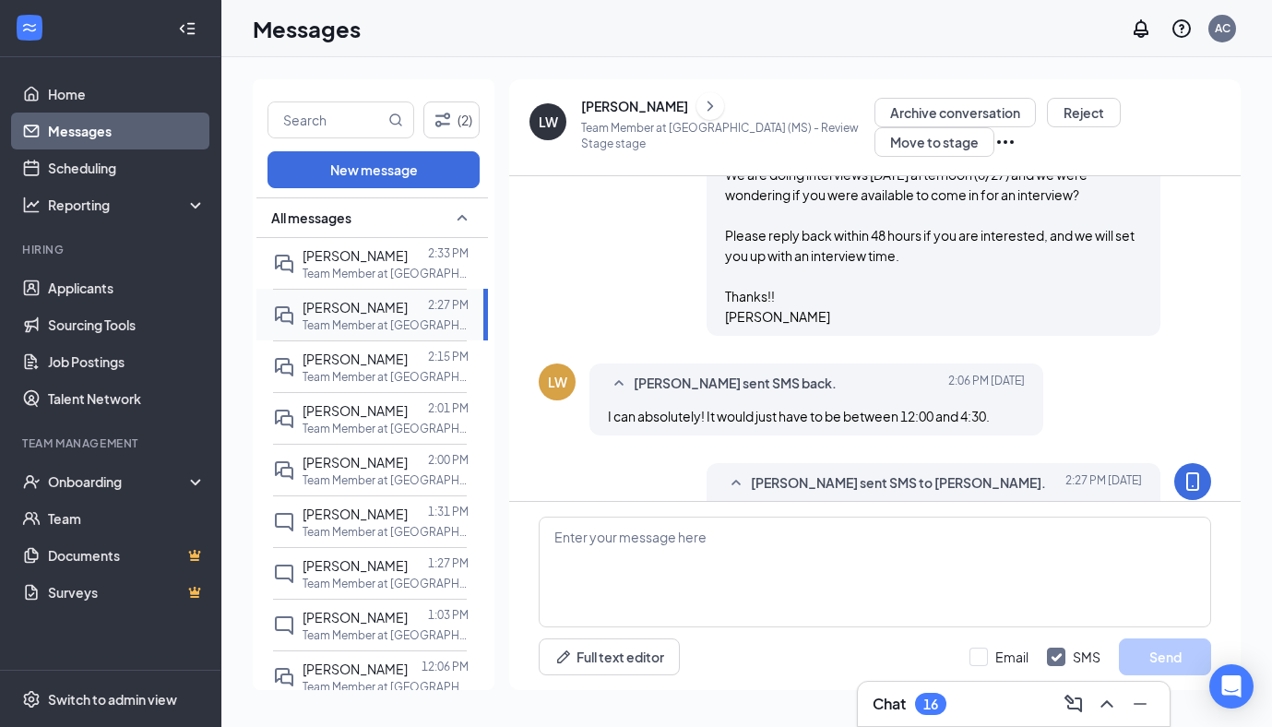
scroll to position [384, 0]
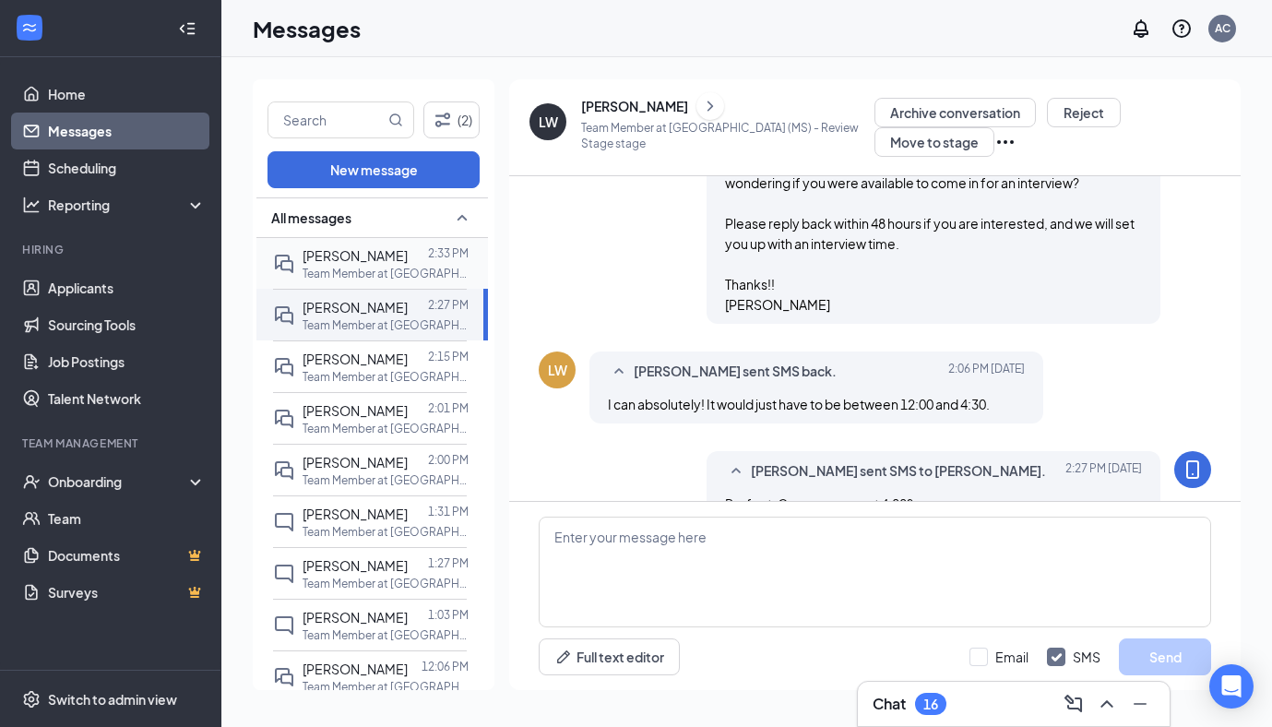
click at [369, 271] on p "Team Member at [GEOGRAPHIC_DATA] ([GEOGRAPHIC_DATA])" at bounding box center [386, 274] width 166 height 16
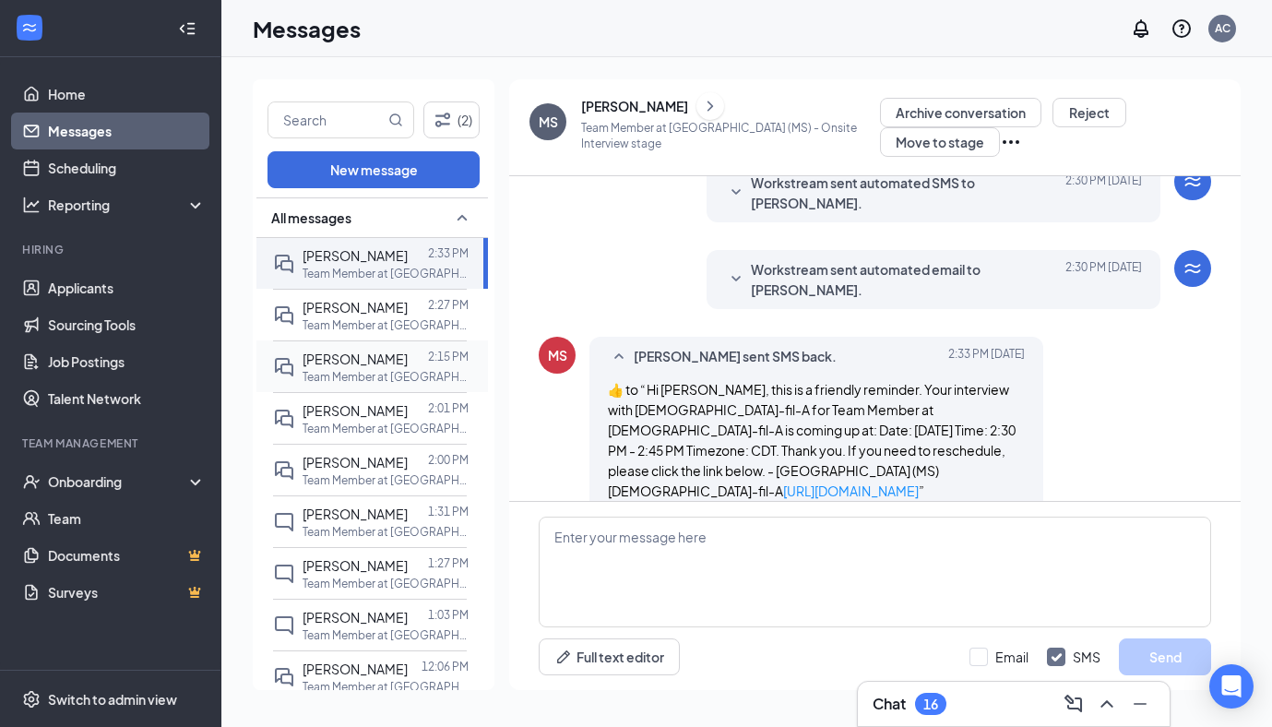
scroll to position [838, 0]
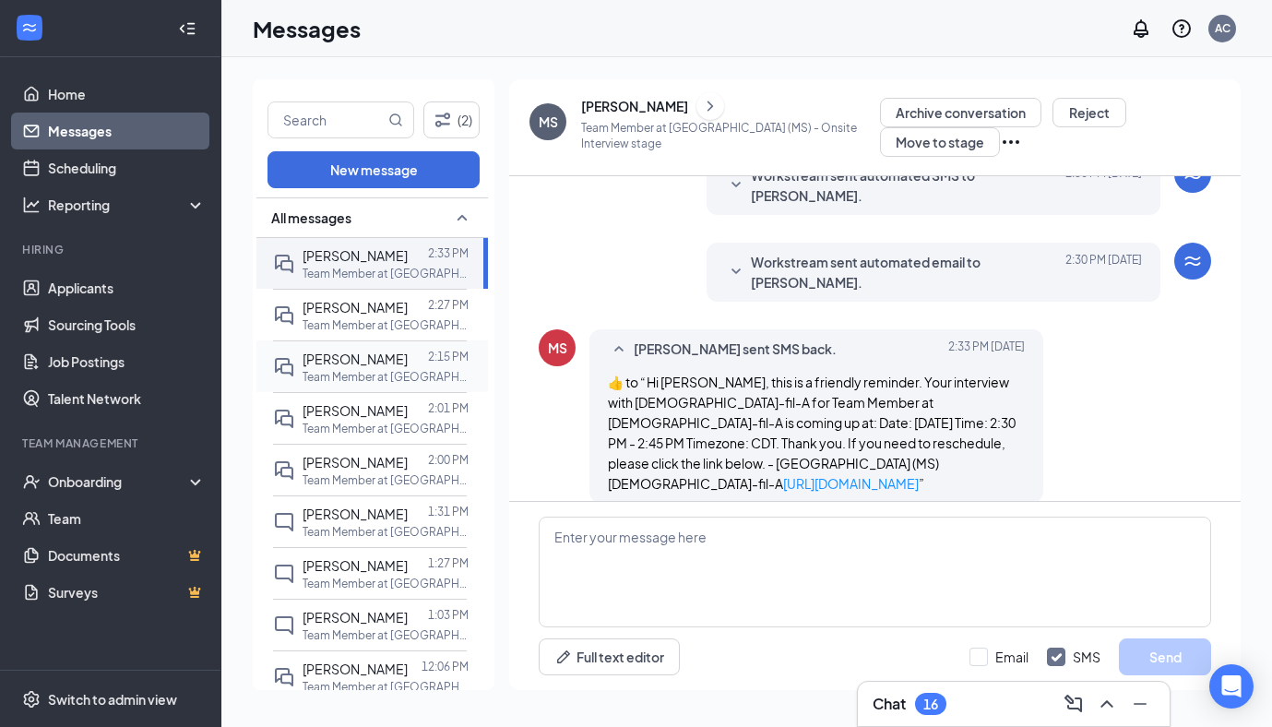
click at [392, 360] on span "[PERSON_NAME]" at bounding box center [355, 359] width 105 height 17
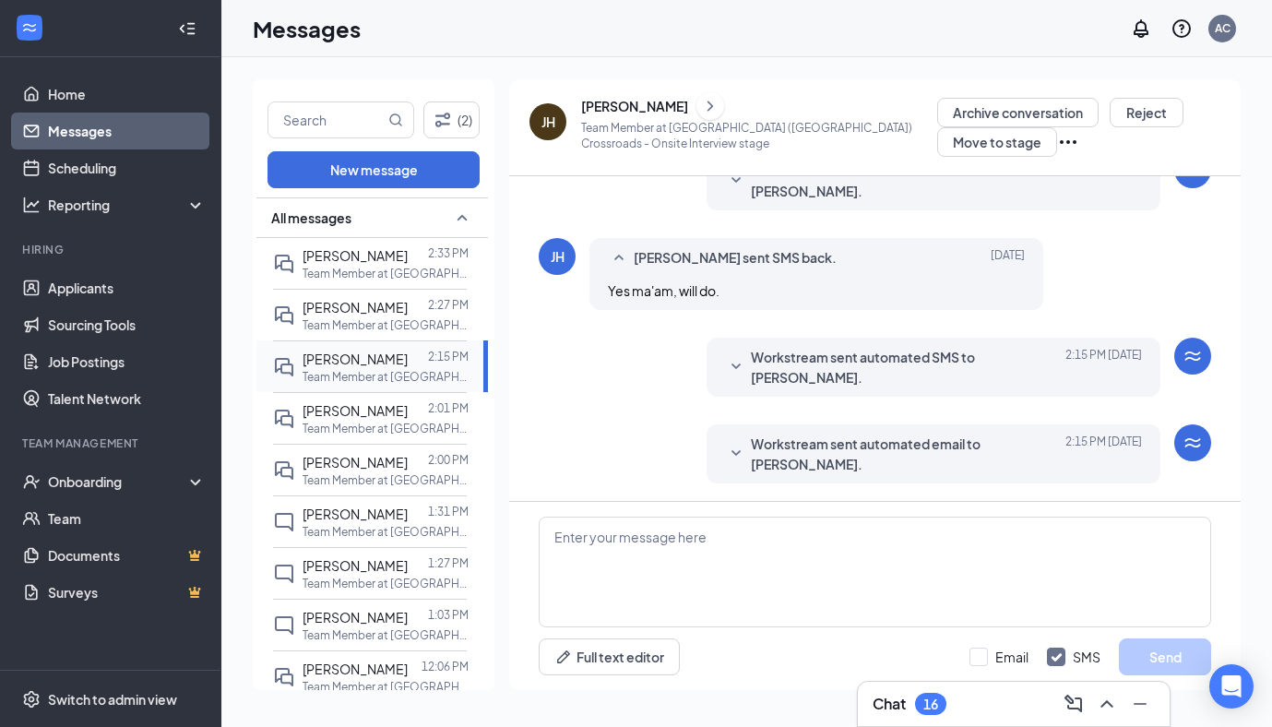
scroll to position [635, 0]
click at [79, 291] on link "Applicants" at bounding box center [127, 287] width 158 height 37
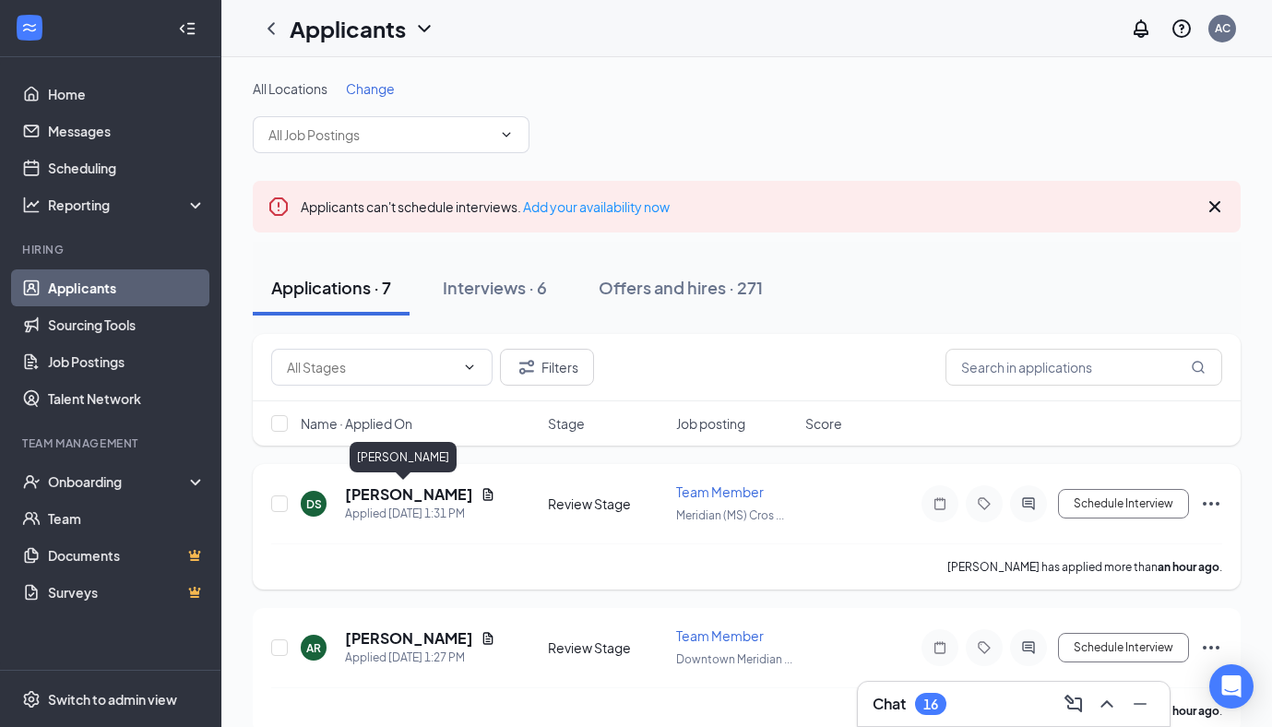
click at [405, 499] on h5 "[PERSON_NAME]" at bounding box center [409, 494] width 128 height 20
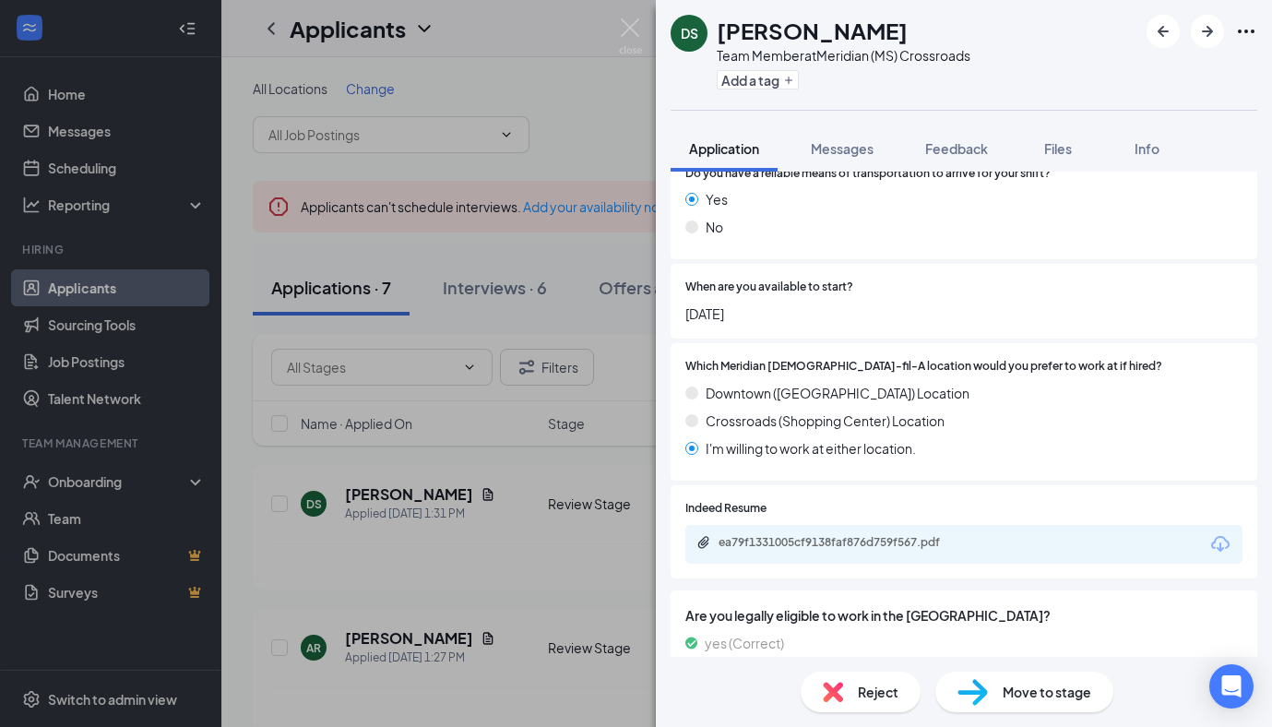
scroll to position [1673, 0]
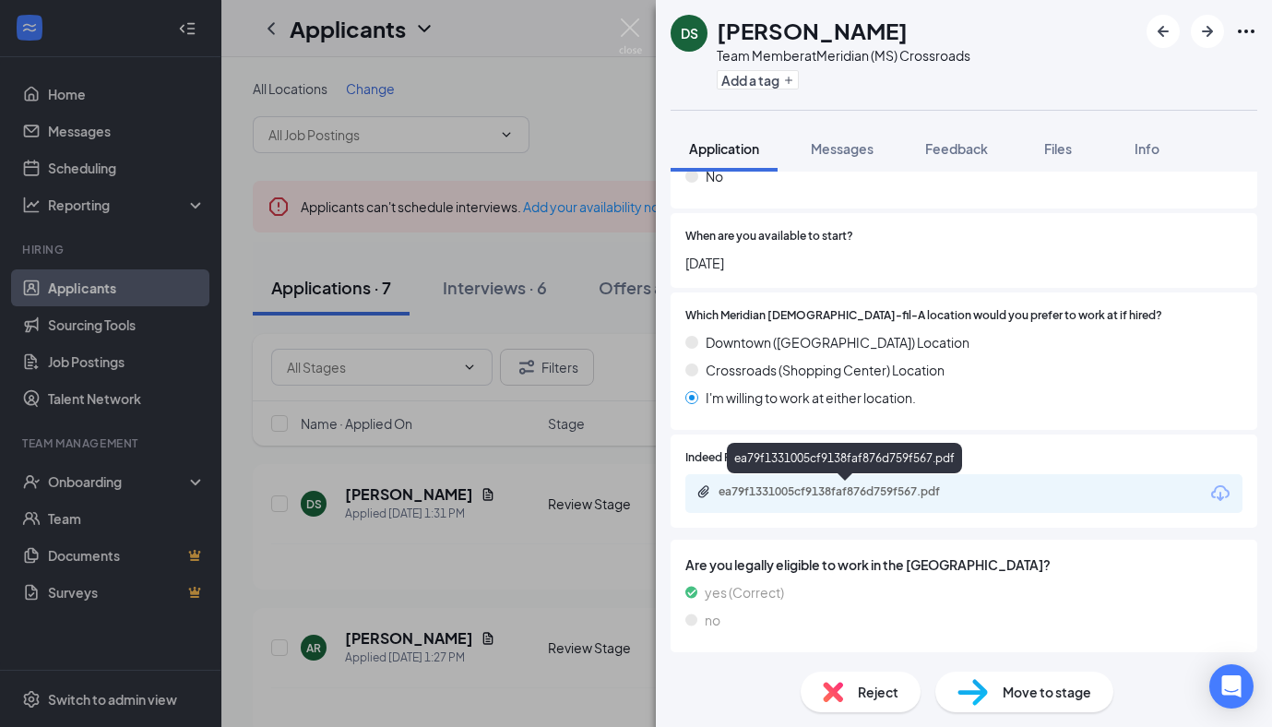
click at [866, 492] on div "ea79f1331005cf9138faf876d759f567.pdf" at bounding box center [848, 491] width 258 height 15
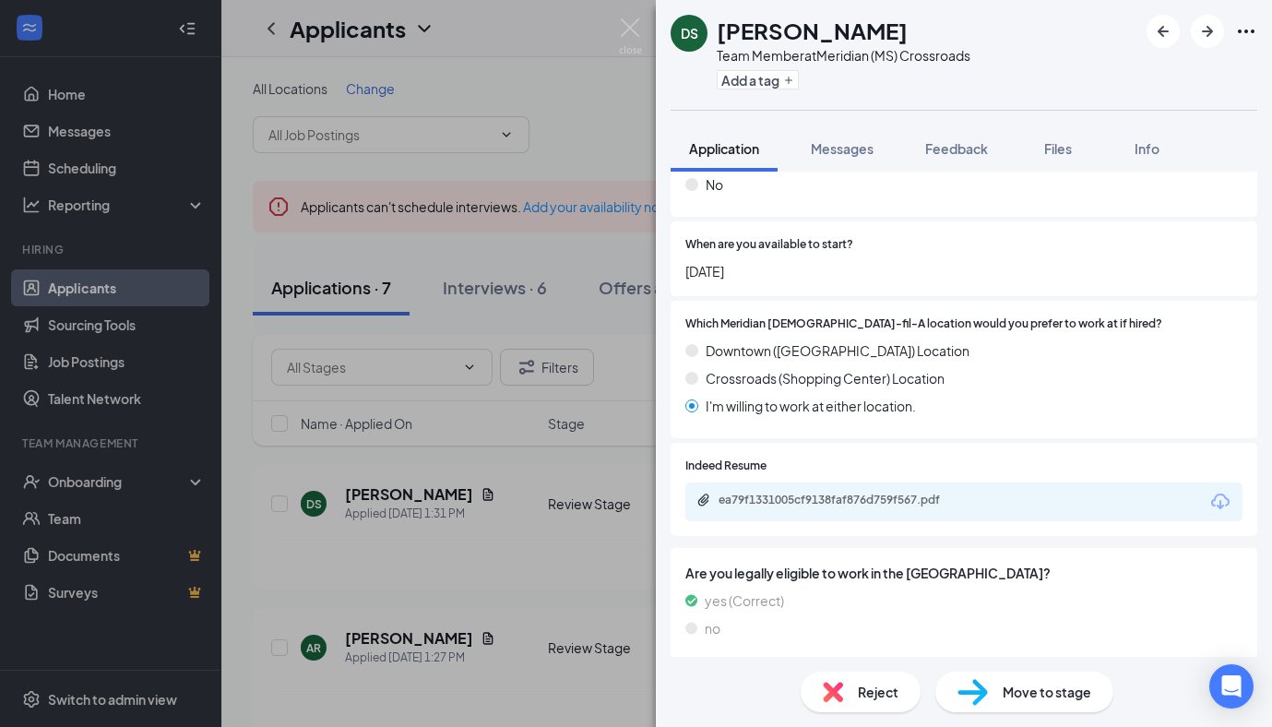
click at [565, 344] on div "DS Darrell Sims Team Member at Meridian (MS) Crossroads Add a tag Application M…" at bounding box center [636, 363] width 1272 height 727
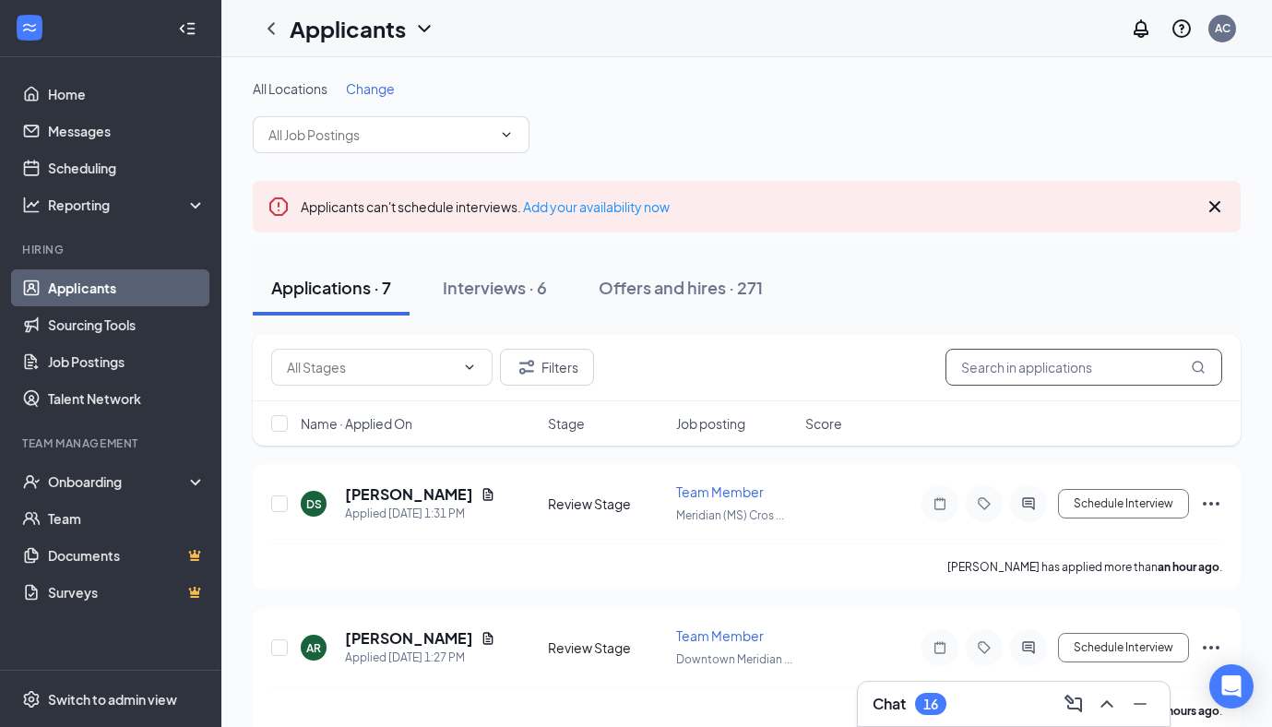
click at [994, 366] on input "text" at bounding box center [1083, 367] width 277 height 37
type input "d"
type input "sims"
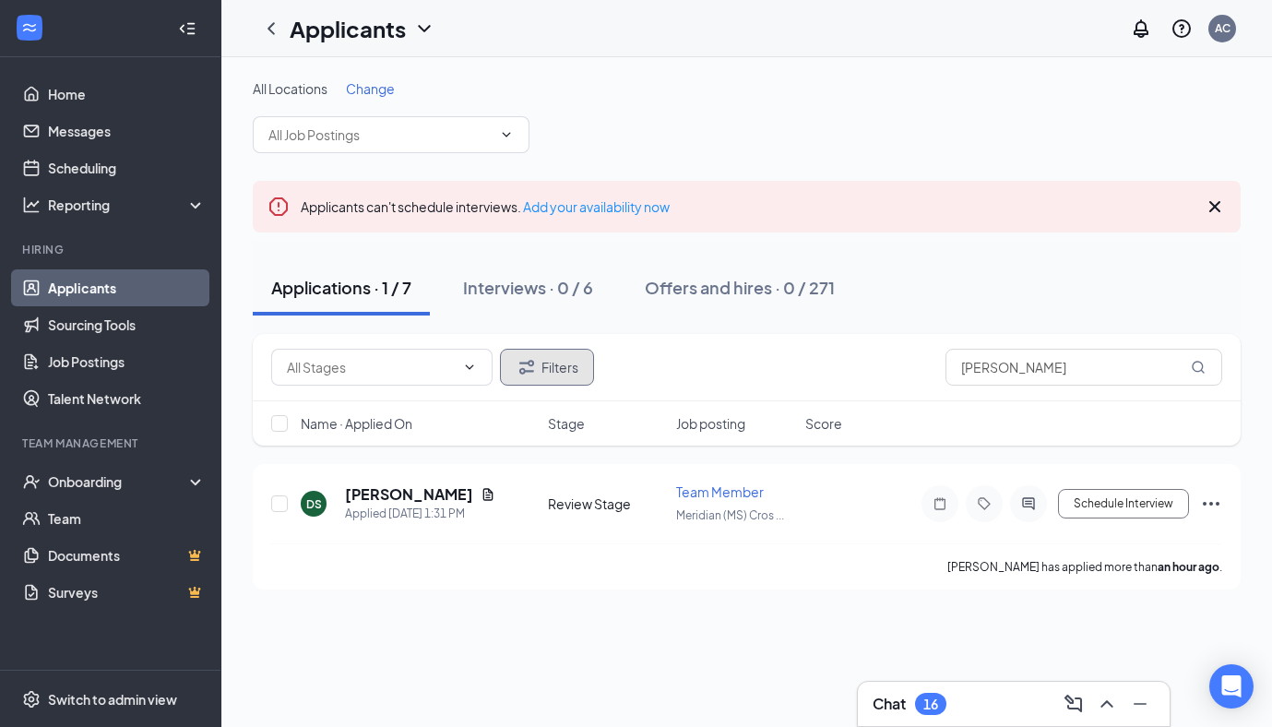
click at [553, 380] on button "Filters" at bounding box center [547, 367] width 94 height 37
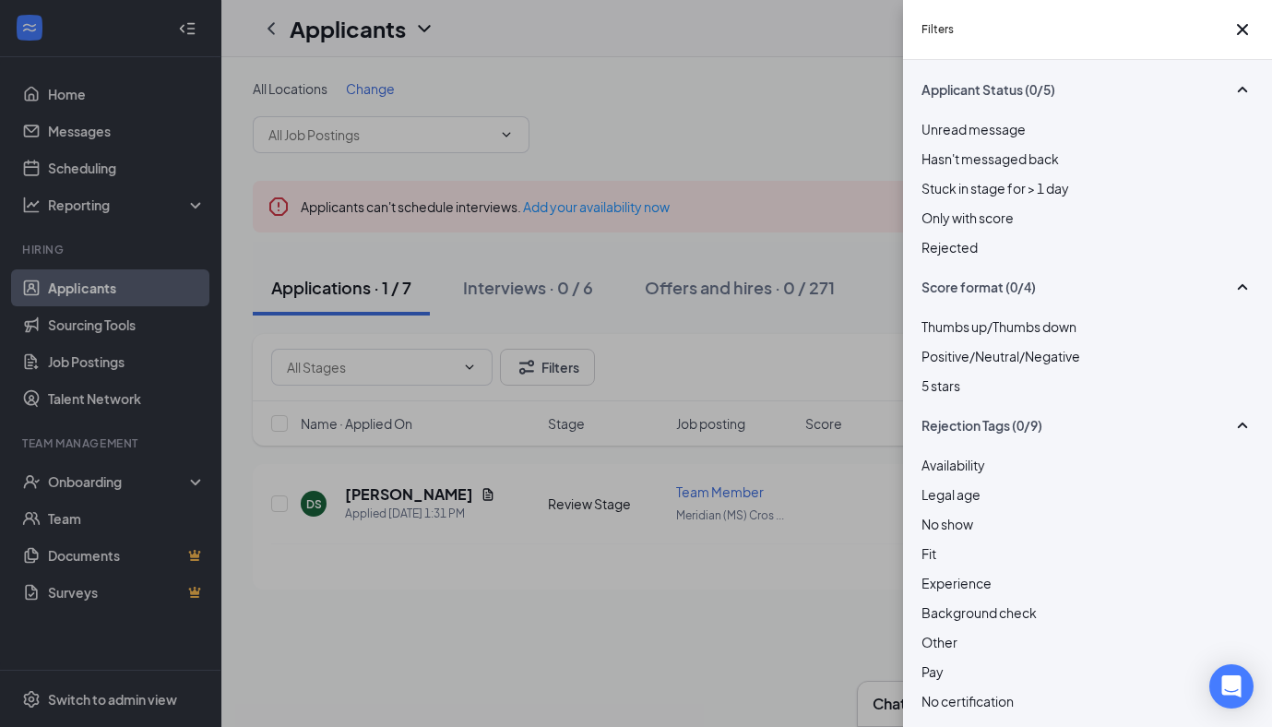
click at [929, 276] on div "Unread message Hasn't messaged back Stuck in stage for > 1 day Only with score …" at bounding box center [1087, 197] width 332 height 157
click at [931, 237] on div at bounding box center [1087, 237] width 332 height 0
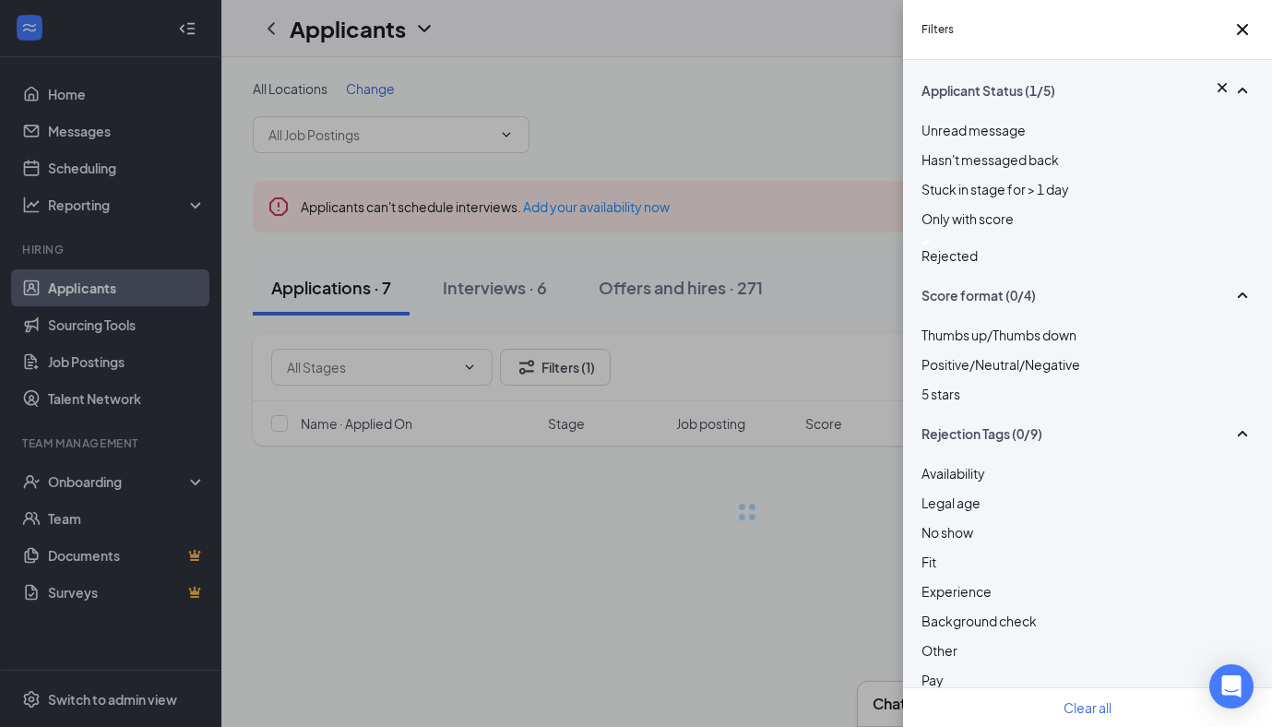
click at [723, 430] on div "Filters Applicant Status (1/5) Unread message Hasn't messaged back Stuck in sta…" at bounding box center [636, 363] width 1272 height 727
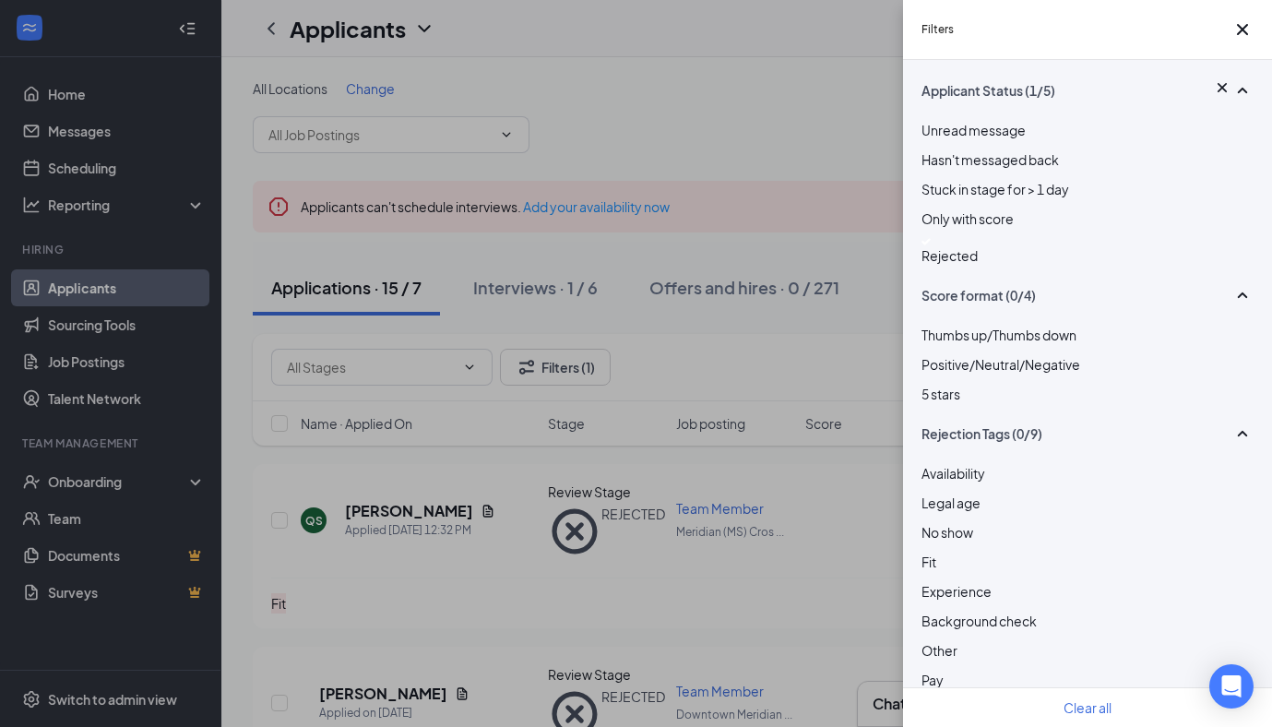
click at [743, 389] on div "Filters Applicant Status (1/5) Unread message Hasn't messaged back Stuck in sta…" at bounding box center [636, 363] width 1272 height 727
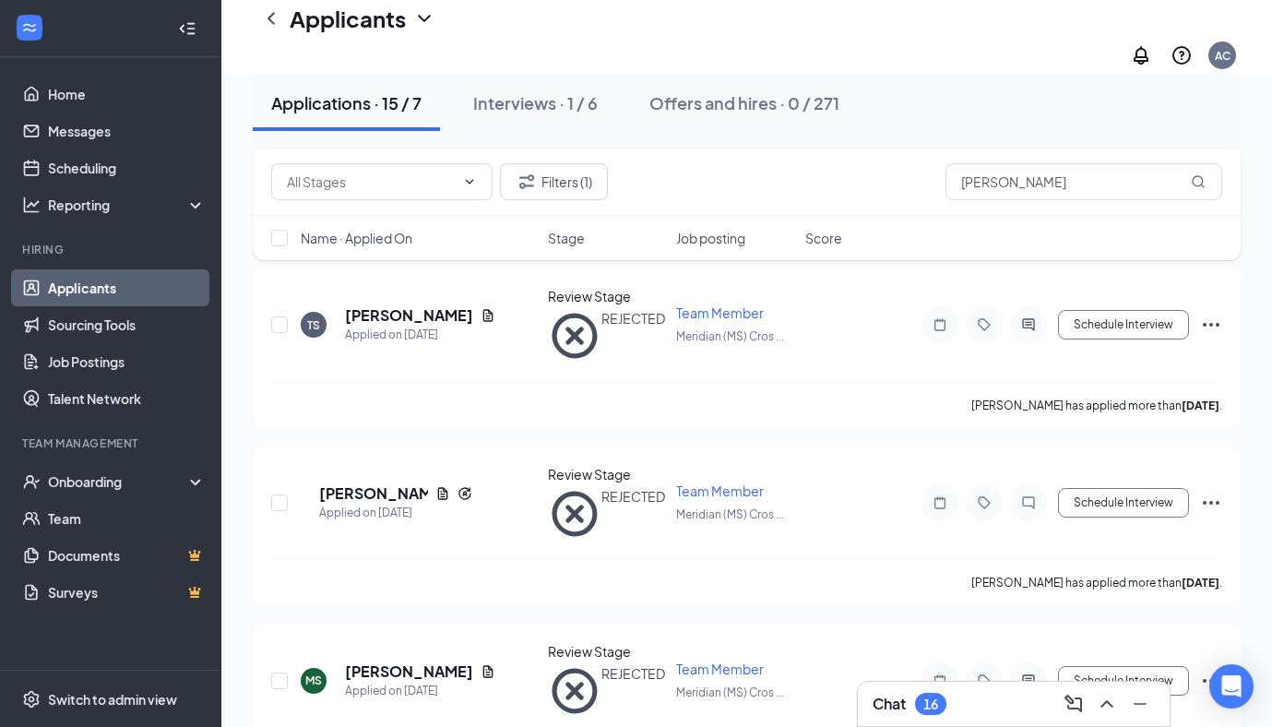
click at [129, 284] on link "Applicants" at bounding box center [127, 287] width 158 height 37
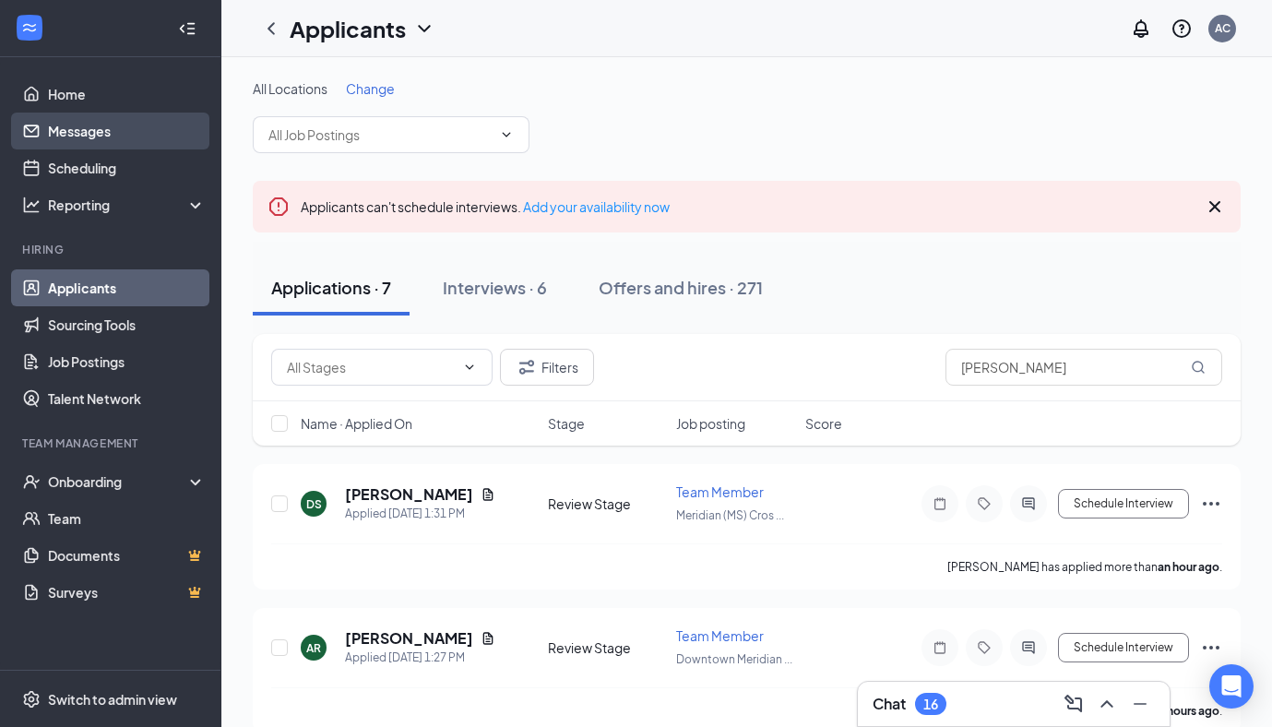
click at [118, 130] on link "Messages" at bounding box center [127, 131] width 158 height 37
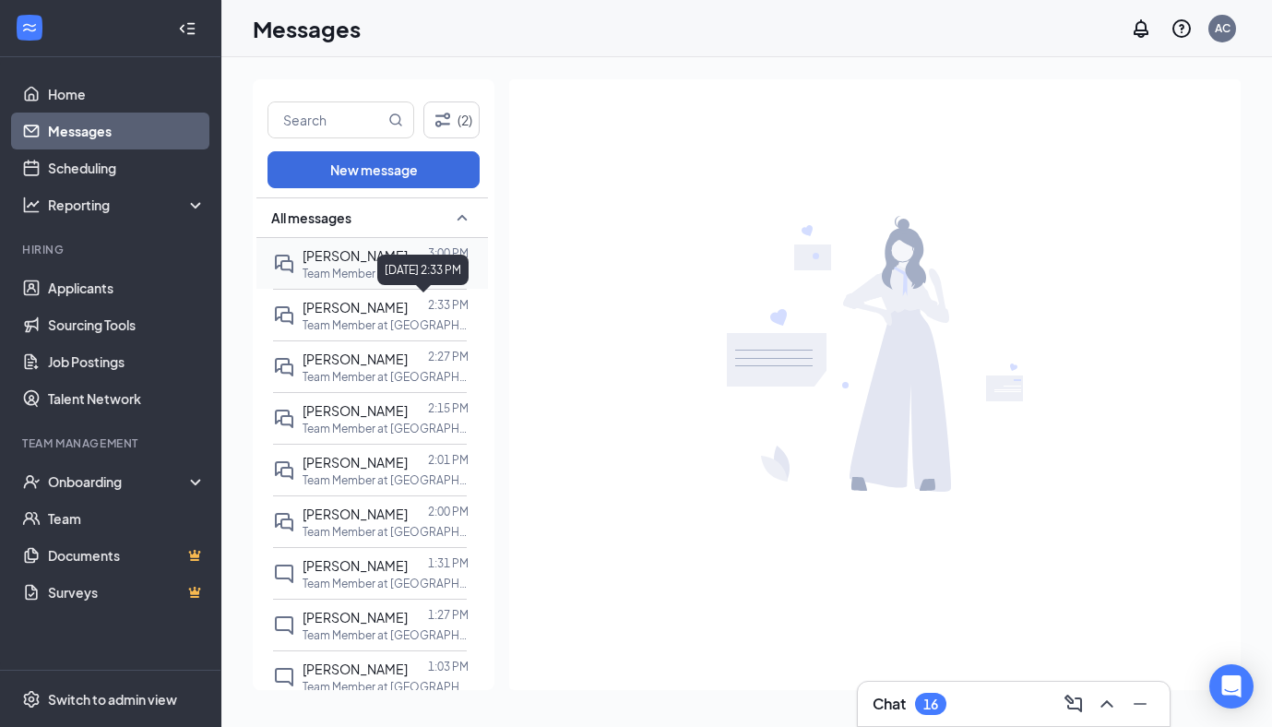
click at [350, 267] on p "Team Member at [GEOGRAPHIC_DATA] ([GEOGRAPHIC_DATA]) Crossroads" at bounding box center [386, 274] width 166 height 16
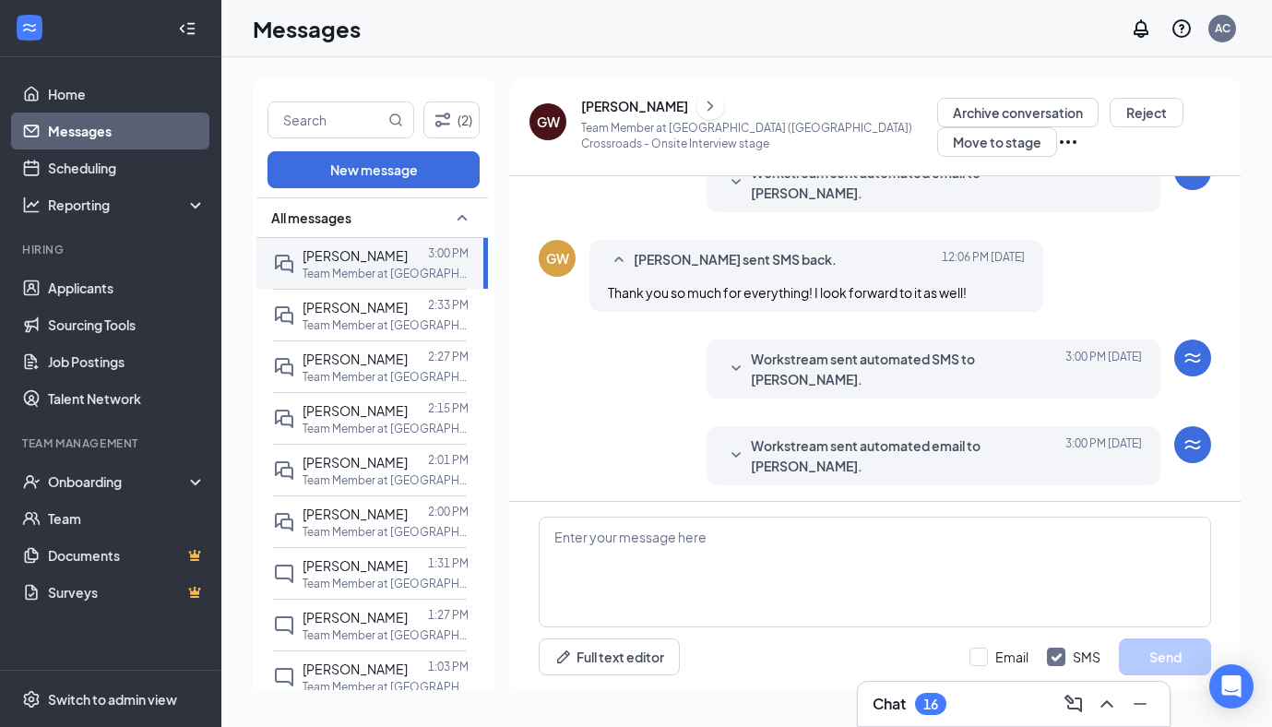
scroll to position [635, 0]
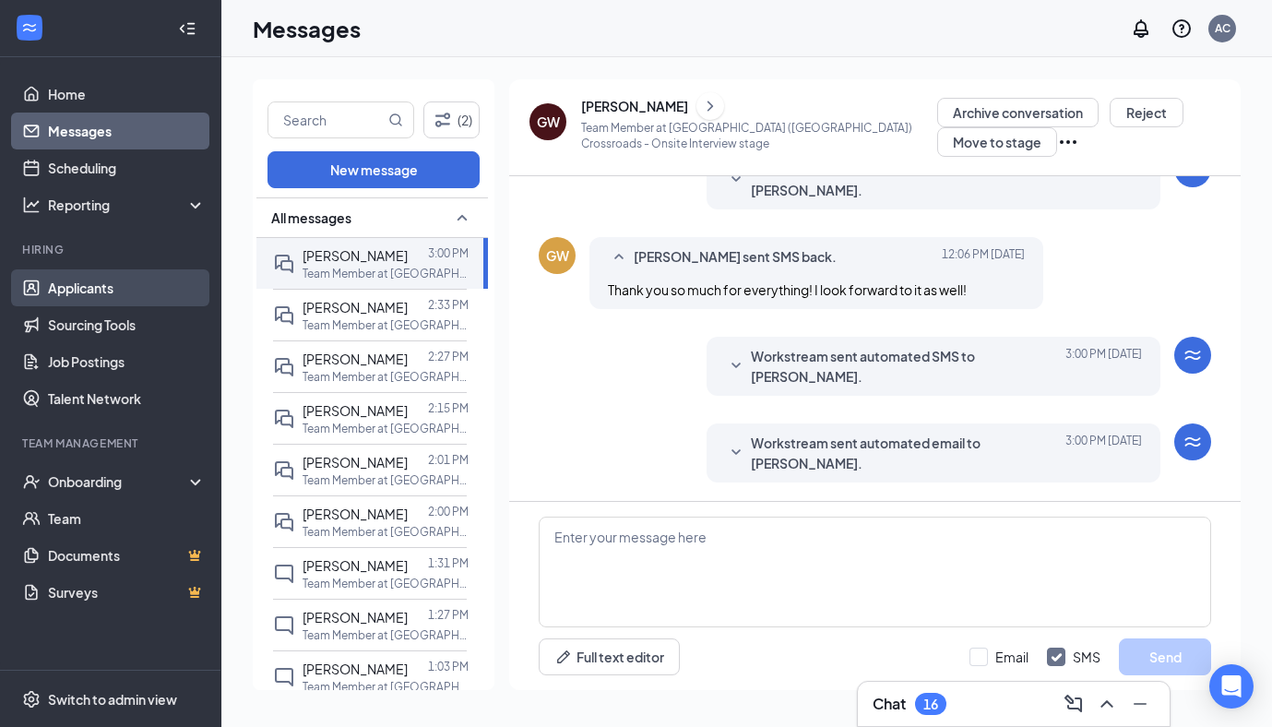
click at [108, 301] on link "Applicants" at bounding box center [127, 287] width 158 height 37
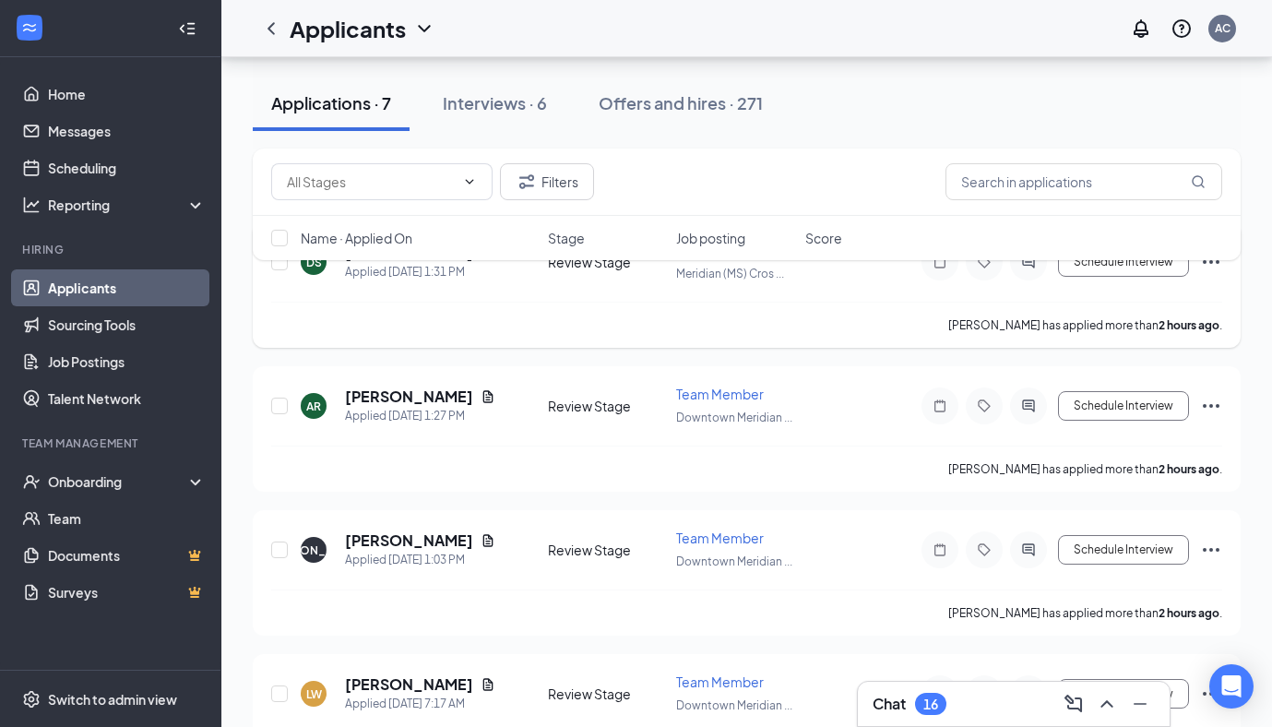
scroll to position [244, 0]
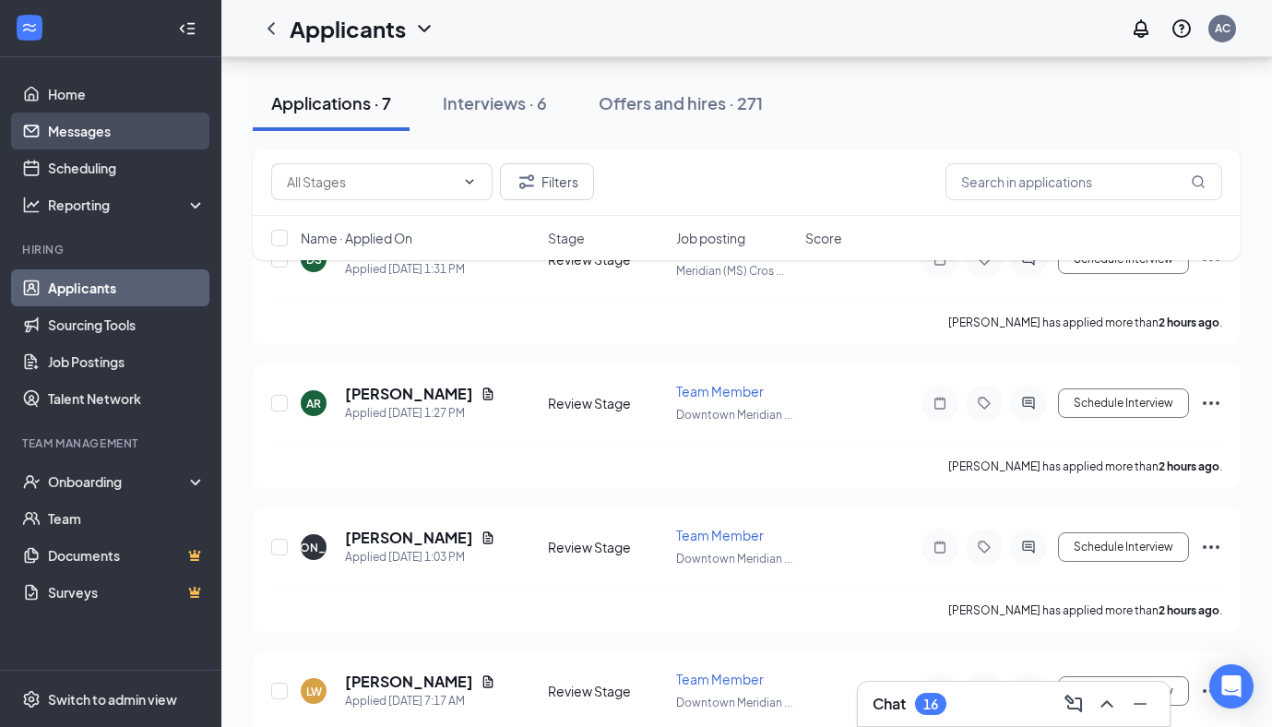
click at [118, 141] on link "Messages" at bounding box center [127, 131] width 158 height 37
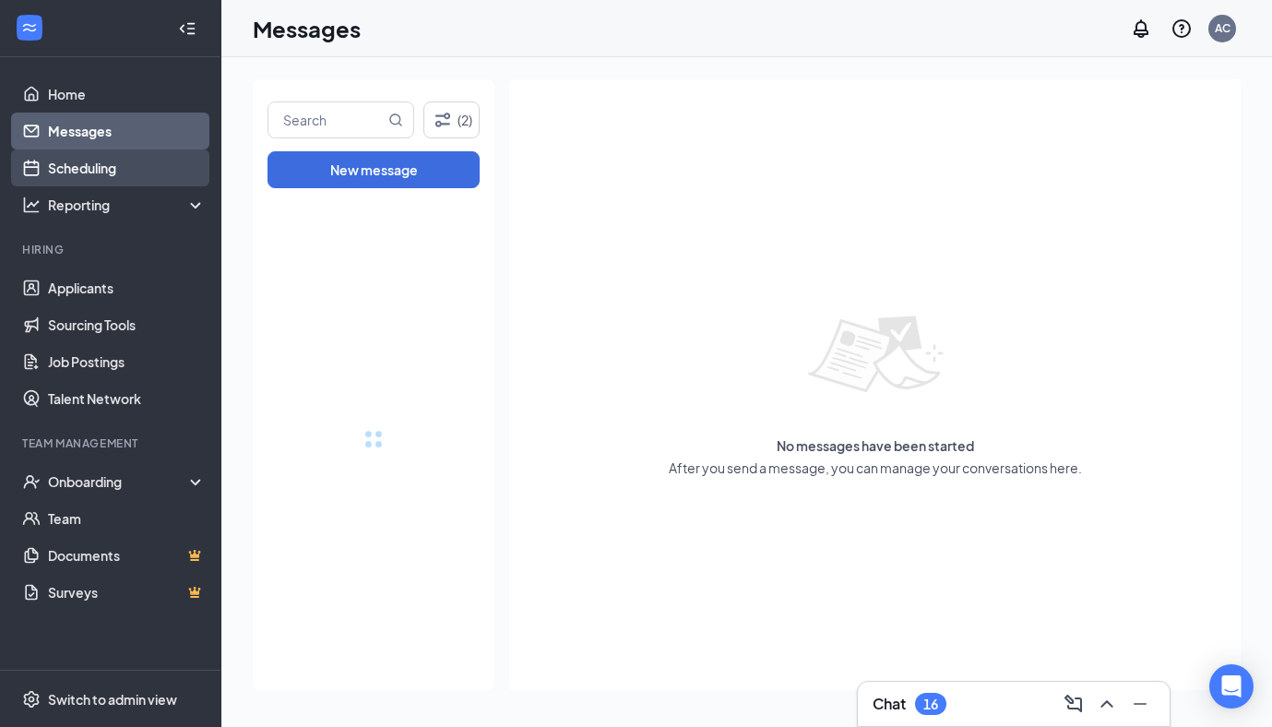
click at [114, 163] on link "Scheduling" at bounding box center [127, 167] width 158 height 37
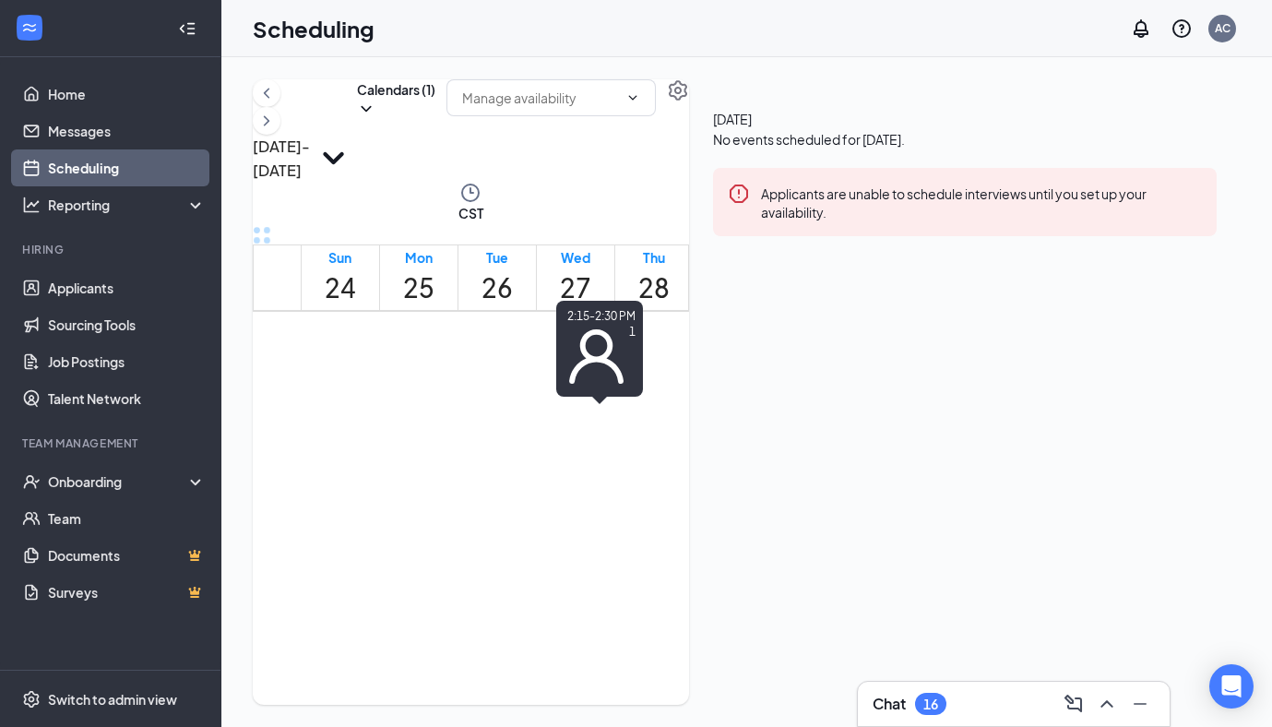
scroll to position [1563, 0]
click at [627, 19] on td at bounding box center [575, 8] width 549 height 21
click at [618, 108] on input "text" at bounding box center [540, 98] width 156 height 20
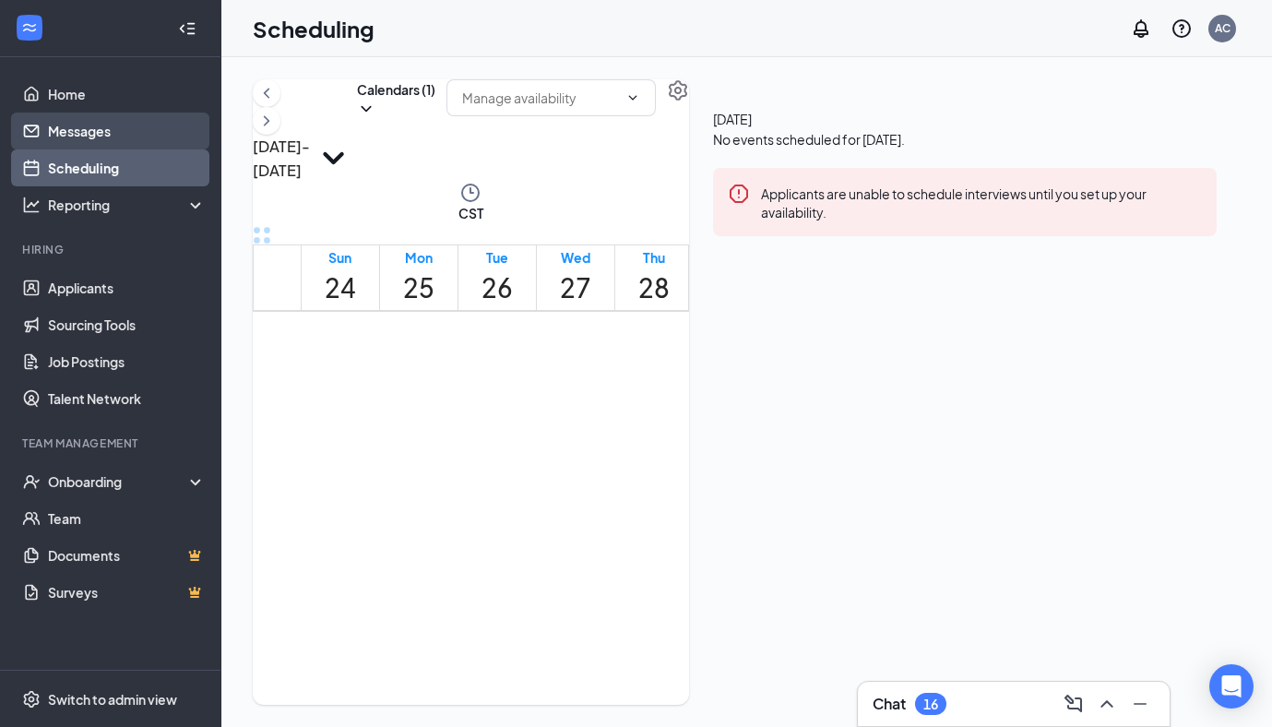
click at [89, 130] on link "Messages" at bounding box center [127, 131] width 158 height 37
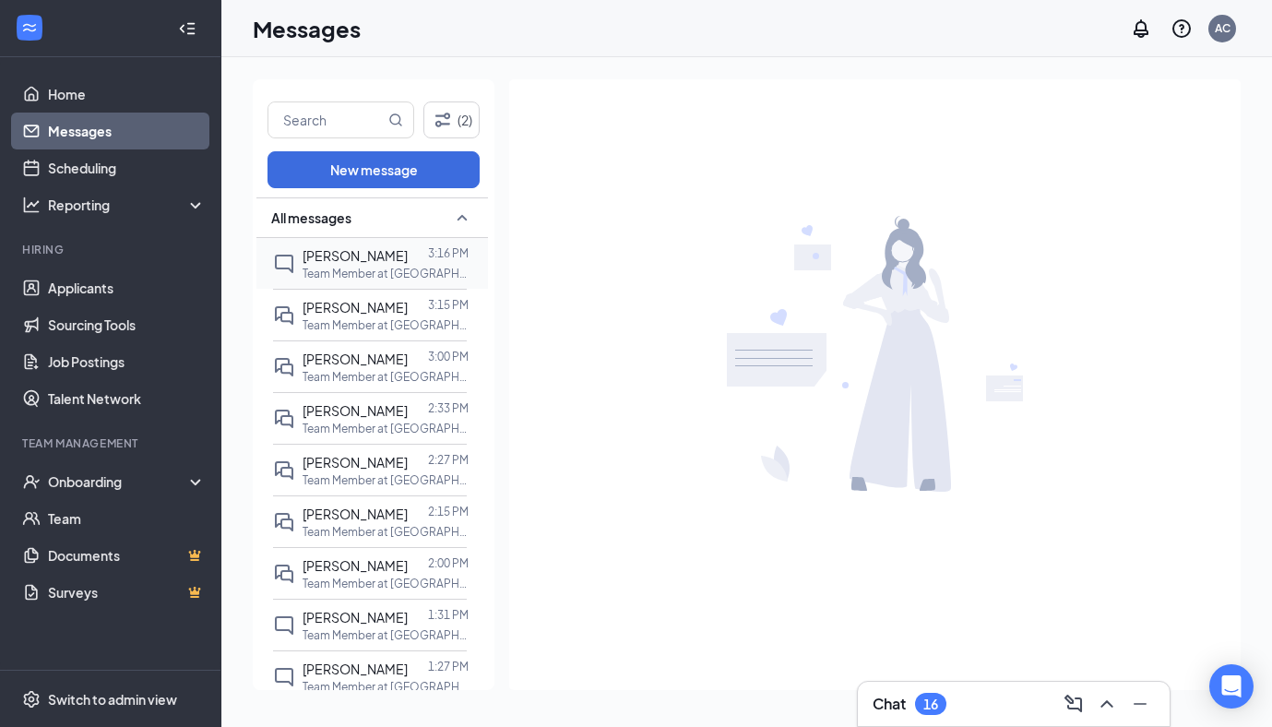
click at [431, 274] on p "Team Member at [GEOGRAPHIC_DATA] ([GEOGRAPHIC_DATA])" at bounding box center [386, 274] width 166 height 16
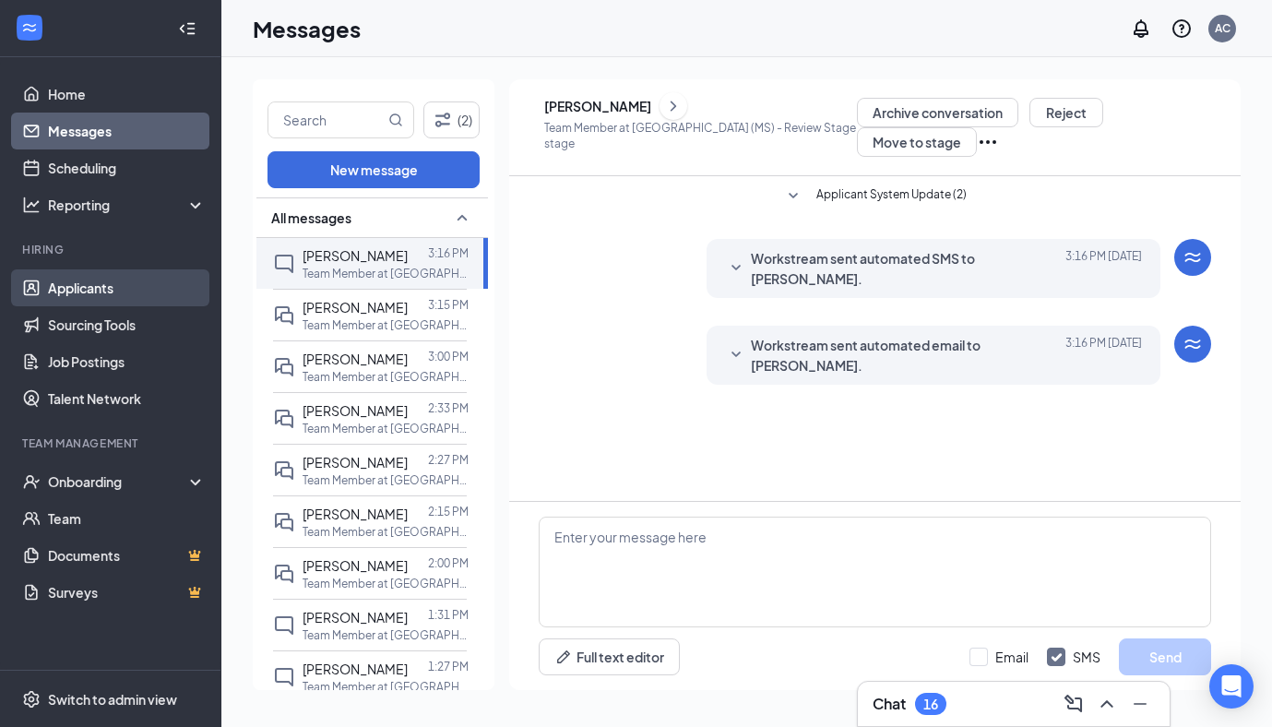
click at [103, 291] on link "Applicants" at bounding box center [127, 287] width 158 height 37
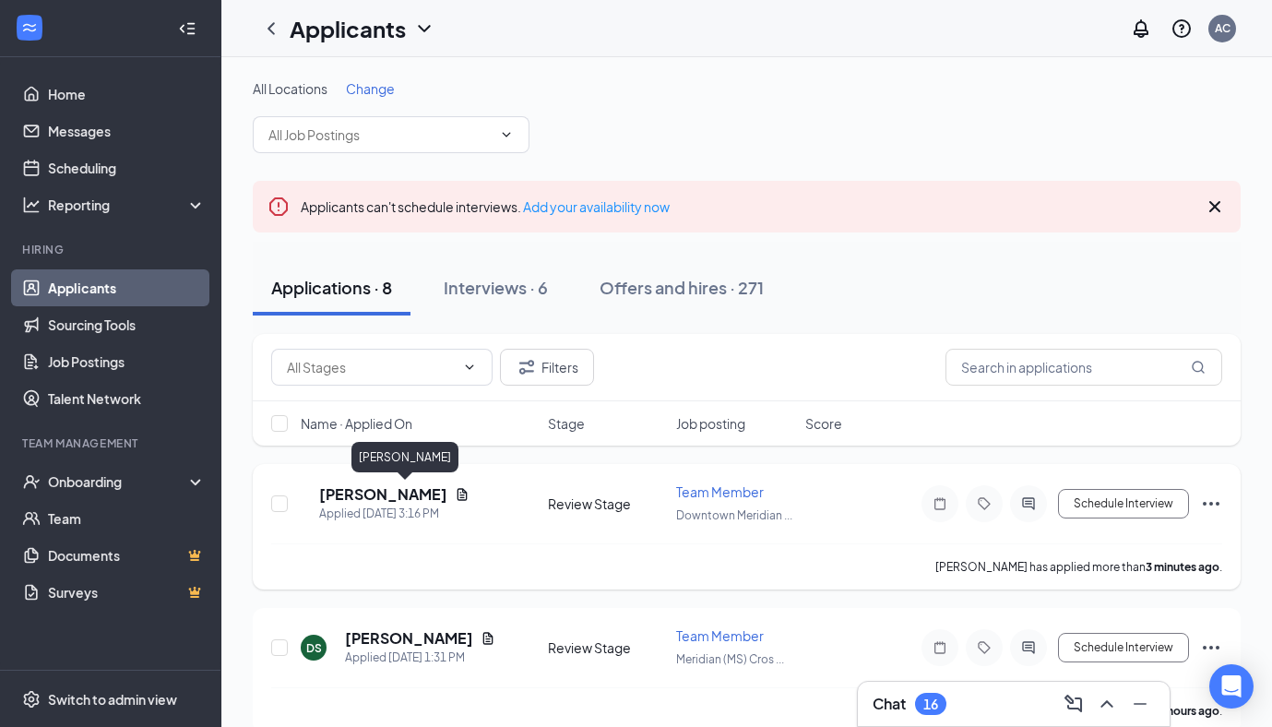
click at [396, 500] on h5 "[PERSON_NAME]" at bounding box center [383, 494] width 128 height 20
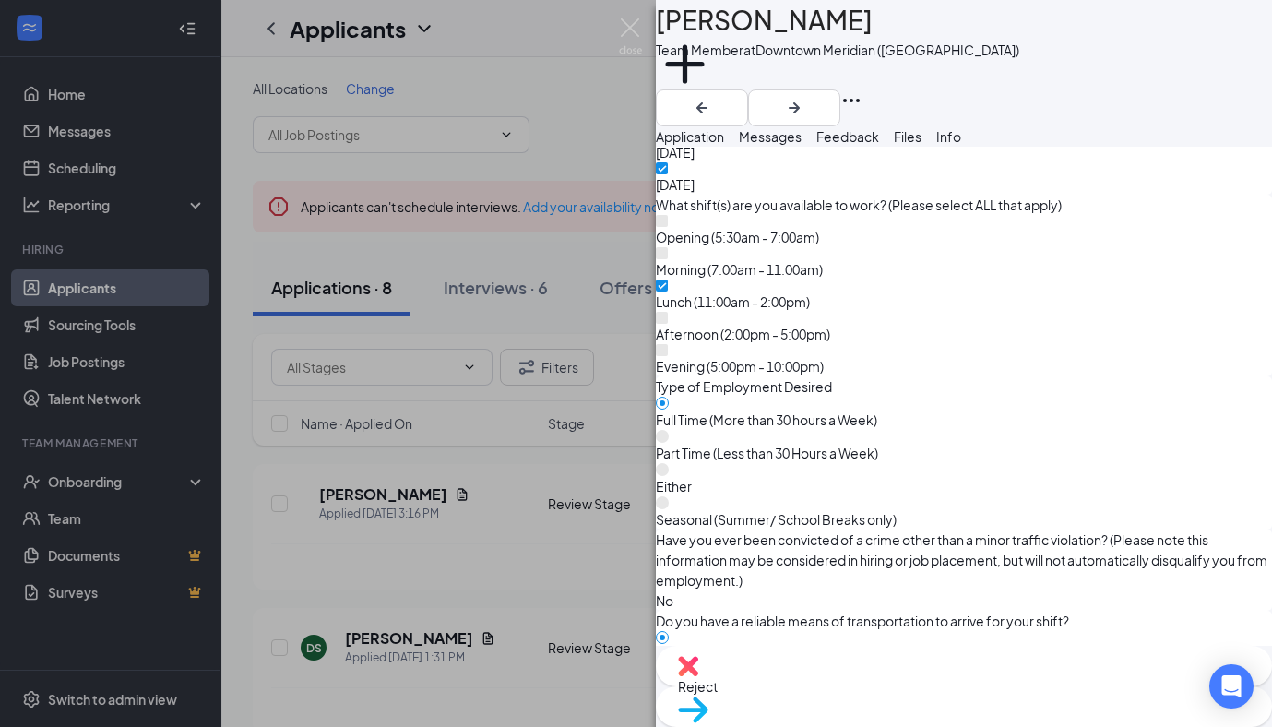
scroll to position [1589, 0]
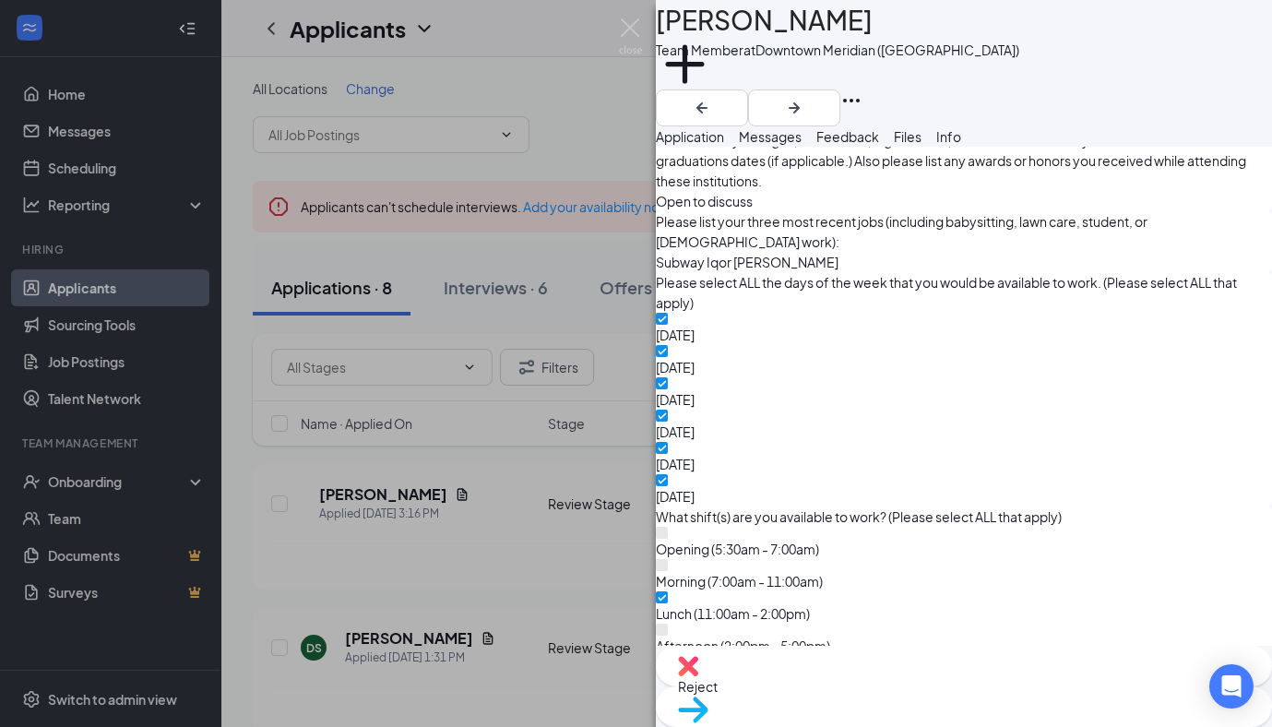
scroll to position [1134, 0]
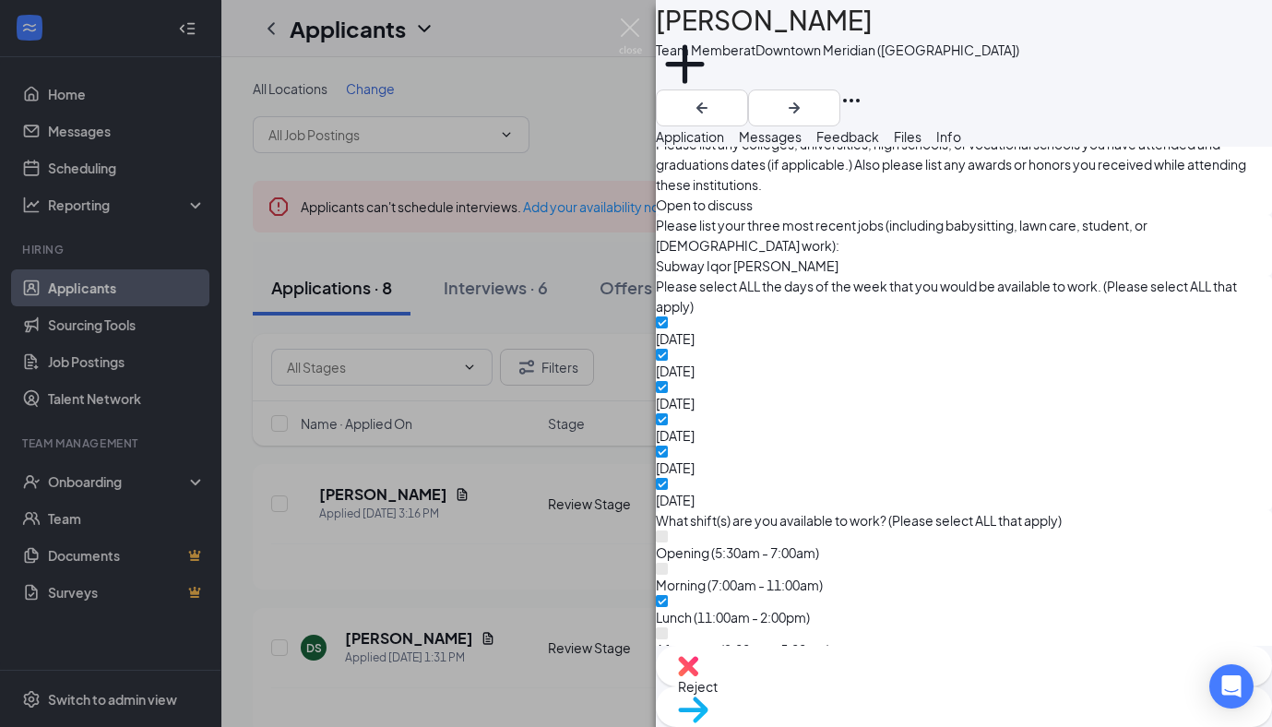
click at [88, 190] on div "CF [PERSON_NAME] Team Member at [GEOGRAPHIC_DATA] (MS) Add a tag Application Me…" at bounding box center [636, 363] width 1272 height 727
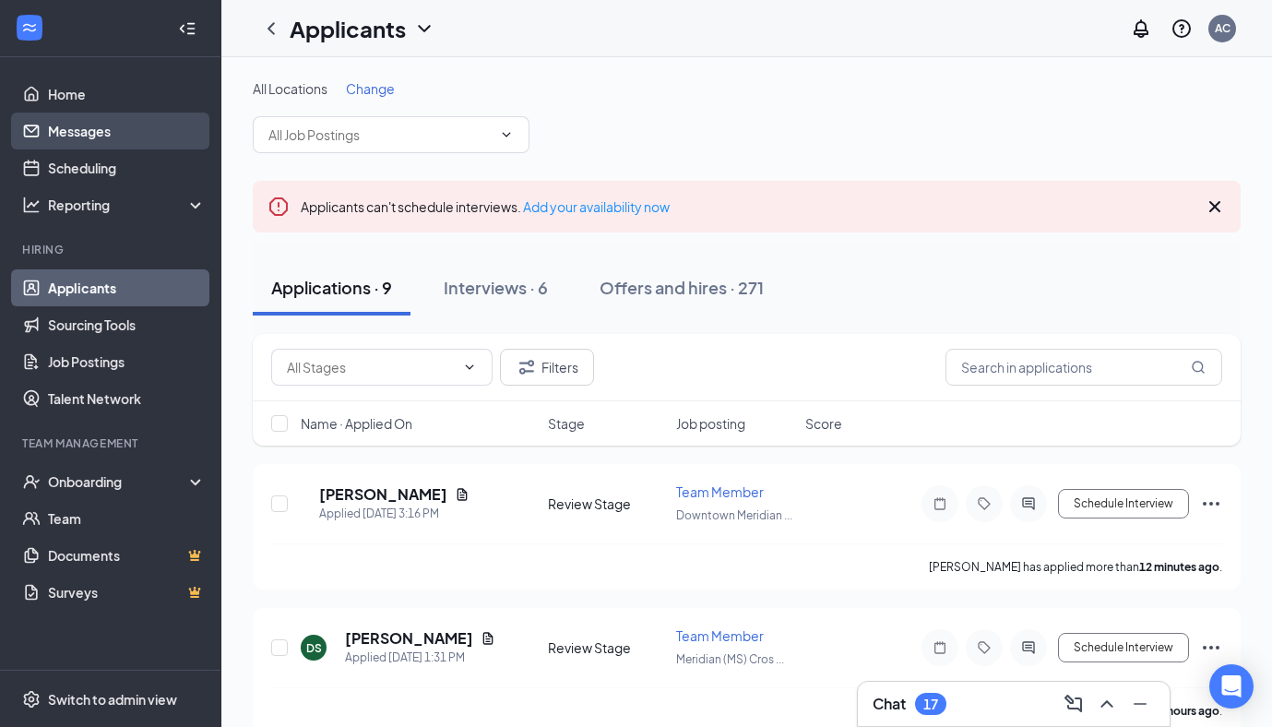
click at [86, 133] on link "Messages" at bounding box center [127, 131] width 158 height 37
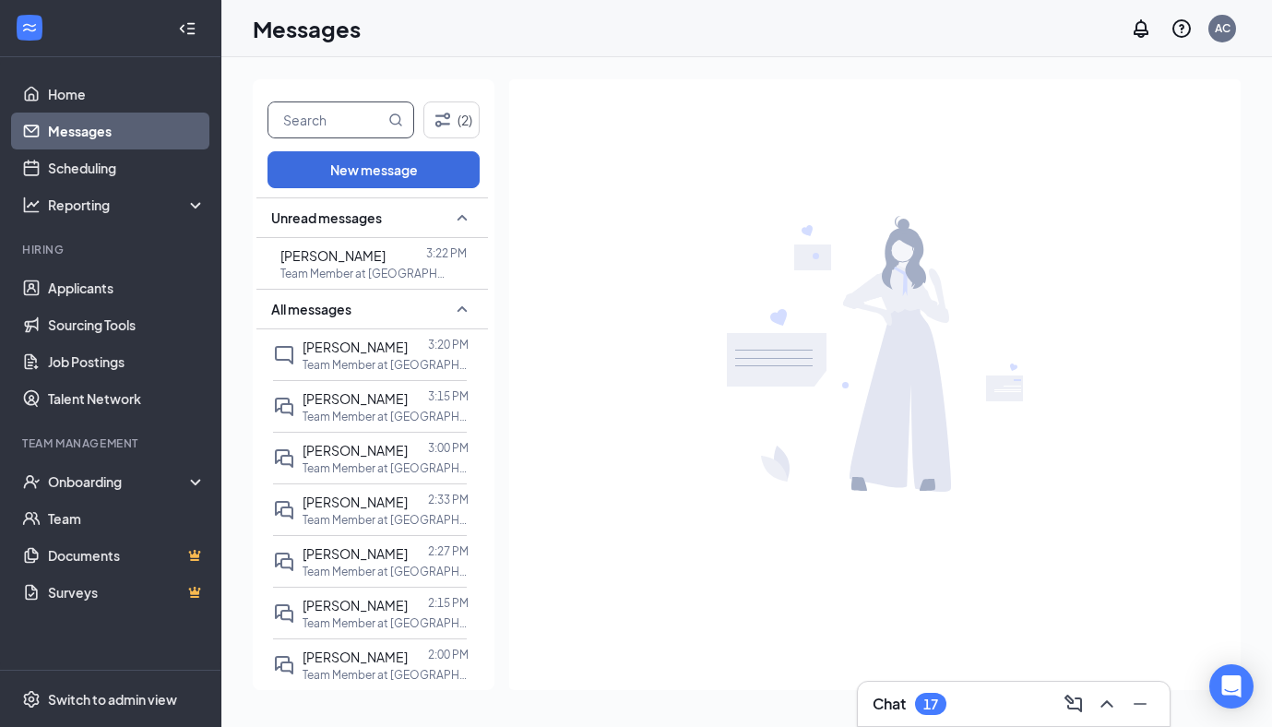
click at [348, 117] on input "text" at bounding box center [326, 119] width 116 height 35
type input "[PERSON_NAME]"
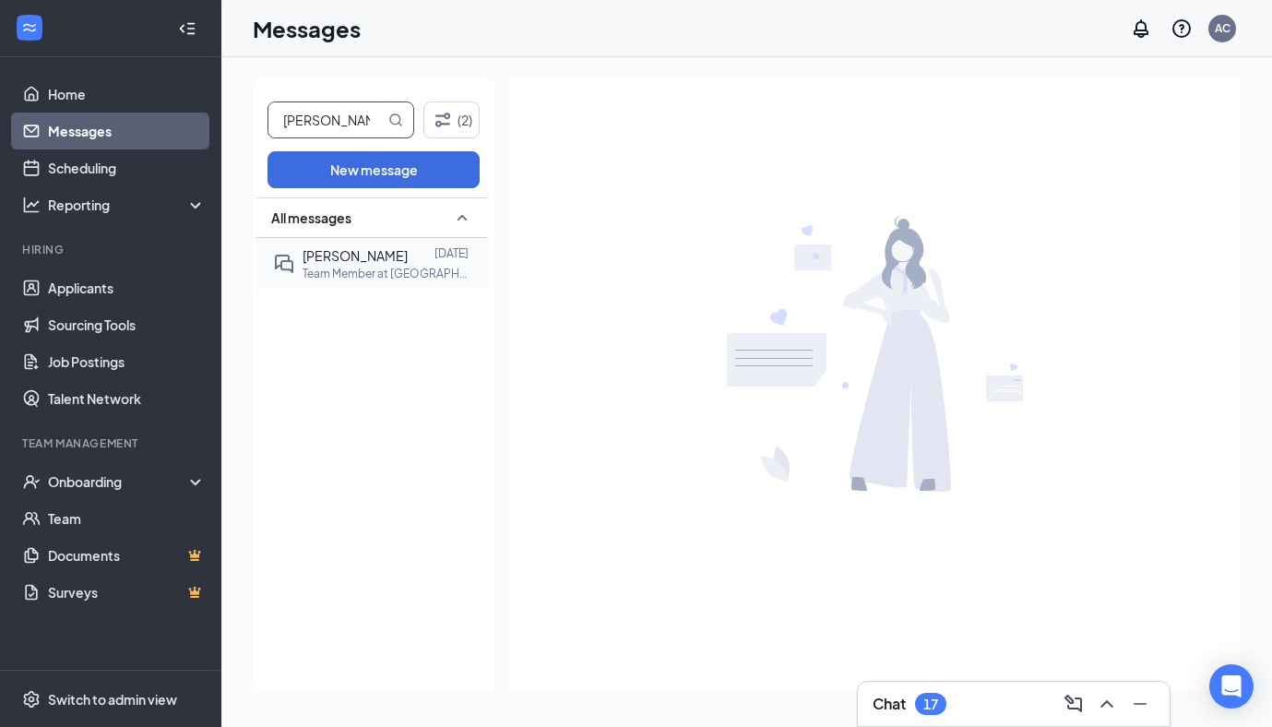
click at [386, 239] on div "[PERSON_NAME] [DATE] Team Member at [GEOGRAPHIC_DATA] ([GEOGRAPHIC_DATA]) Cross…" at bounding box center [370, 263] width 194 height 51
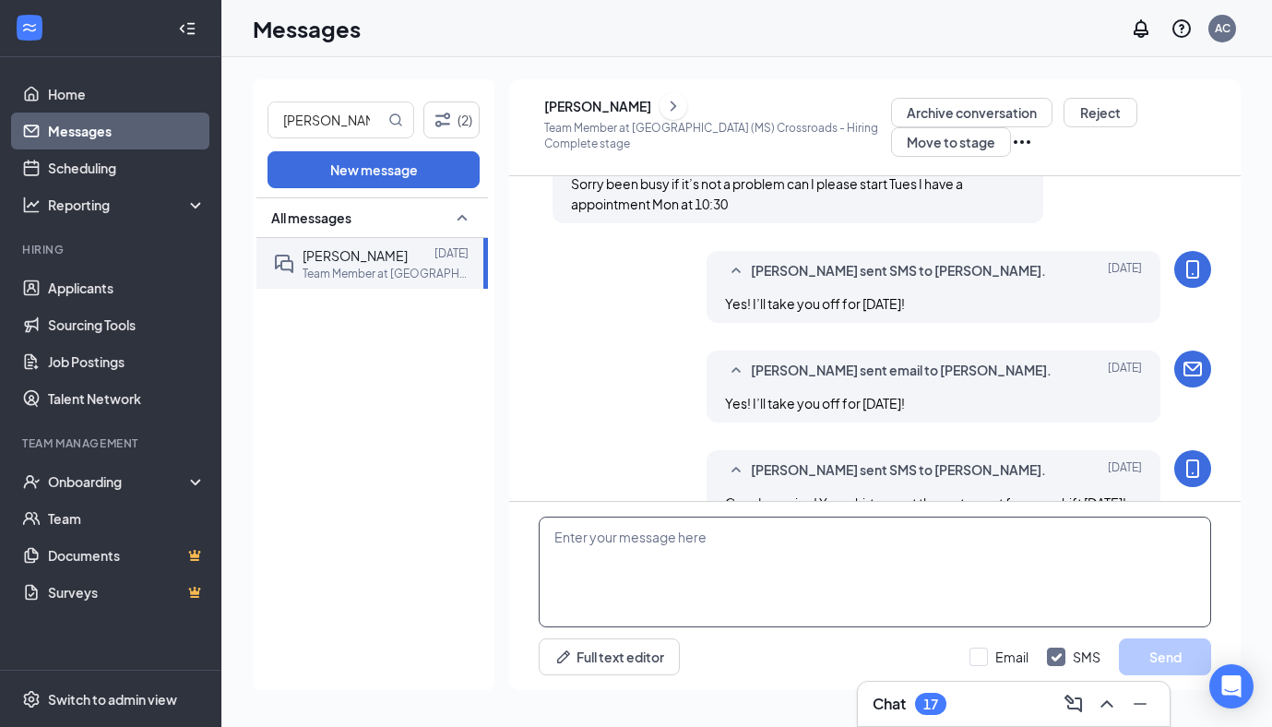
click at [752, 573] on textarea at bounding box center [875, 572] width 672 height 111
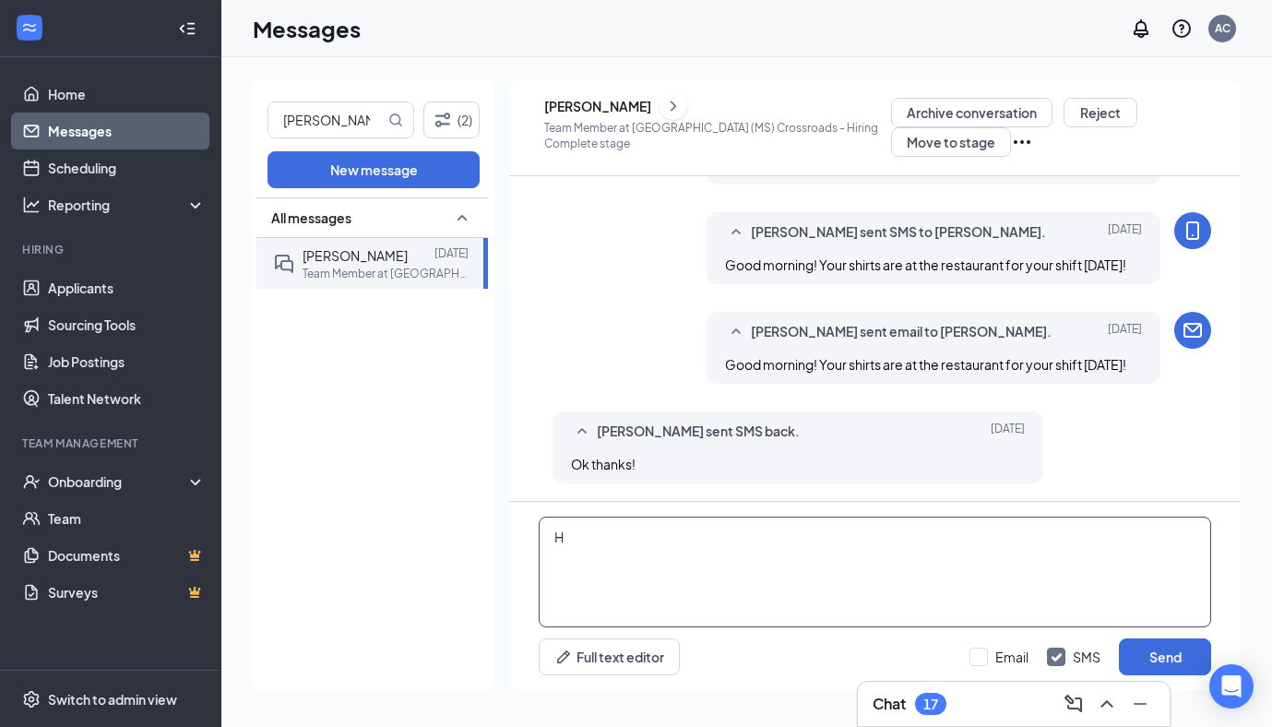
scroll to position [1035, 0]
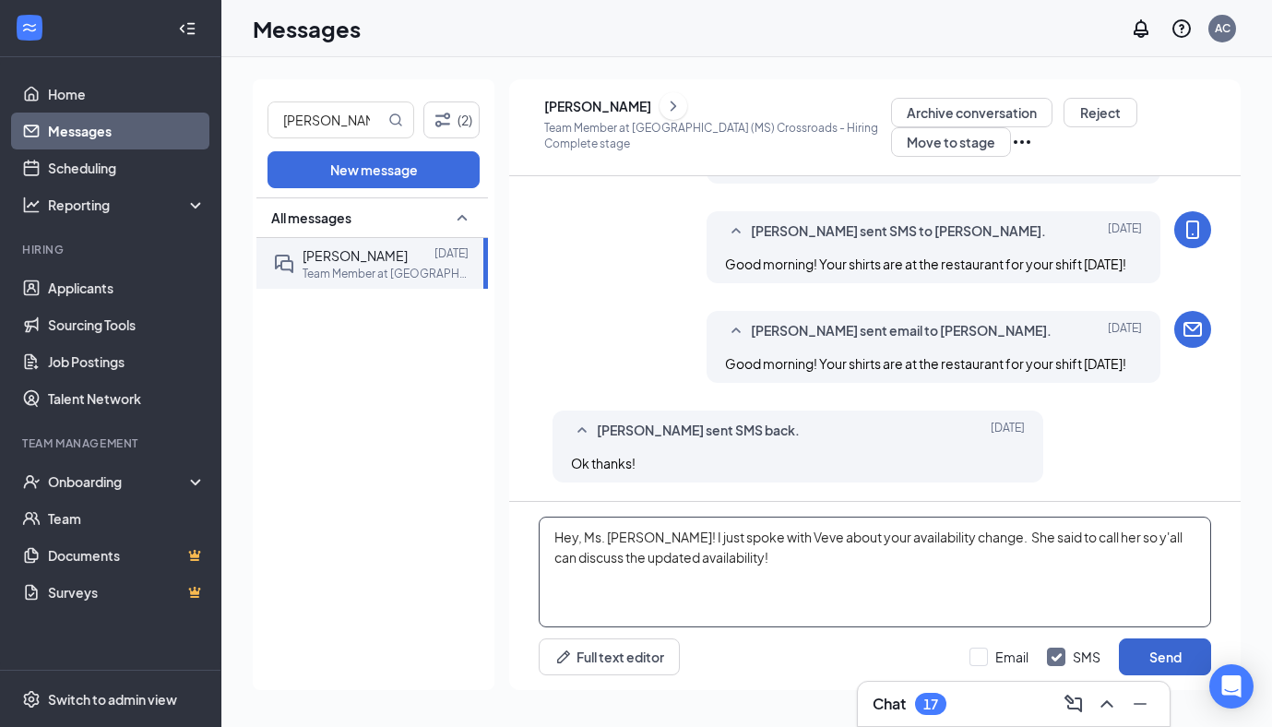
type textarea "Hey, Ms. [PERSON_NAME]! I just spoke with Veve about your availability change. …"
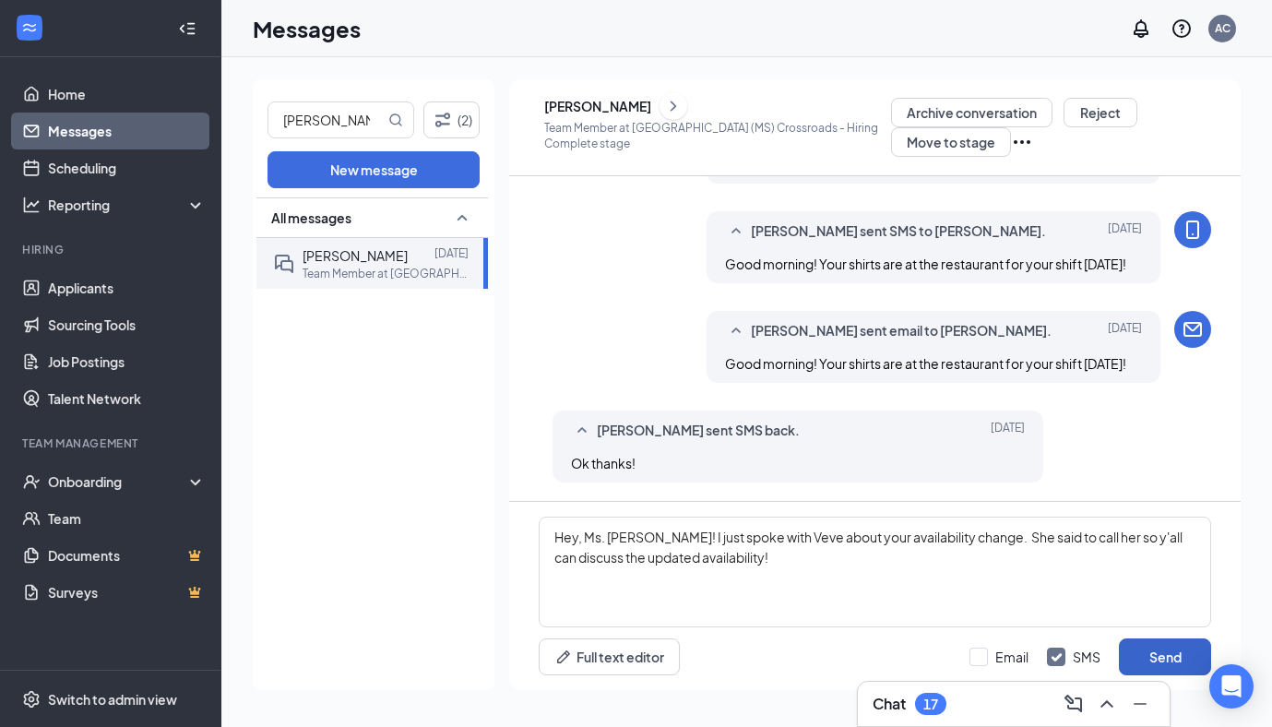
click at [1138, 642] on button "Send" at bounding box center [1165, 656] width 92 height 37
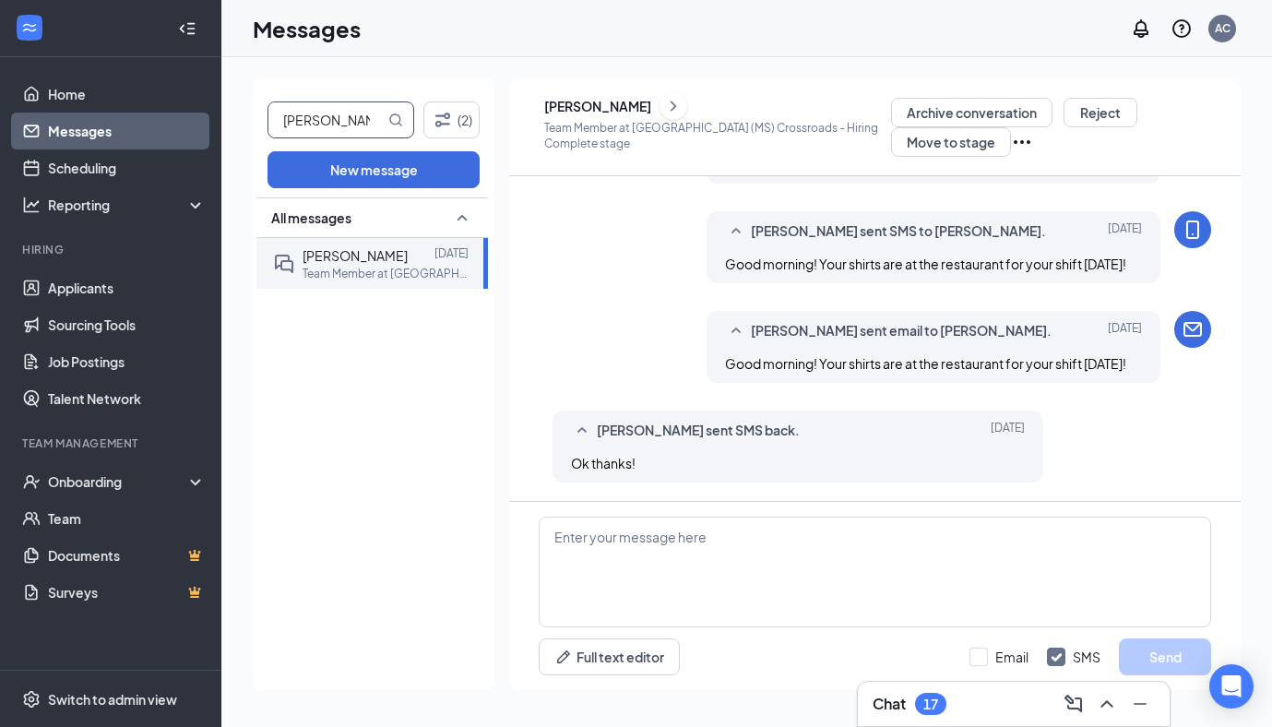
click at [366, 121] on input "[PERSON_NAME]" at bounding box center [326, 119] width 116 height 35
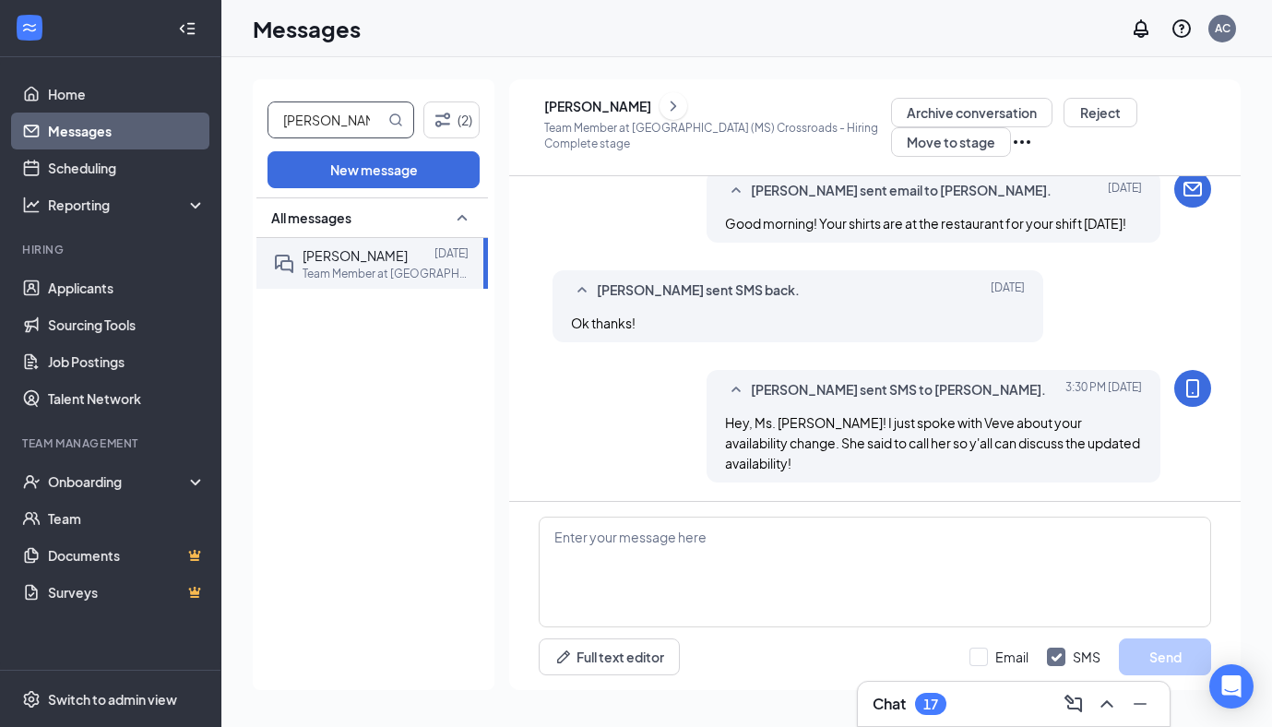
click at [366, 121] on input "[PERSON_NAME]" at bounding box center [326, 119] width 116 height 35
click at [362, 314] on div "All messages [PERSON_NAME] [DATE] Team Member at [GEOGRAPHIC_DATA] (MS) Crossro…" at bounding box center [372, 443] width 232 height 493
click at [235, 210] on div "(2) New message All messages [PERSON_NAME] [DATE] Team Member at [GEOGRAPHIC_DA…" at bounding box center [746, 392] width 1051 height 670
click at [117, 144] on link "Messages" at bounding box center [127, 131] width 158 height 37
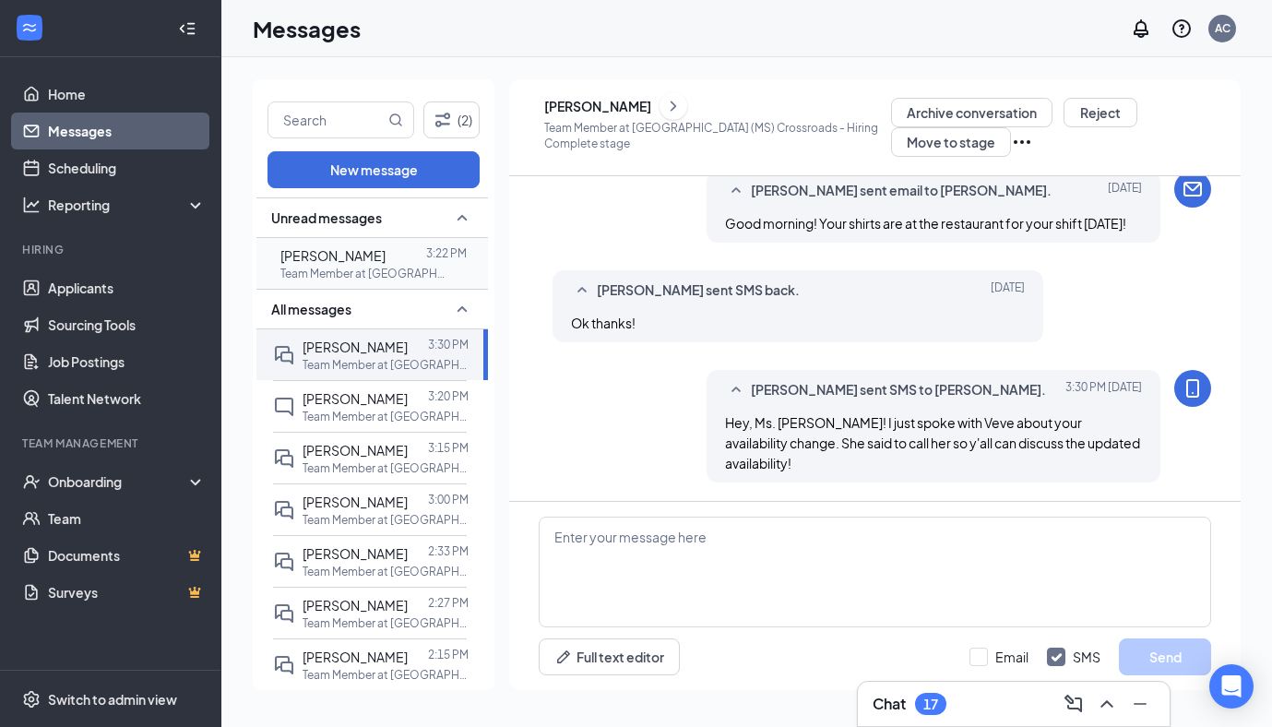
click at [360, 259] on span "[PERSON_NAME]" at bounding box center [332, 255] width 105 height 17
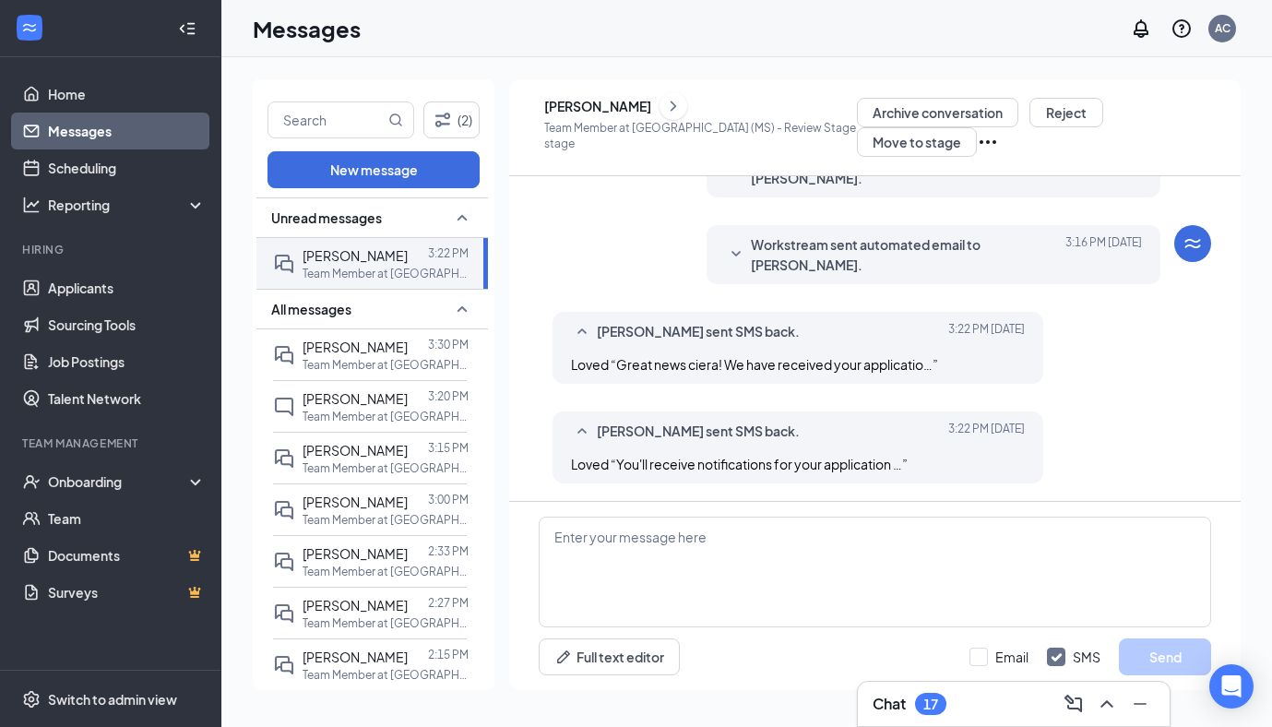
scroll to position [101, 0]
click at [1098, 414] on div "CF [PERSON_NAME] sent SMS back. [DATE] 3:22 PM Loved “You'll receive notificati…" at bounding box center [875, 450] width 672 height 81
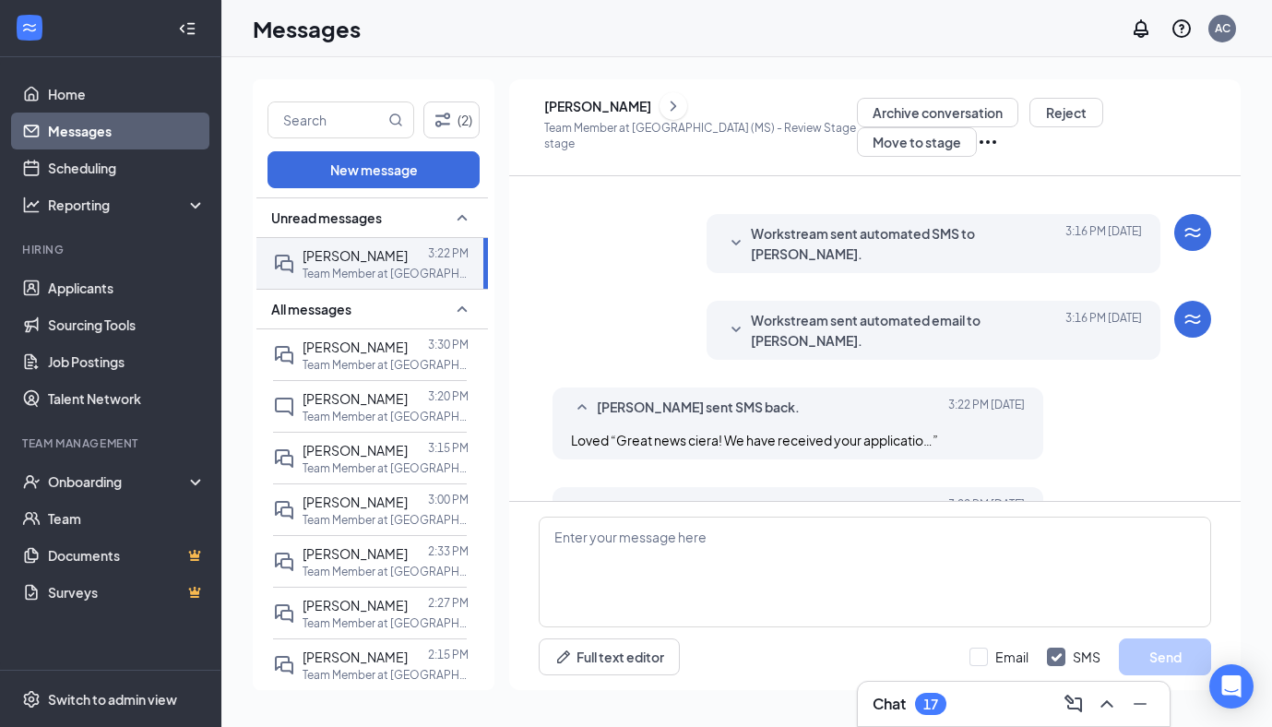
scroll to position [0, 0]
